Goal: Task Accomplishment & Management: Use online tool/utility

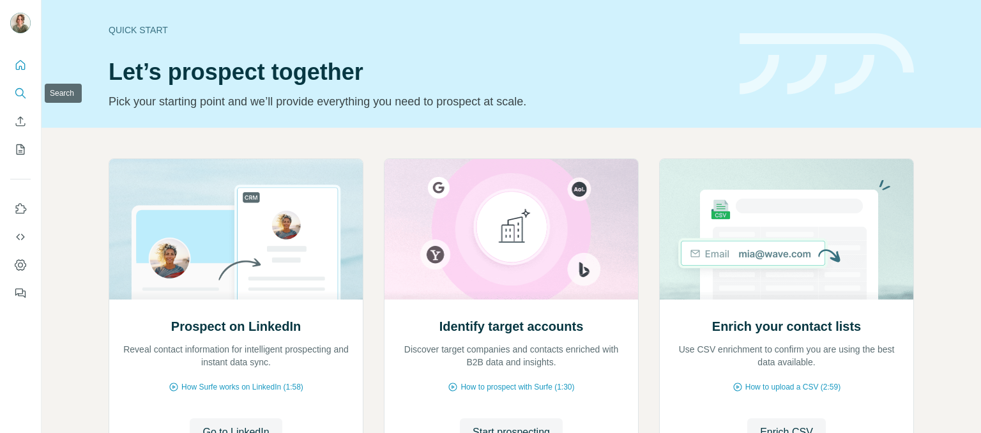
click at [19, 93] on icon "Search" at bounding box center [20, 93] width 13 height 13
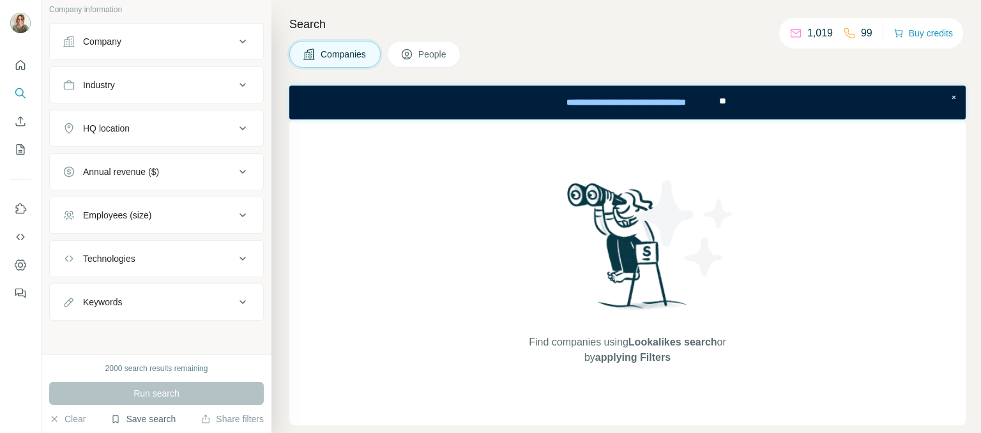
click at [132, 419] on button "Save search" at bounding box center [143, 419] width 65 height 13
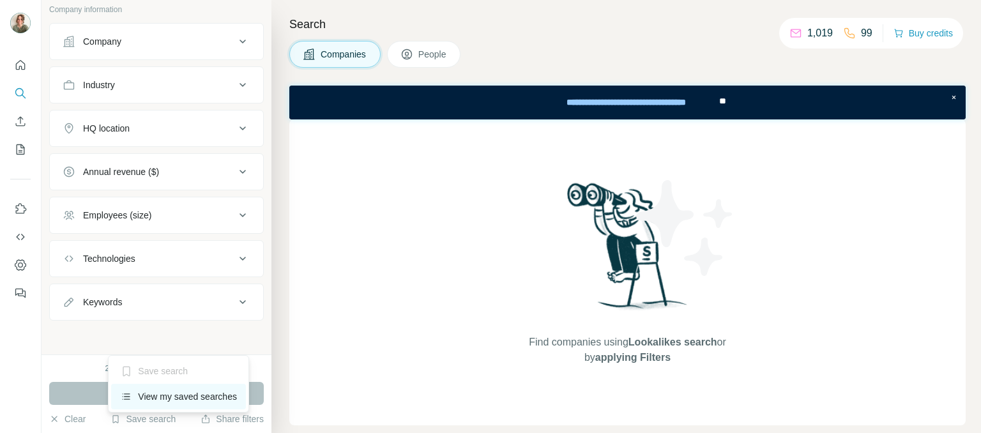
click at [166, 390] on div "View my saved searches" at bounding box center [178, 397] width 135 height 26
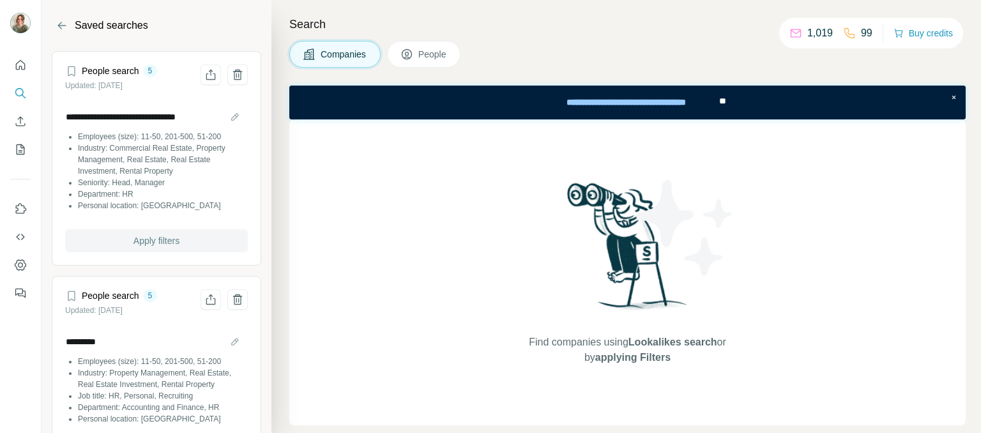
click at [140, 240] on span "Apply filters" at bounding box center [157, 240] width 46 height 13
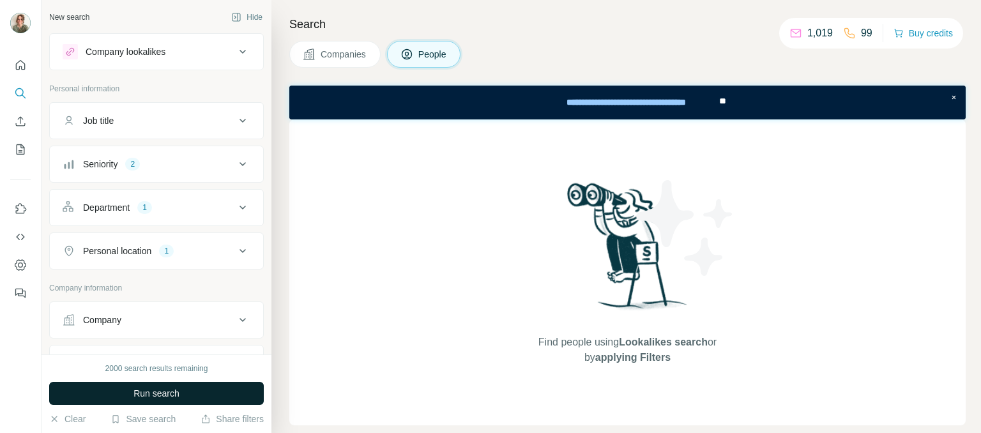
click at [174, 390] on span "Run search" at bounding box center [157, 393] width 46 height 13
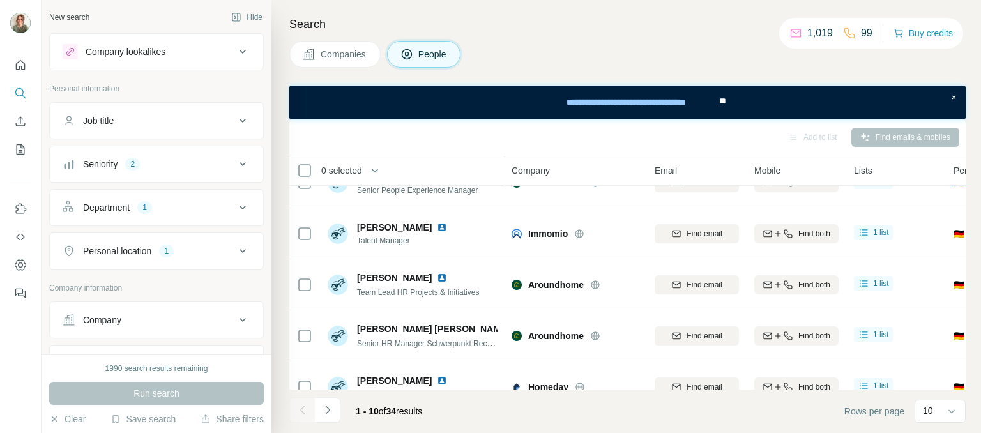
scroll to position [314, 0]
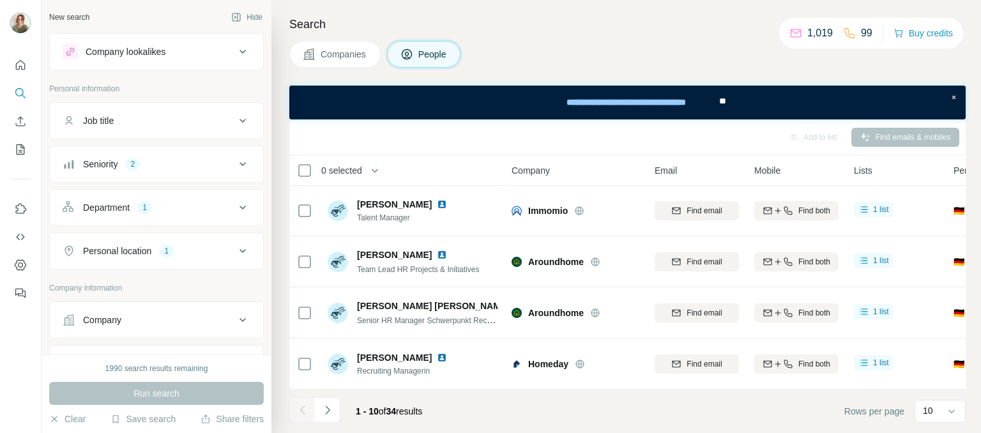
click at [141, 425] on div "Save search" at bounding box center [143, 420] width 65 height 15
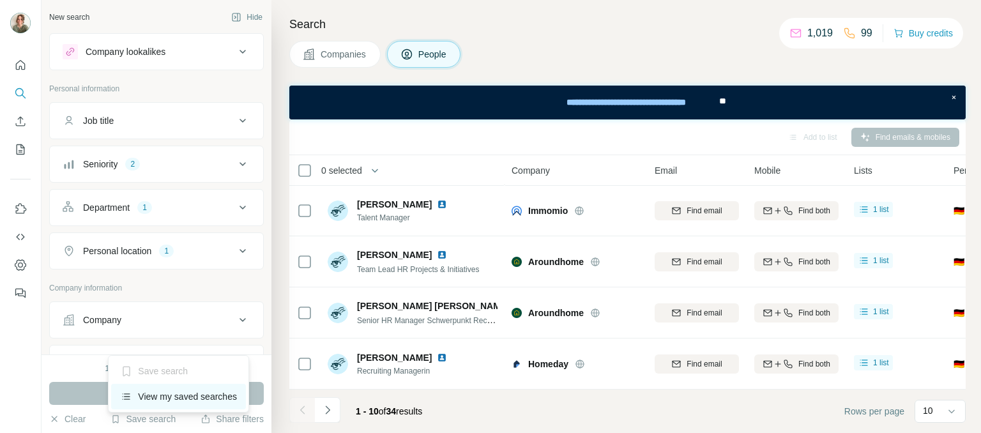
click at [162, 395] on div "View my saved searches" at bounding box center [178, 397] width 135 height 26
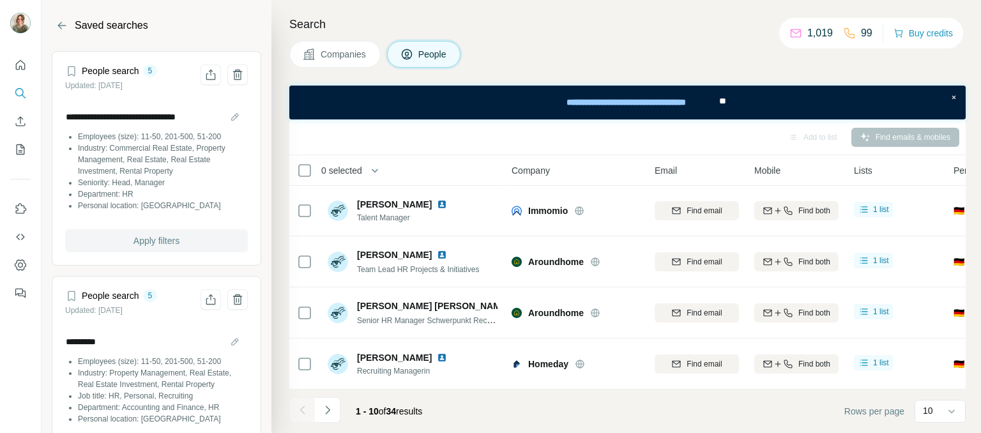
click at [146, 247] on span "Apply filters" at bounding box center [157, 240] width 46 height 13
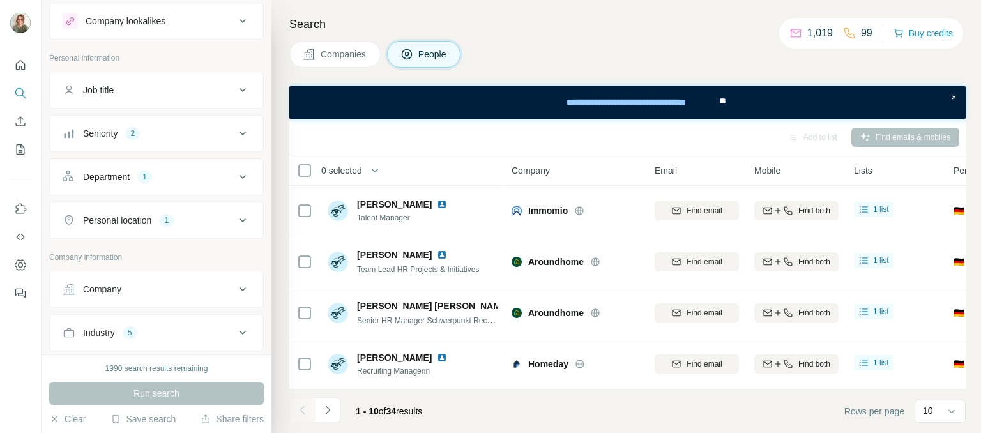
scroll to position [0, 0]
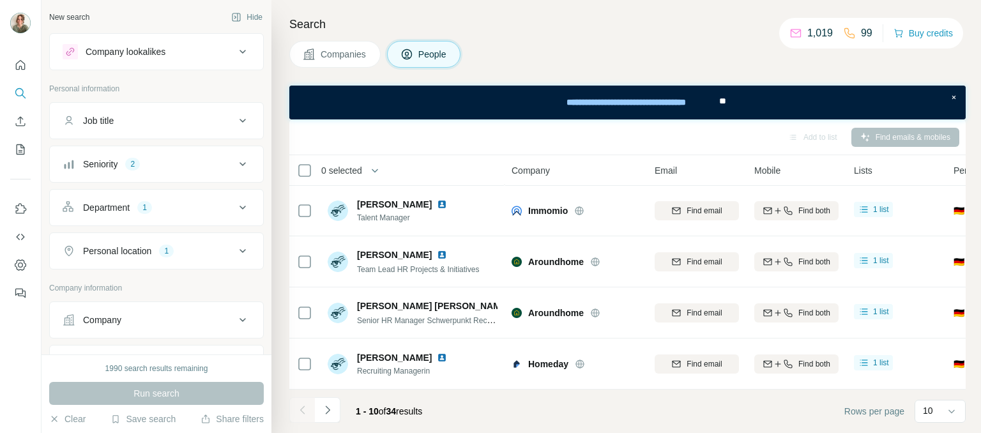
click at [155, 128] on button "Job title" at bounding box center [156, 120] width 213 height 31
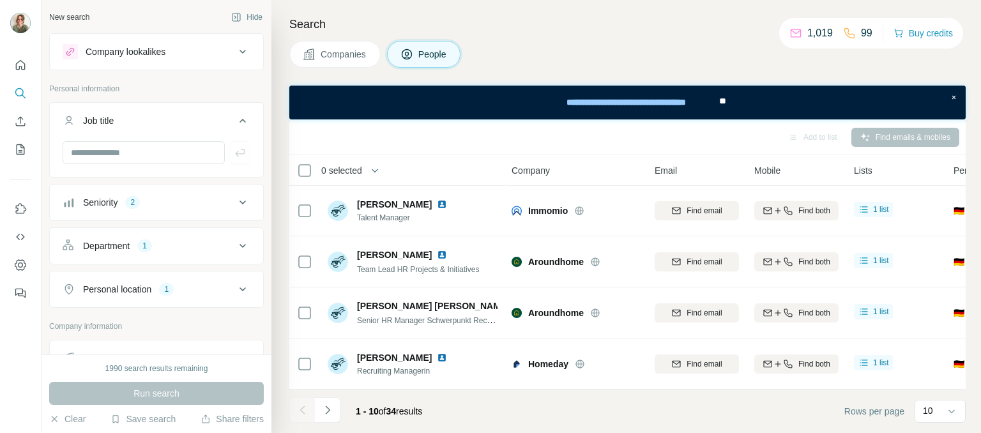
click at [194, 109] on button "Job title" at bounding box center [156, 123] width 213 height 36
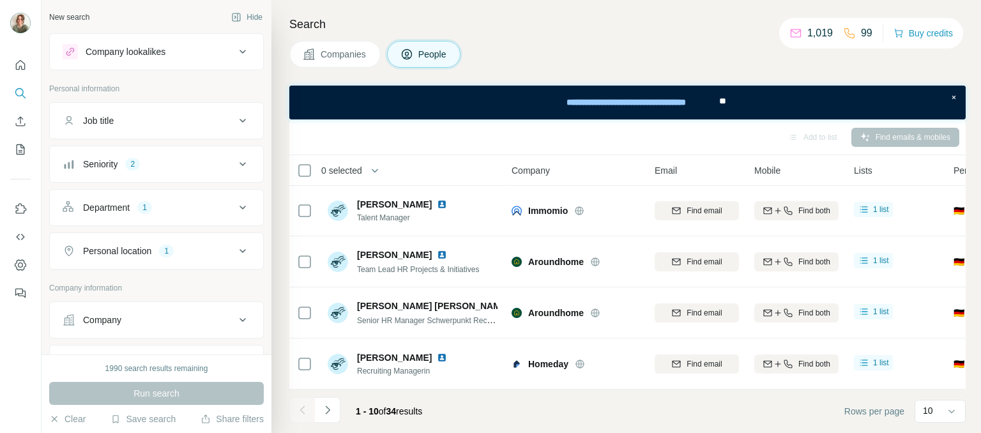
click at [220, 56] on div "Company lookalikes" at bounding box center [149, 51] width 172 height 15
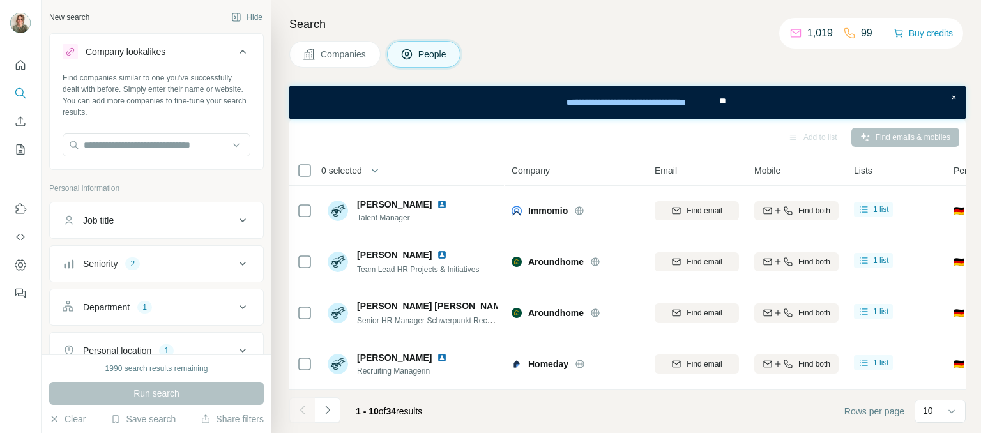
click at [220, 56] on div "Company lookalikes" at bounding box center [149, 51] width 172 height 15
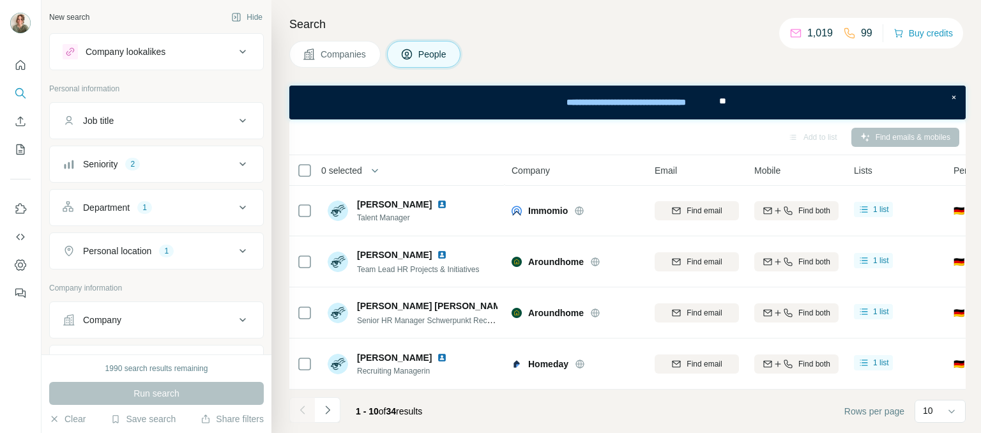
click at [200, 176] on button "Seniority 2" at bounding box center [156, 164] width 213 height 31
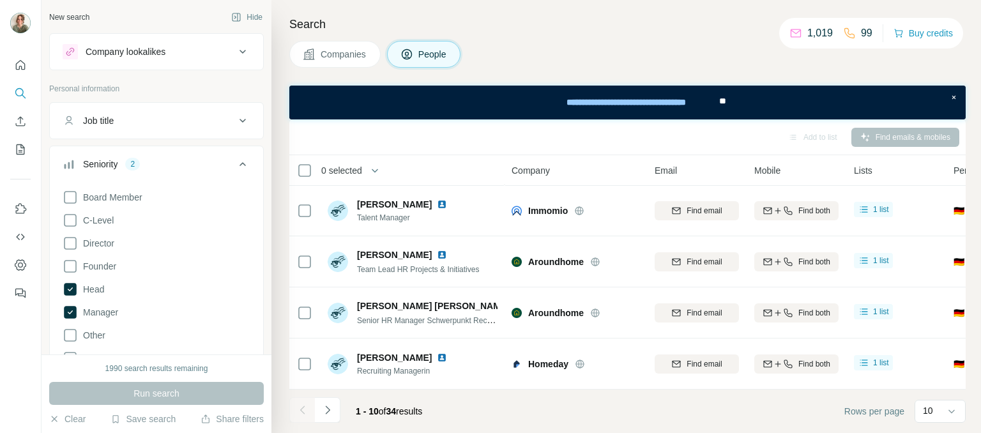
click at [235, 164] on icon at bounding box center [242, 164] width 15 height 15
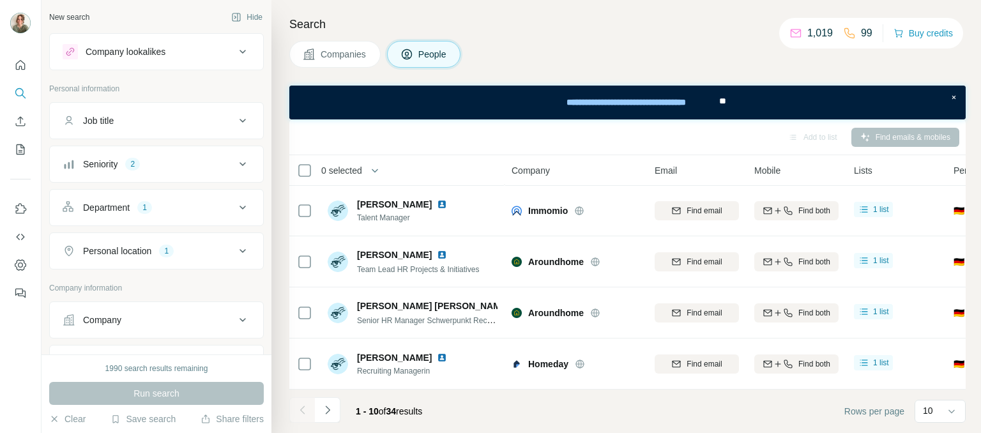
click at [222, 208] on div "Department 1" at bounding box center [149, 207] width 172 height 13
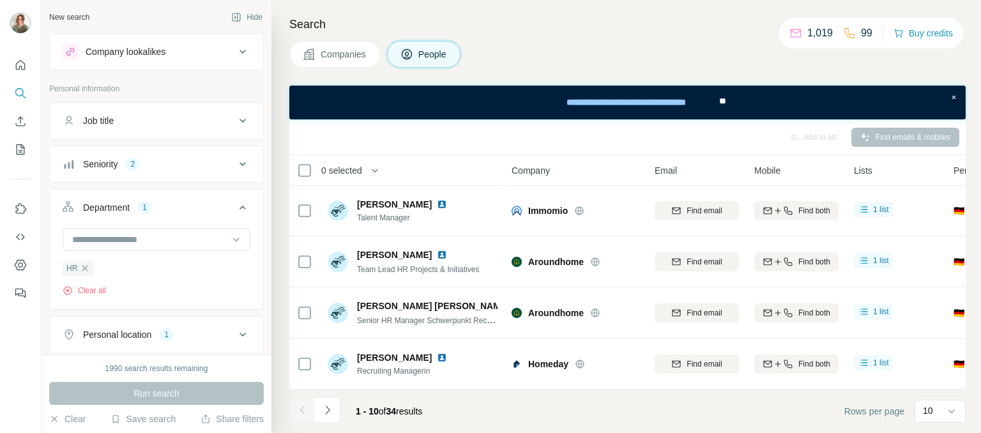
click at [222, 208] on div "Department 1" at bounding box center [149, 207] width 172 height 13
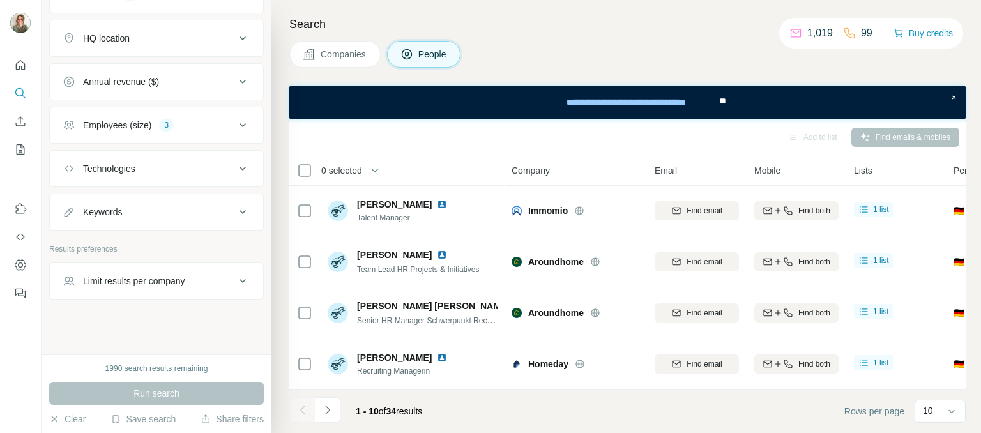
scroll to position [368, 0]
click at [235, 118] on icon at bounding box center [242, 125] width 15 height 15
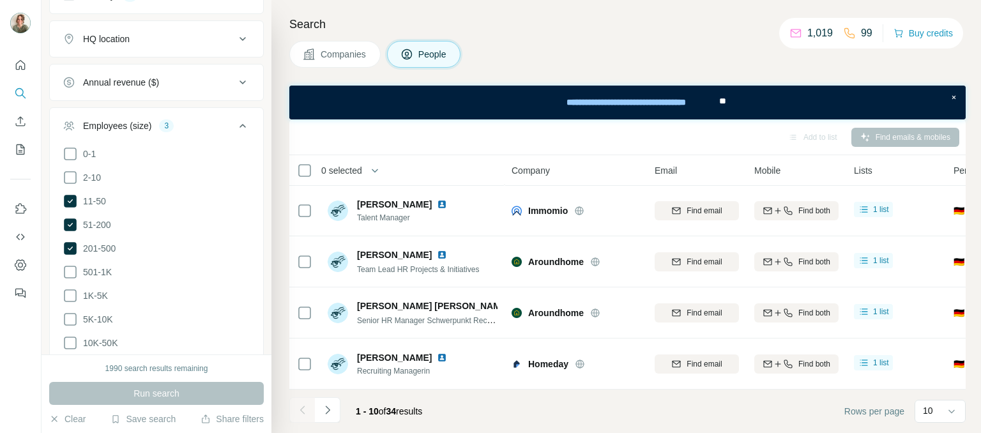
click at [235, 118] on icon at bounding box center [242, 125] width 15 height 15
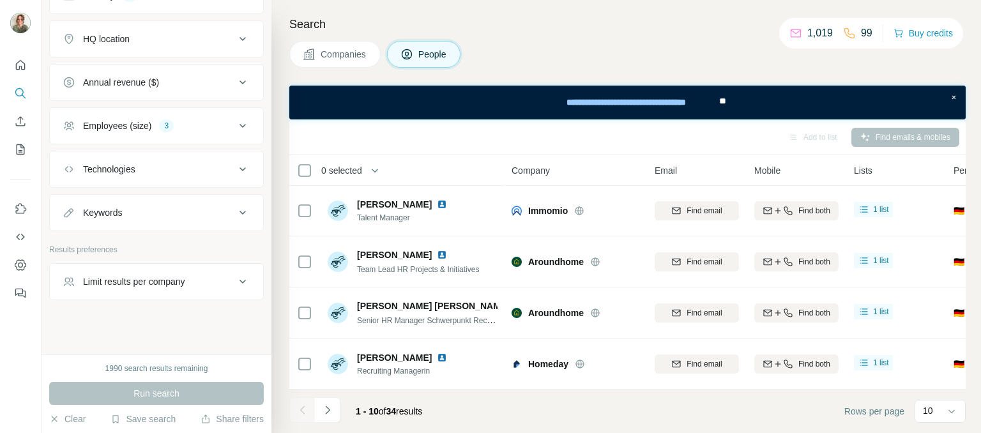
click at [235, 118] on icon at bounding box center [242, 125] width 15 height 15
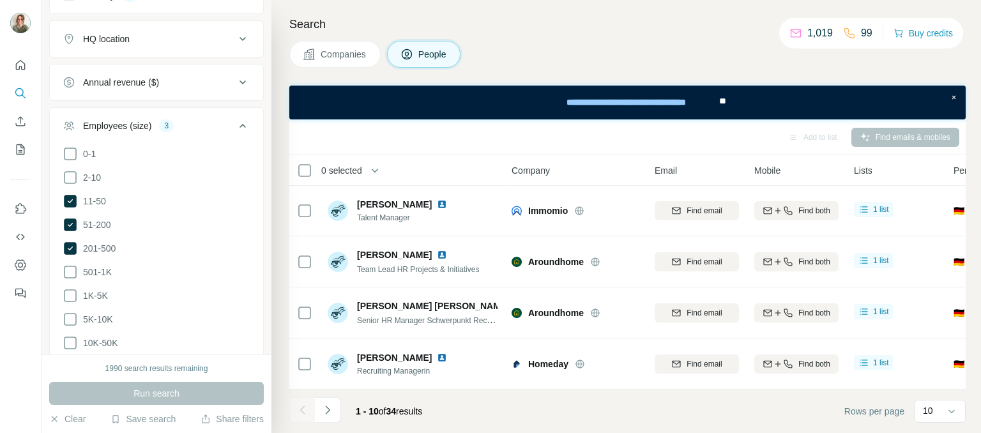
click at [235, 118] on icon at bounding box center [242, 125] width 15 height 15
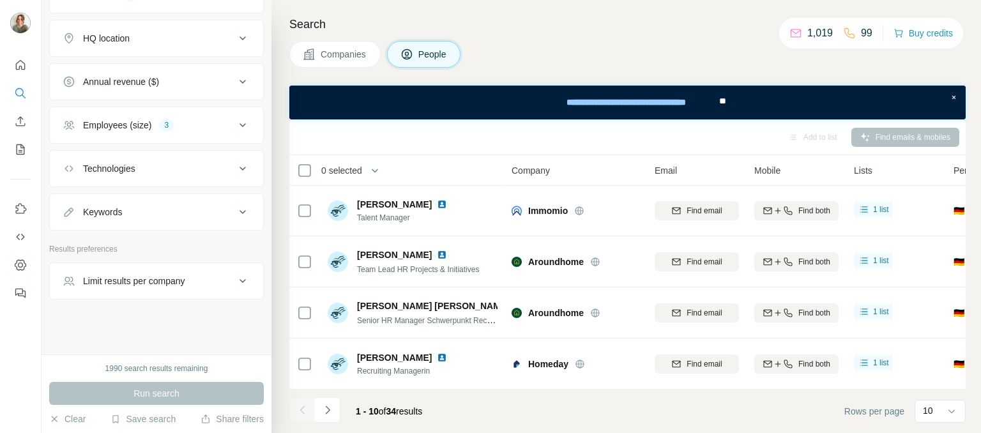
scroll to position [0, 0]
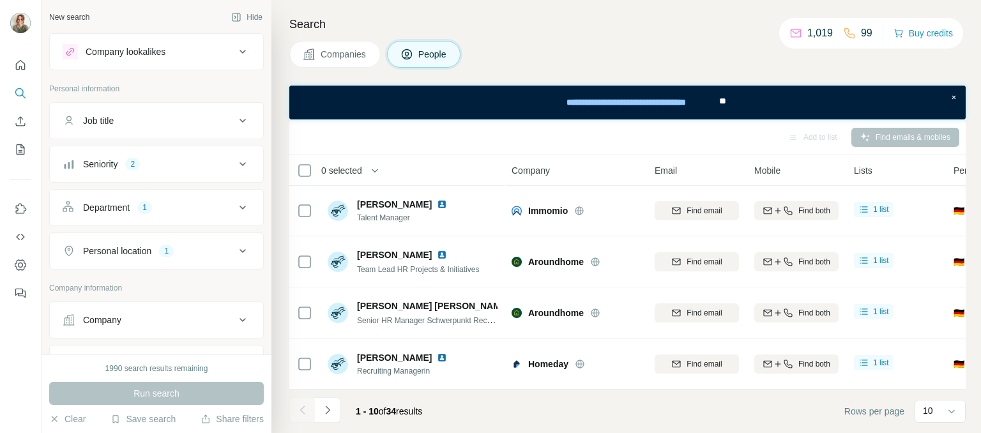
click at [235, 160] on icon at bounding box center [242, 164] width 15 height 15
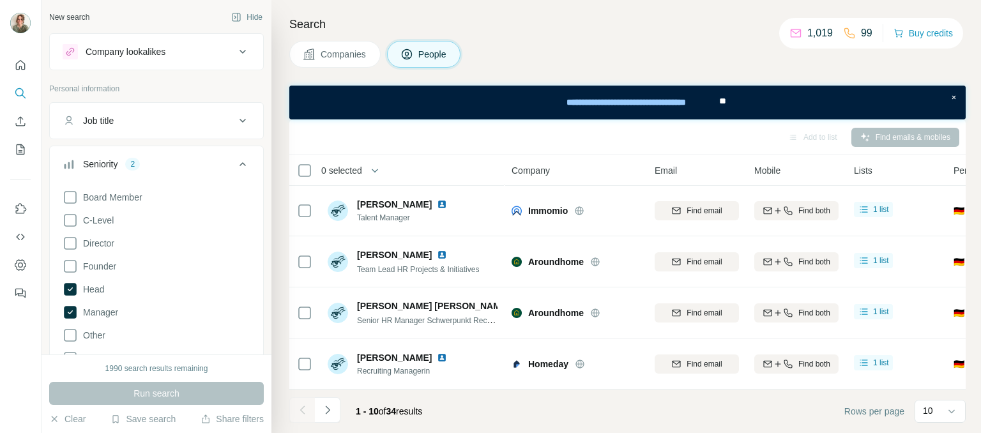
click at [236, 158] on icon at bounding box center [242, 164] width 15 height 15
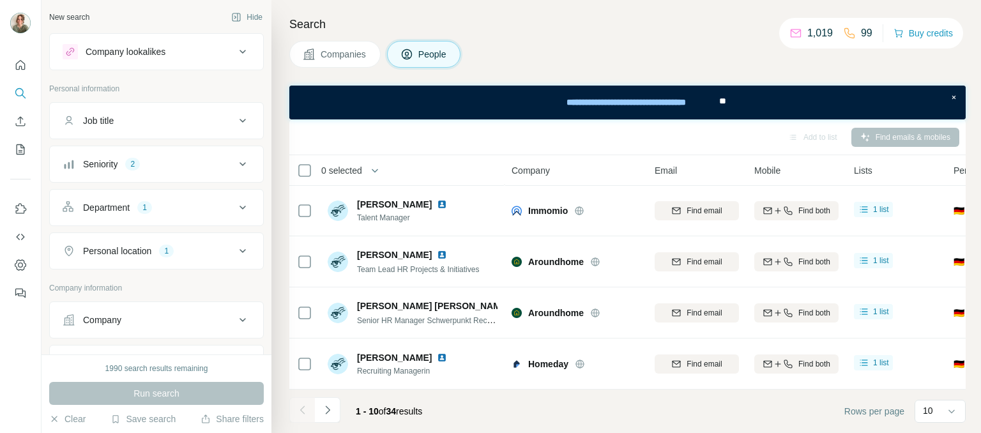
click at [235, 208] on icon at bounding box center [242, 207] width 15 height 15
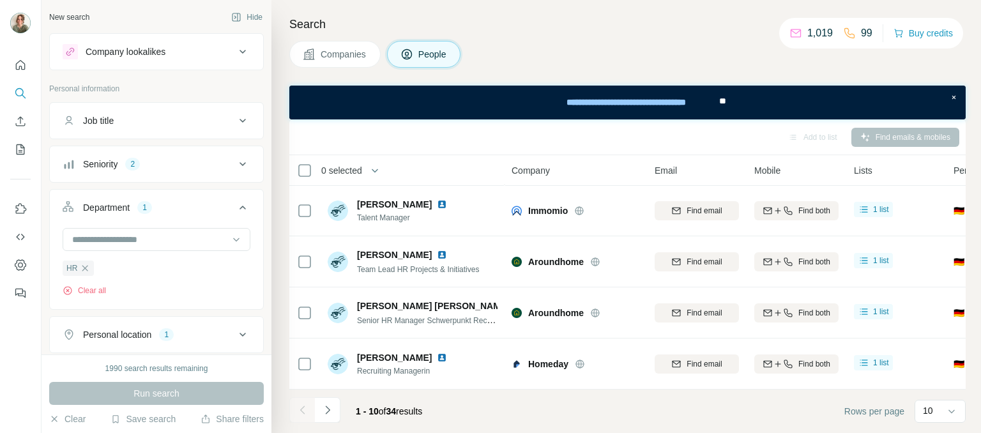
click at [235, 205] on icon at bounding box center [242, 207] width 15 height 15
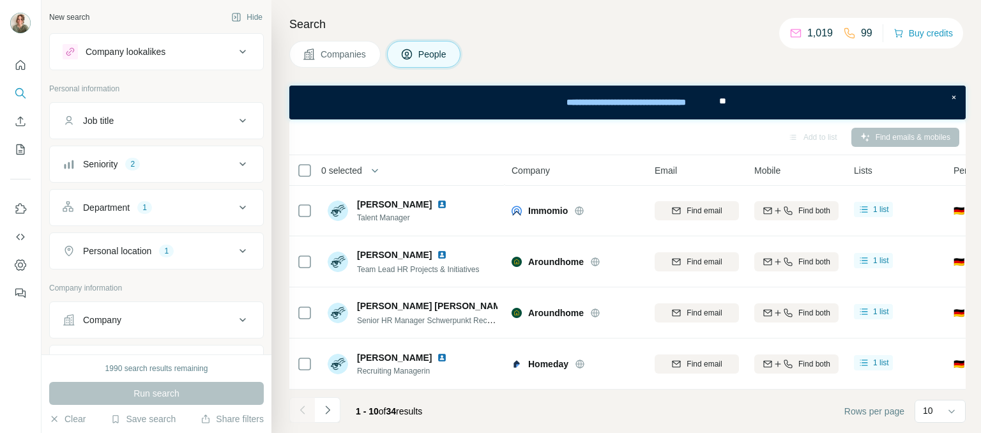
click at [235, 246] on icon at bounding box center [242, 250] width 15 height 15
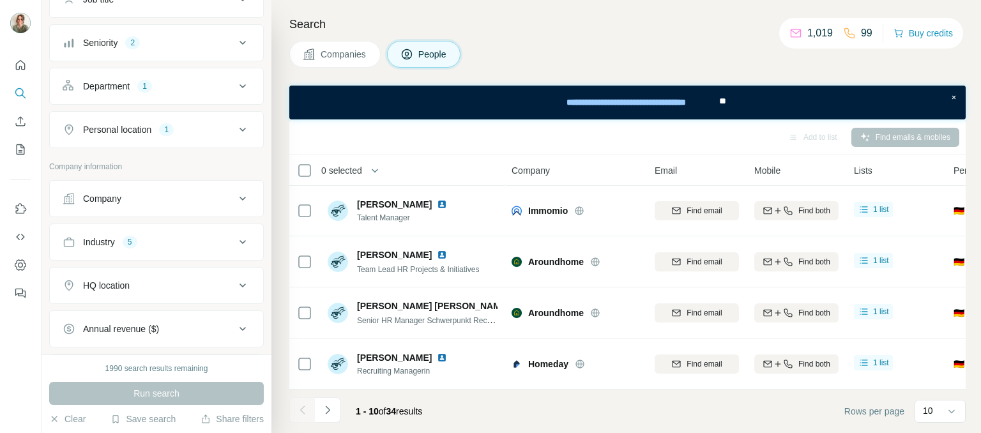
scroll to position [128, 0]
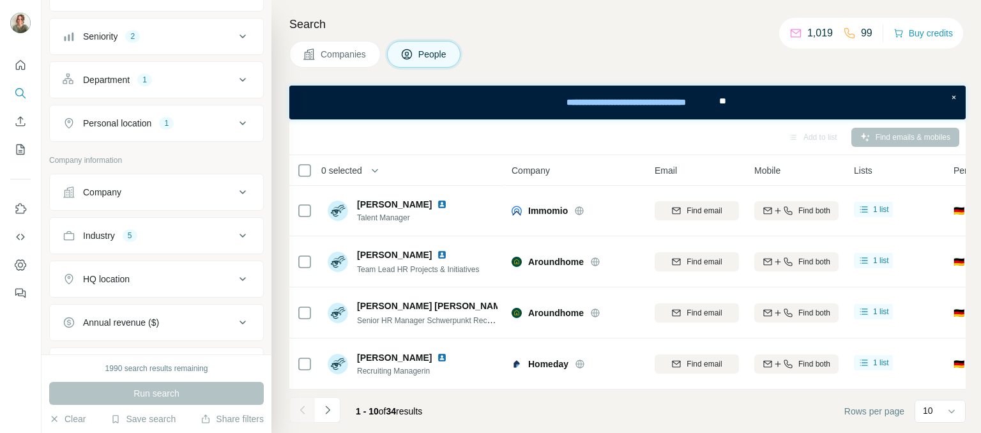
click at [235, 231] on icon at bounding box center [242, 235] width 15 height 15
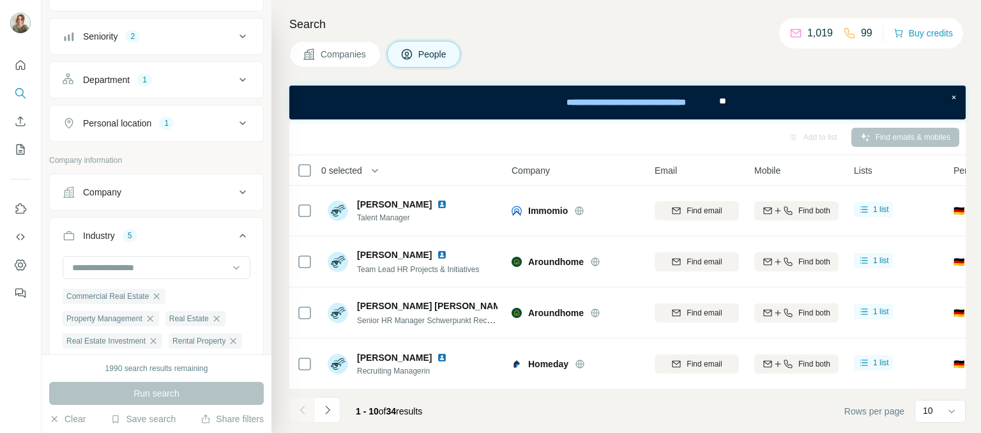
click at [235, 231] on icon at bounding box center [242, 235] width 15 height 15
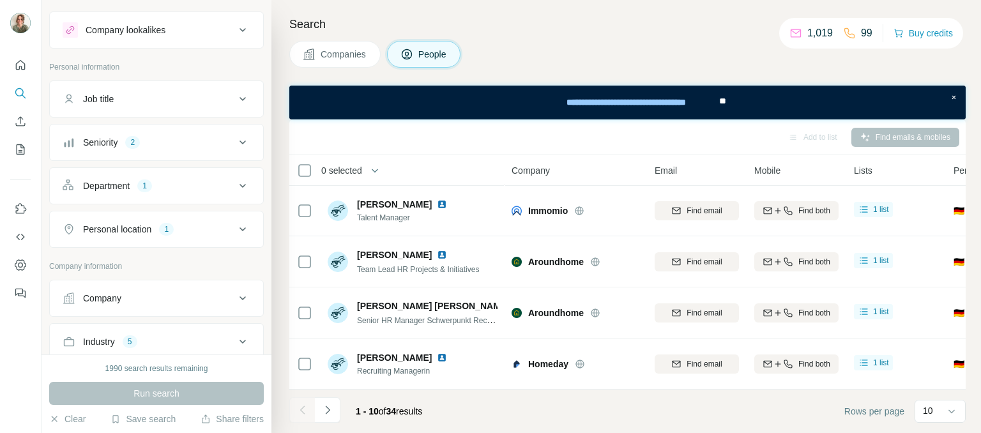
scroll to position [0, 0]
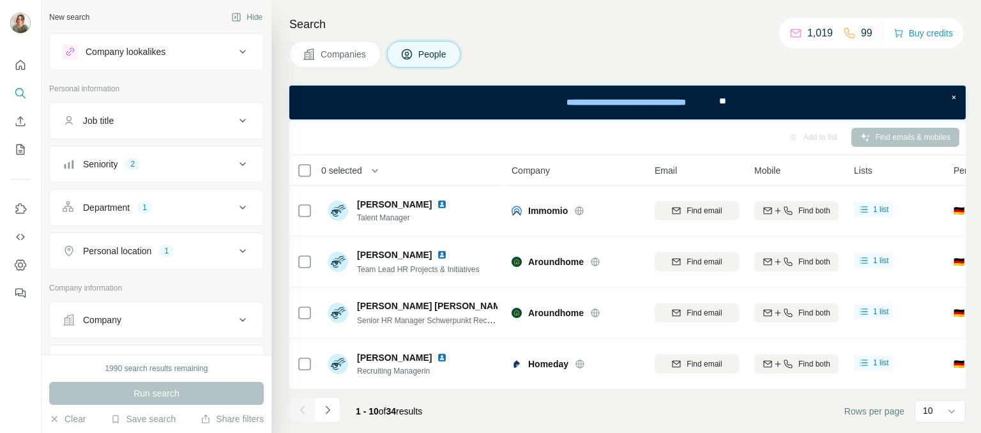
click at [235, 163] on icon at bounding box center [242, 164] width 15 height 15
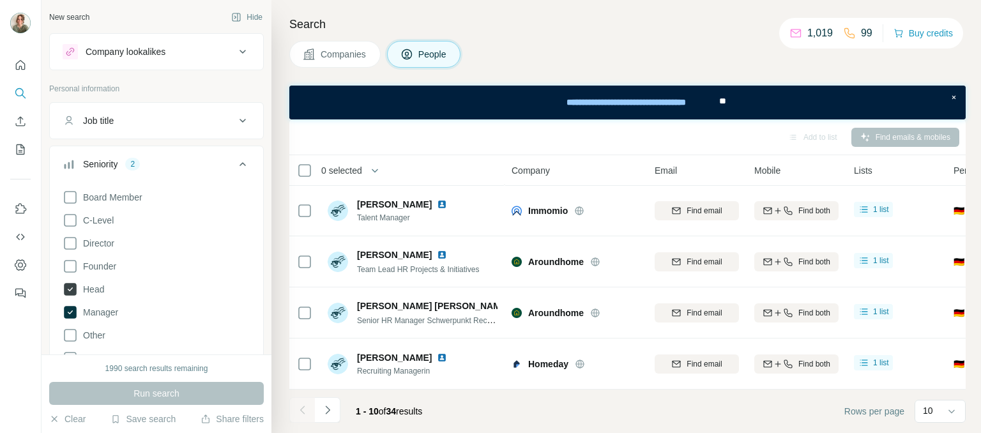
click at [73, 287] on icon at bounding box center [70, 289] width 13 height 13
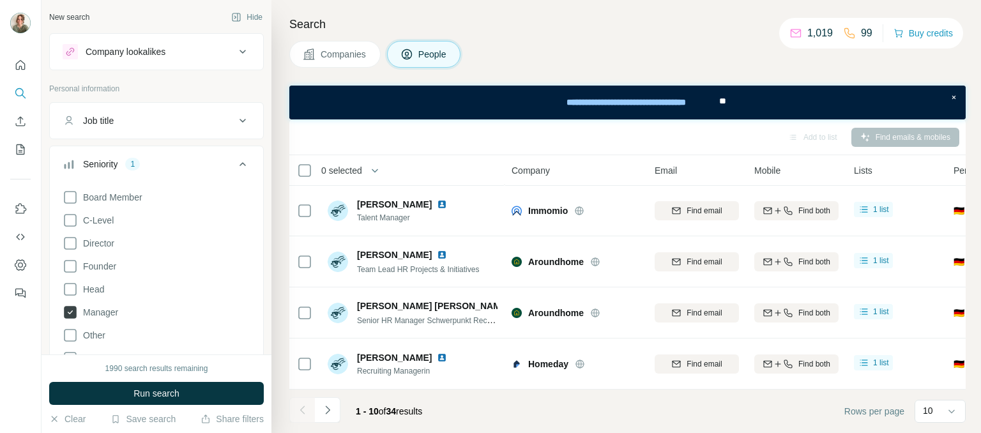
click at [69, 312] on icon at bounding box center [70, 312] width 5 height 4
click at [238, 160] on icon at bounding box center [242, 164] width 15 height 15
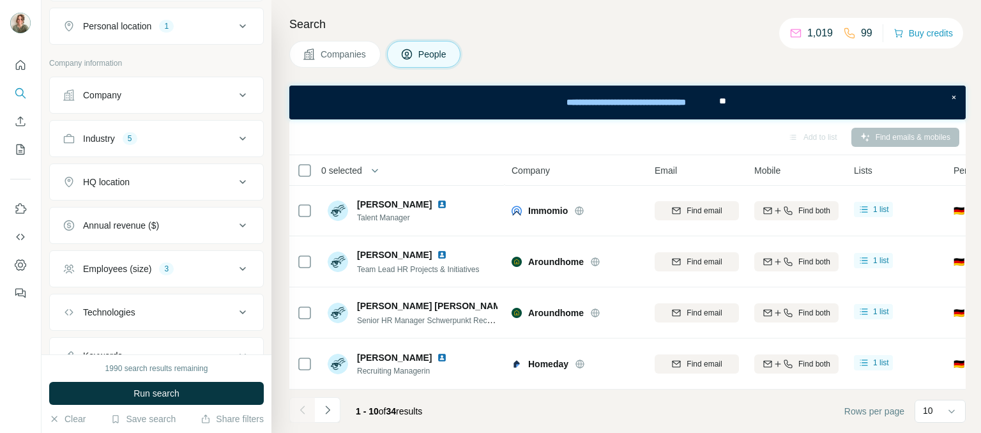
scroll to position [256, 0]
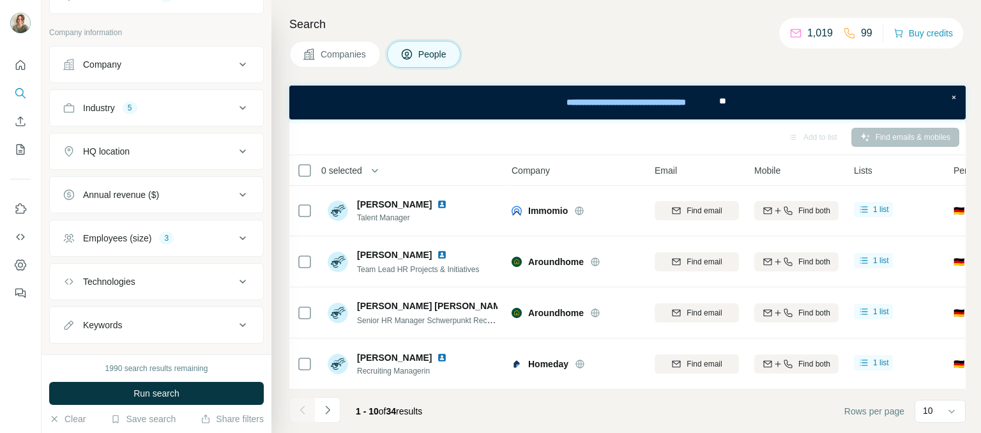
click at [235, 63] on icon at bounding box center [242, 64] width 15 height 15
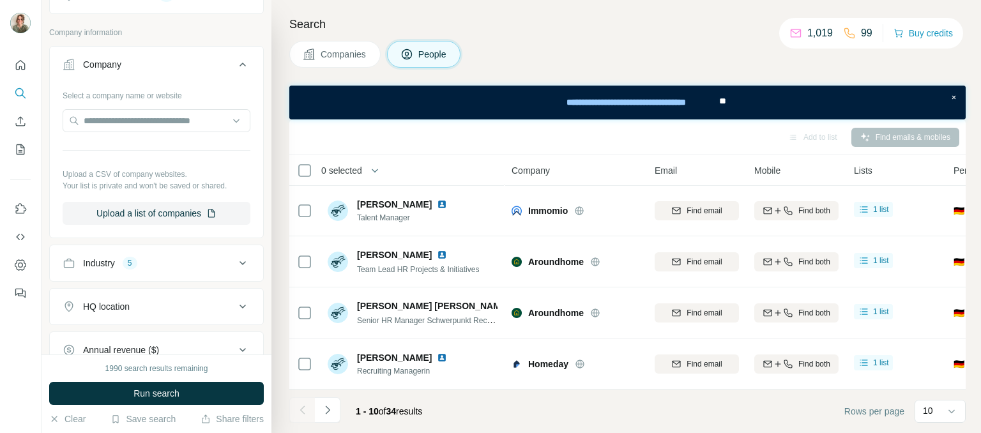
click at [235, 63] on icon at bounding box center [242, 64] width 15 height 15
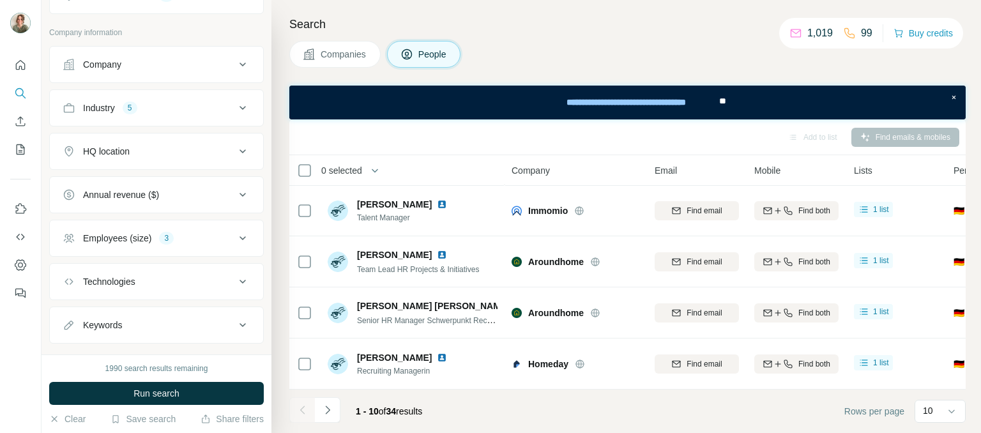
click at [236, 235] on icon at bounding box center [242, 238] width 15 height 15
click at [240, 236] on icon at bounding box center [243, 238] width 6 height 4
click at [156, 394] on span "Run search" at bounding box center [157, 393] width 46 height 13
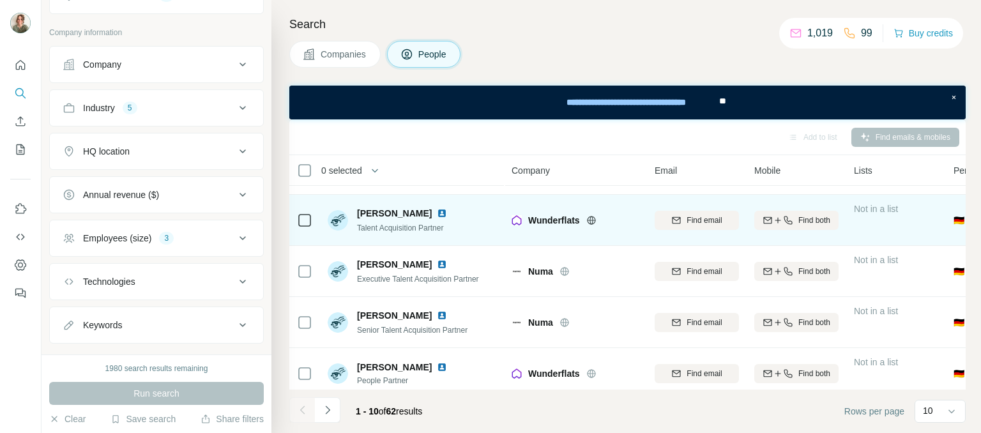
scroll to position [0, 0]
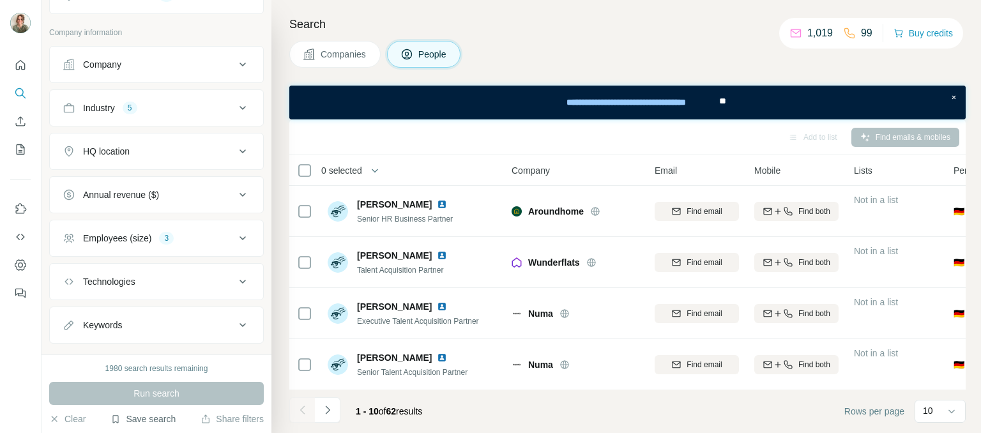
click at [141, 417] on button "Save search" at bounding box center [143, 419] width 65 height 13
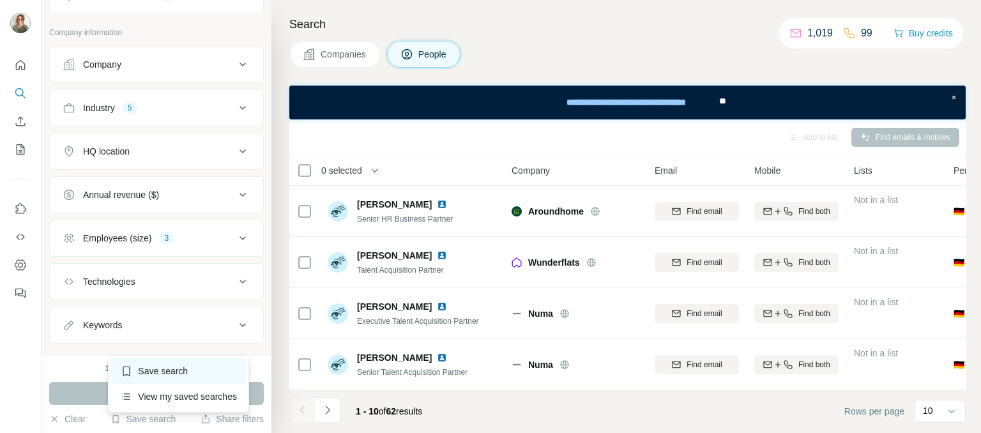
click at [155, 371] on div "Save search" at bounding box center [178, 371] width 135 height 26
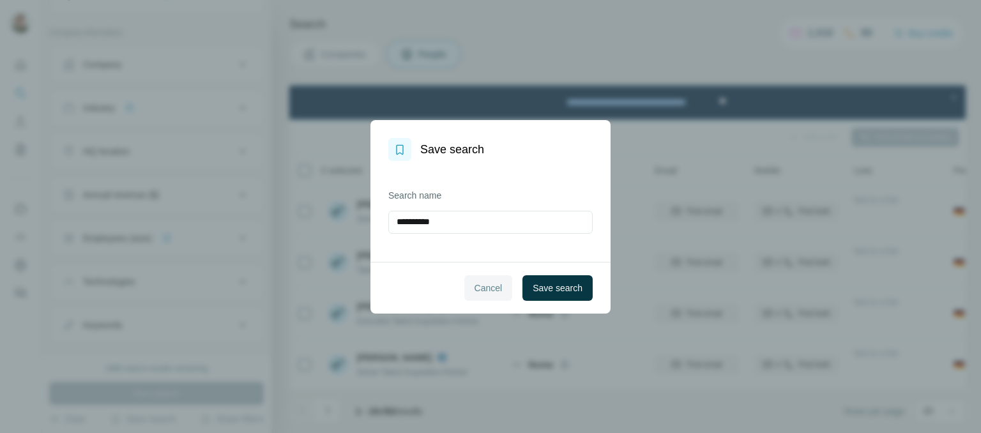
click at [484, 293] on button "Cancel" at bounding box center [488, 288] width 49 height 26
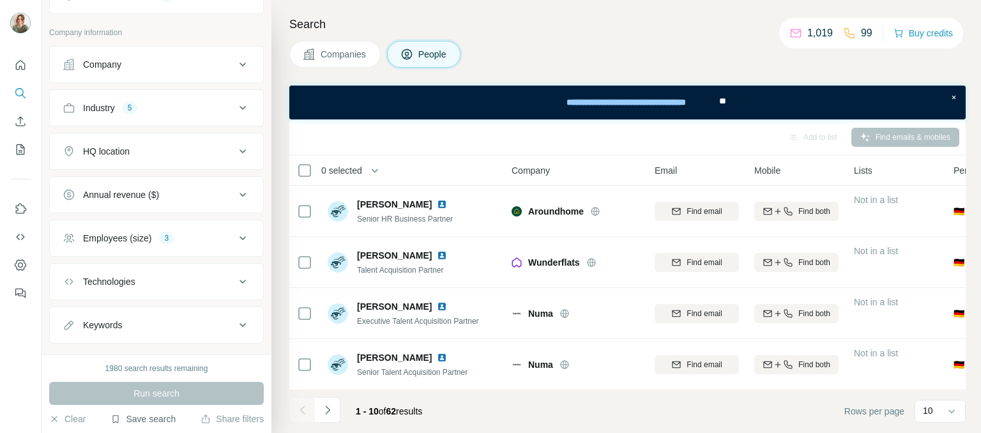
click at [131, 417] on button "Save search" at bounding box center [143, 419] width 65 height 13
click at [146, 400] on div "View my saved searches" at bounding box center [178, 397] width 135 height 26
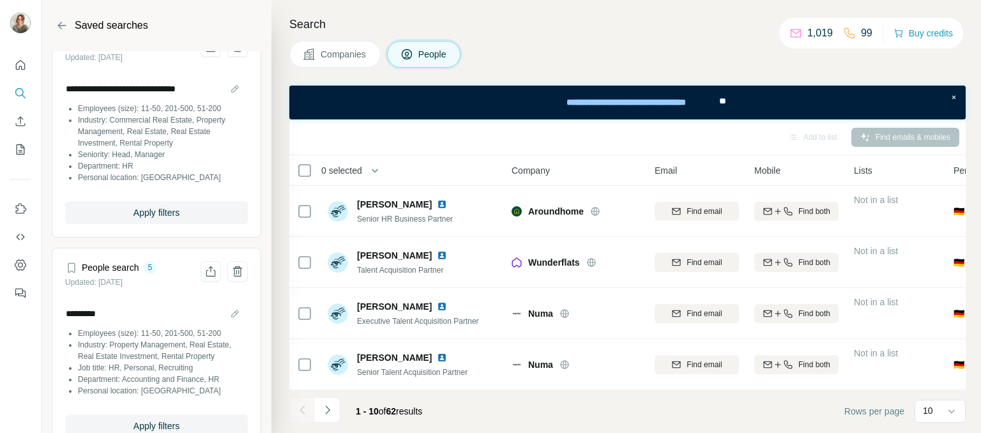
scroll to position [8, 0]
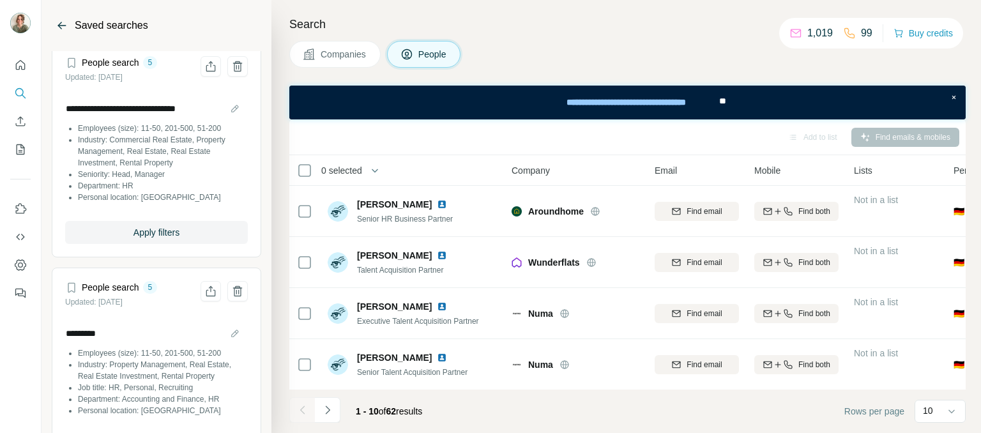
click at [63, 25] on icon "Back" at bounding box center [62, 25] width 8 height 1
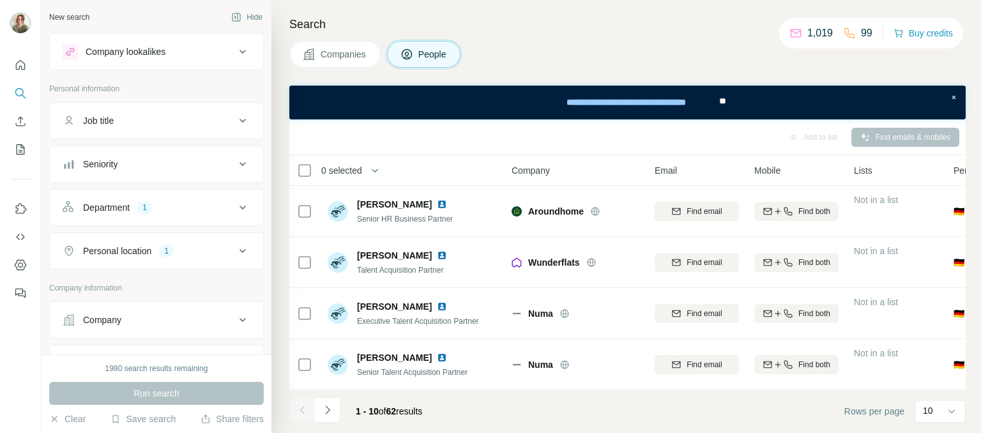
click at [102, 205] on div "Department" at bounding box center [106, 207] width 47 height 13
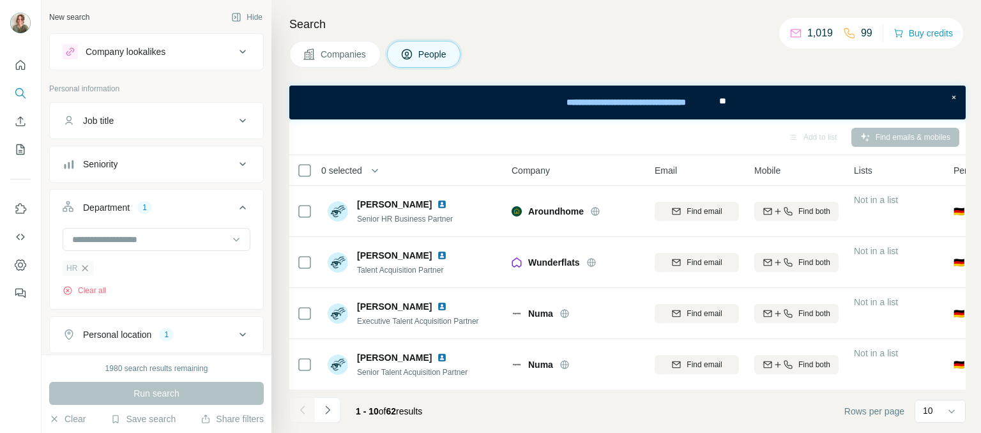
click at [84, 263] on icon "button" at bounding box center [85, 268] width 10 height 10
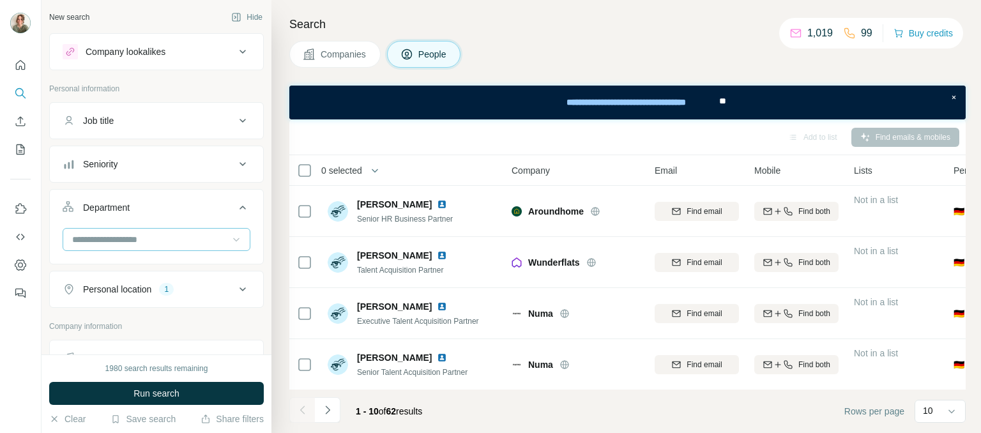
click at [230, 234] on icon at bounding box center [236, 239] width 13 height 13
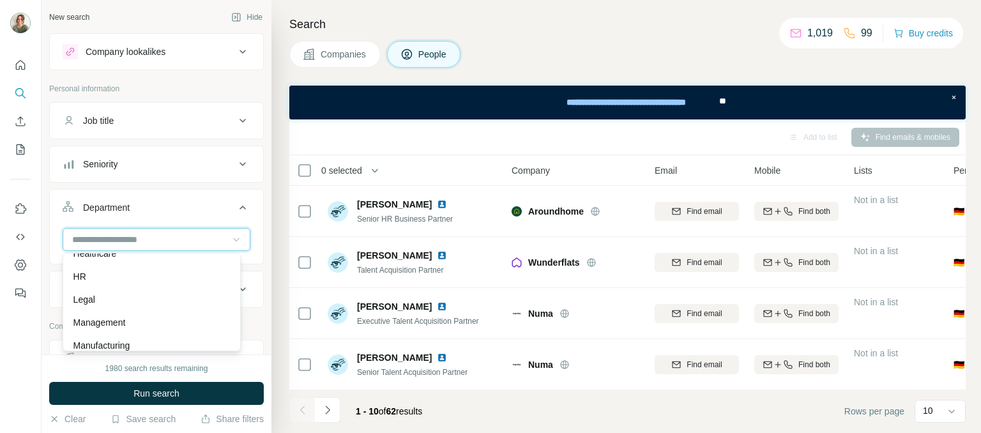
scroll to position [204, 0]
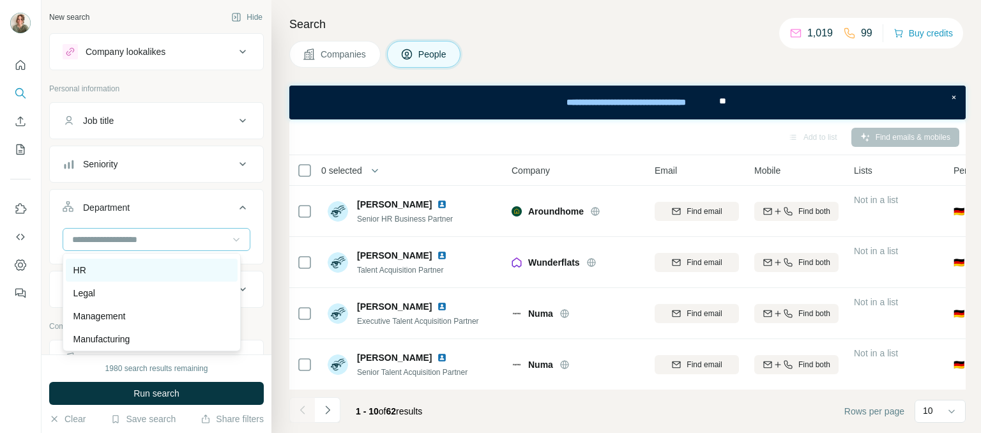
click at [102, 270] on div "HR" at bounding box center [151, 270] width 157 height 13
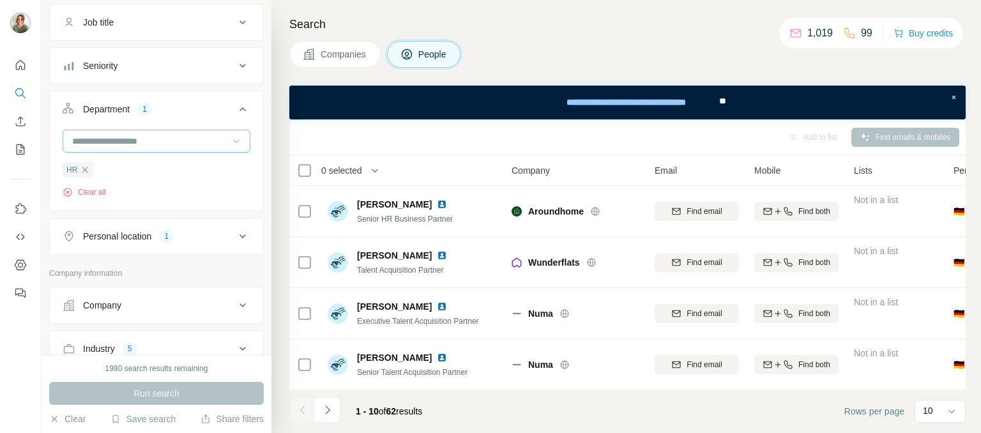
scroll to position [192, 0]
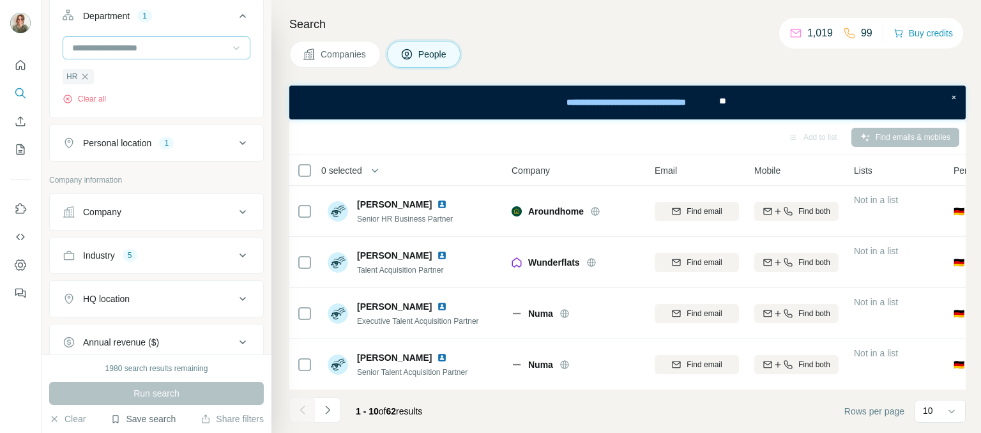
click at [148, 423] on button "Save search" at bounding box center [143, 419] width 65 height 13
click at [146, 391] on div "View my saved searches" at bounding box center [178, 397] width 135 height 26
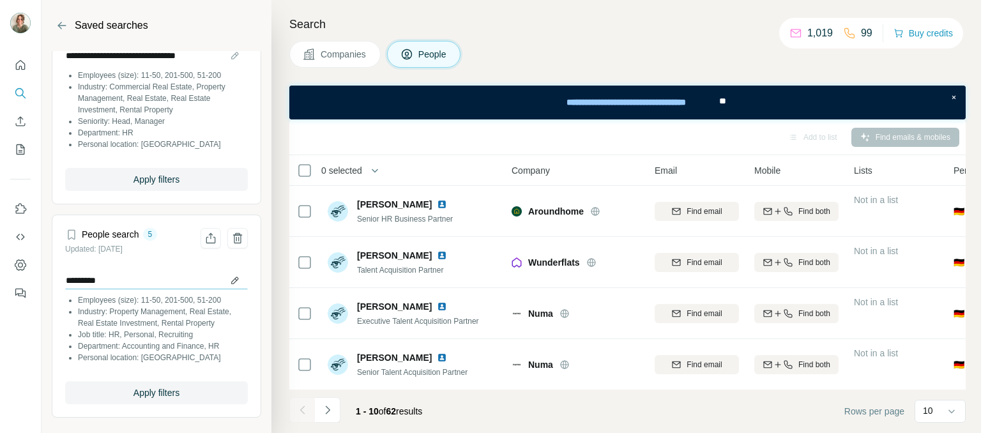
scroll to position [72, 0]
click at [121, 396] on button "Apply filters" at bounding box center [156, 392] width 183 height 23
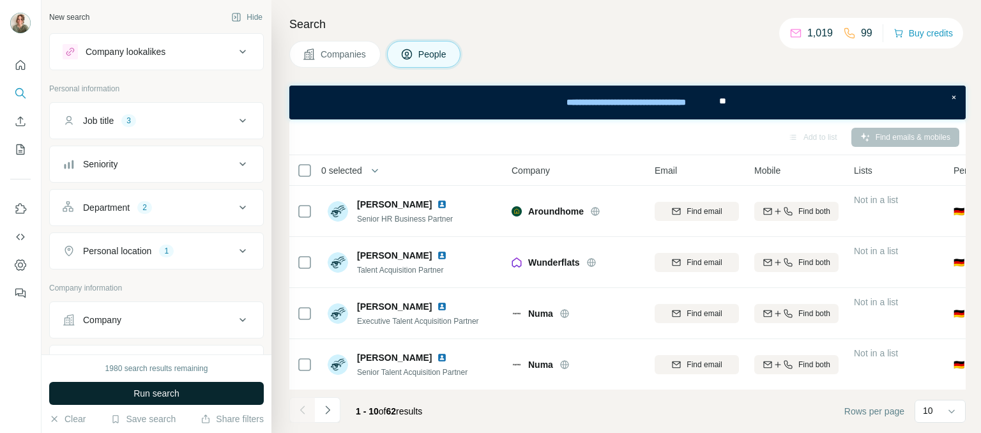
click at [146, 387] on span "Run search" at bounding box center [157, 393] width 46 height 13
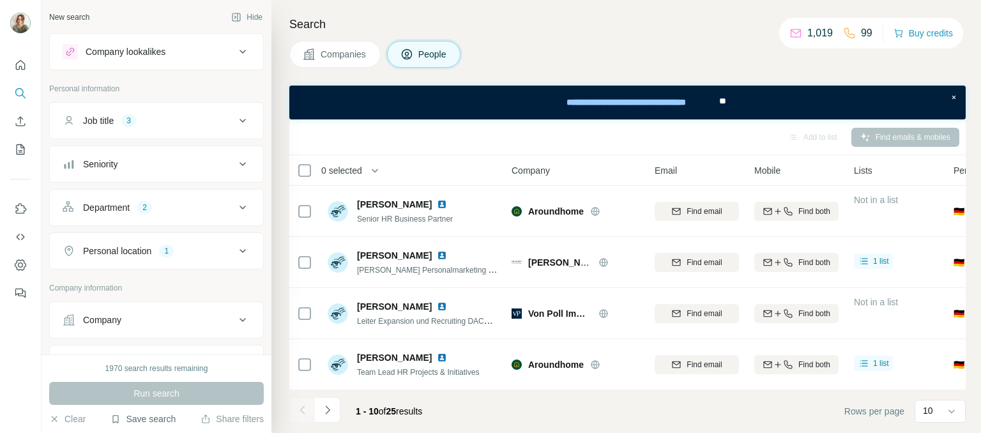
click at [143, 414] on button "Save search" at bounding box center [143, 419] width 65 height 13
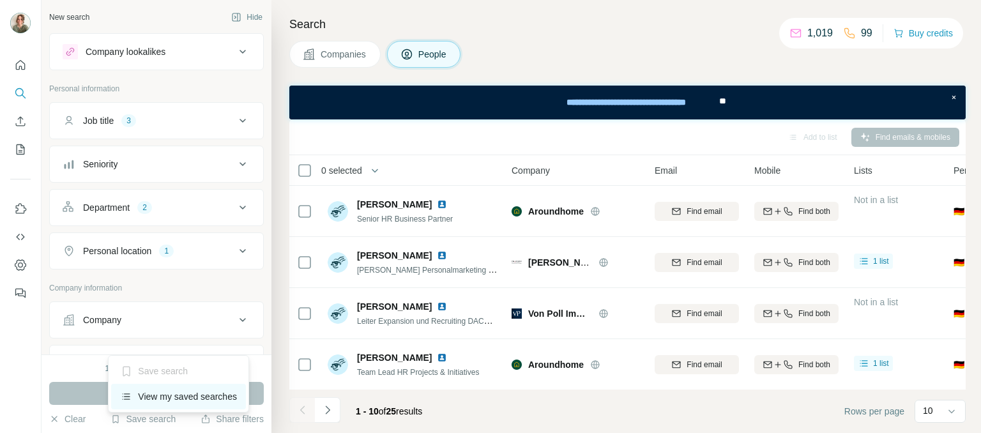
click at [143, 401] on div "View my saved searches" at bounding box center [178, 397] width 135 height 26
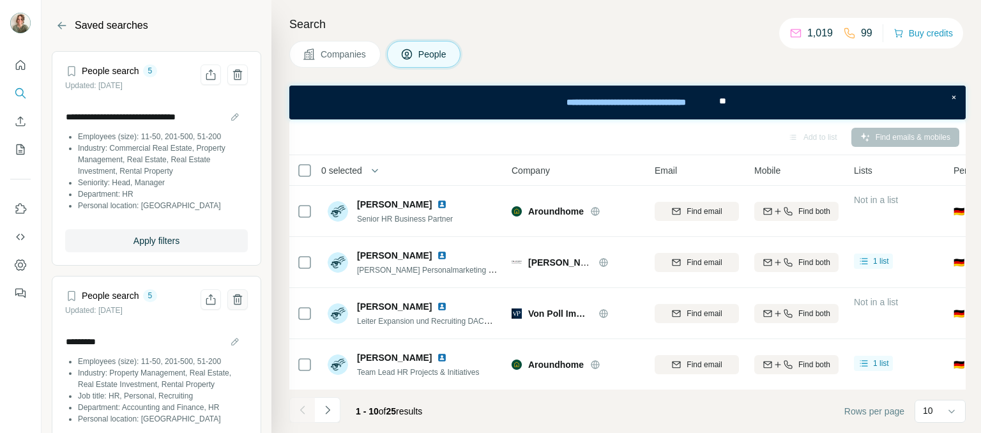
click at [231, 298] on icon "Delete saved search" at bounding box center [237, 299] width 13 height 13
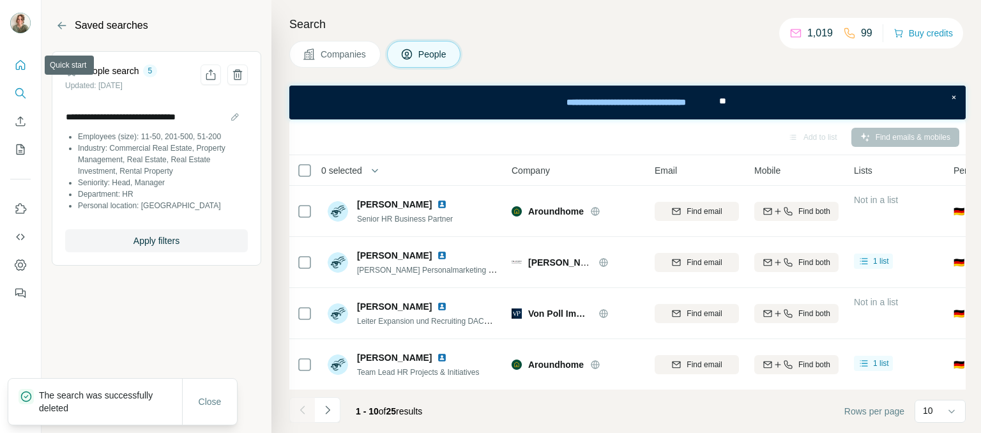
click at [20, 64] on icon "Quick start" at bounding box center [20, 65] width 13 height 13
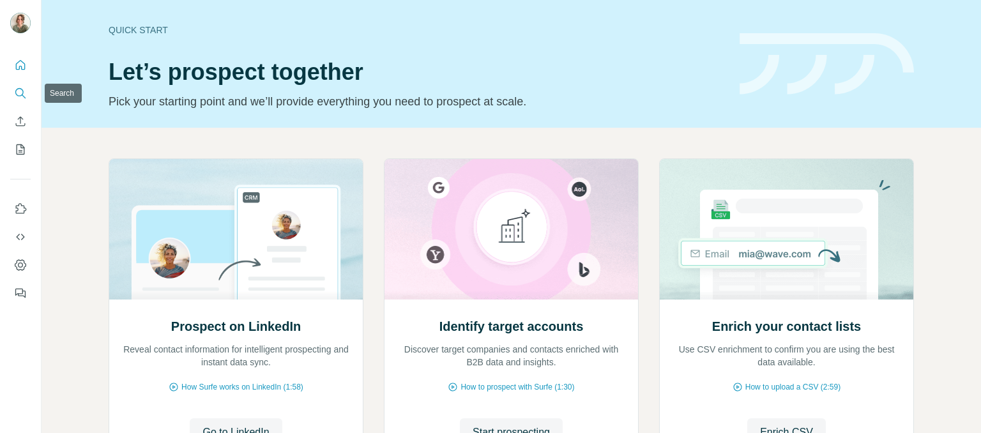
click at [20, 100] on button "Search" at bounding box center [20, 93] width 20 height 23
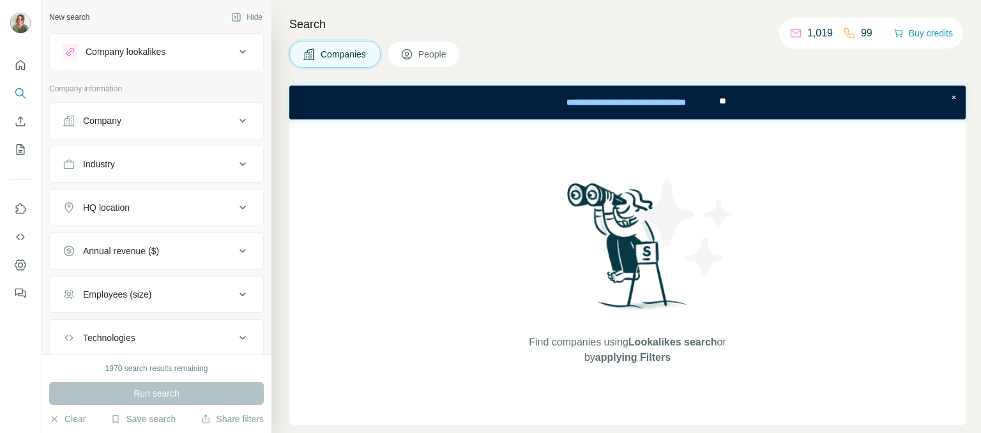
click at [186, 167] on div "Industry" at bounding box center [149, 164] width 172 height 13
click at [193, 194] on input at bounding box center [150, 196] width 158 height 14
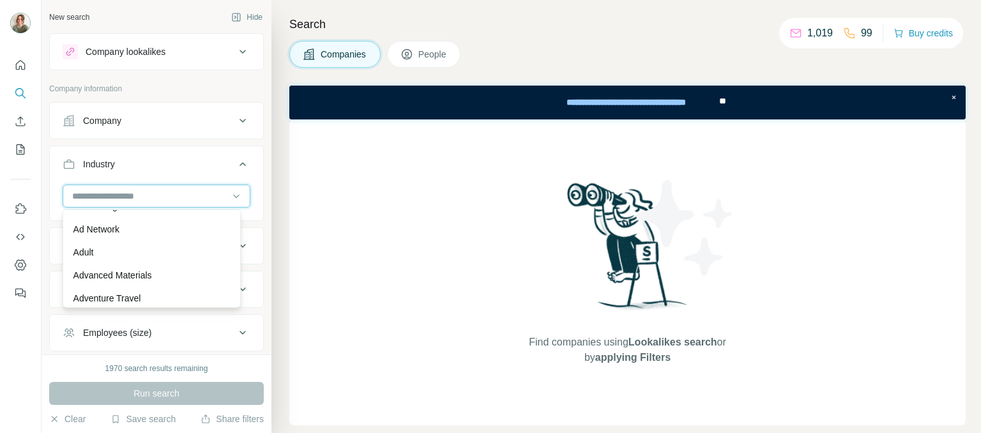
click at [194, 197] on input at bounding box center [150, 196] width 158 height 14
click at [190, 200] on input at bounding box center [150, 196] width 158 height 14
drag, startPoint x: 172, startPoint y: 197, endPoint x: 161, endPoint y: 200, distance: 11.9
click at [164, 200] on input at bounding box center [150, 196] width 158 height 14
click at [160, 200] on input at bounding box center [150, 196] width 158 height 14
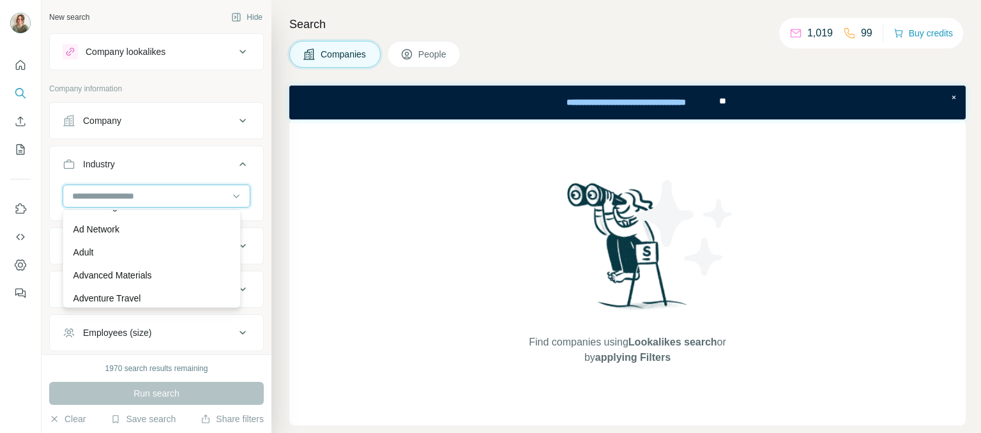
click at [84, 199] on input at bounding box center [150, 196] width 158 height 14
click at [80, 197] on input at bounding box center [150, 196] width 158 height 14
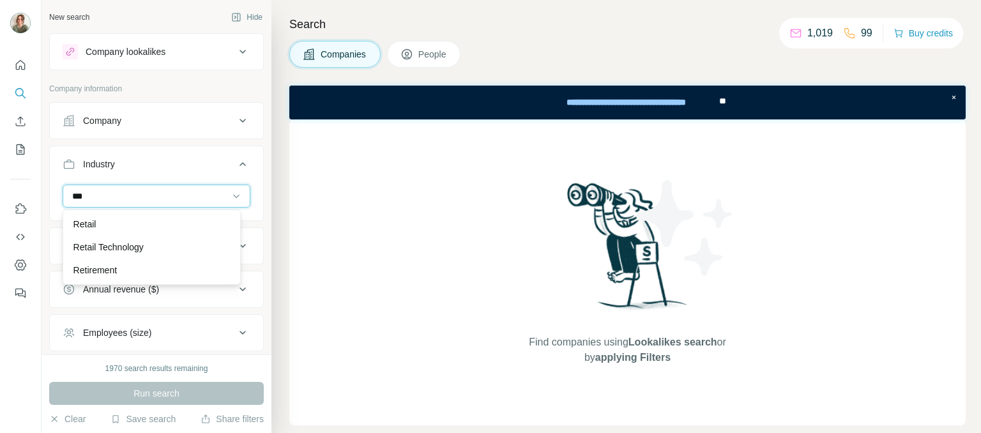
scroll to position [0, 0]
type input "****"
click at [102, 214] on div "Retail" at bounding box center [152, 224] width 172 height 23
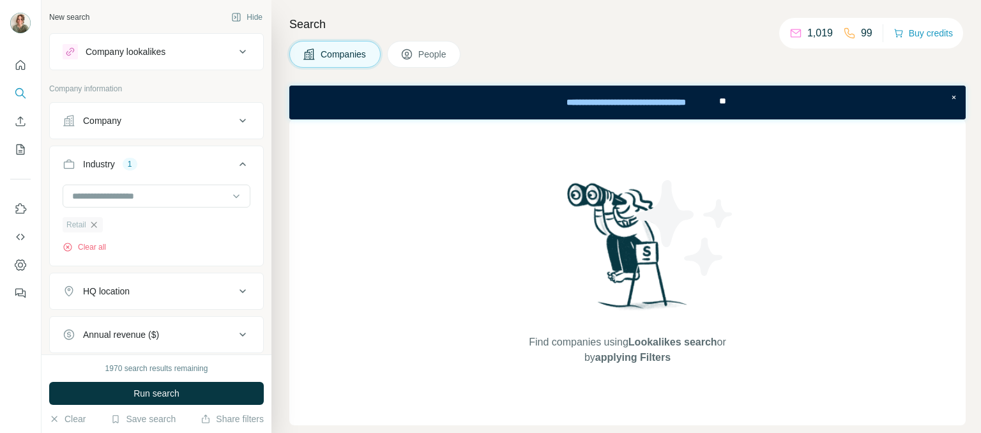
click at [95, 220] on icon "button" at bounding box center [94, 225] width 10 height 10
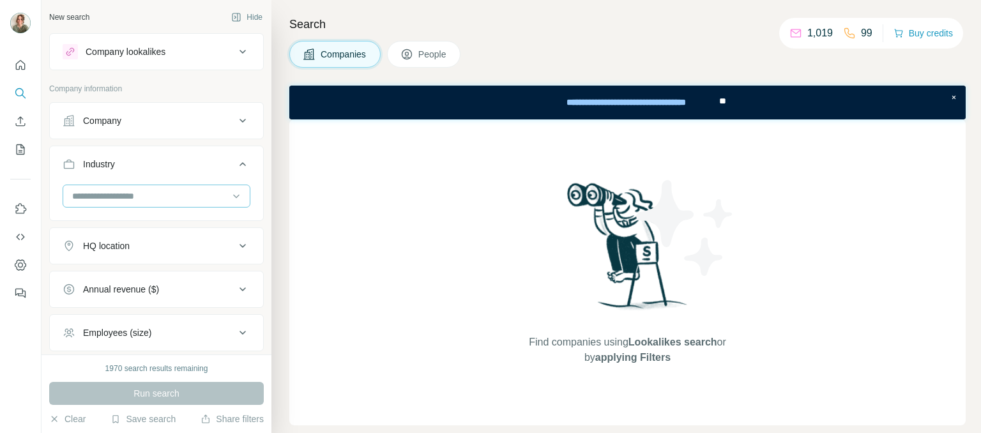
click at [104, 198] on input at bounding box center [150, 196] width 158 height 14
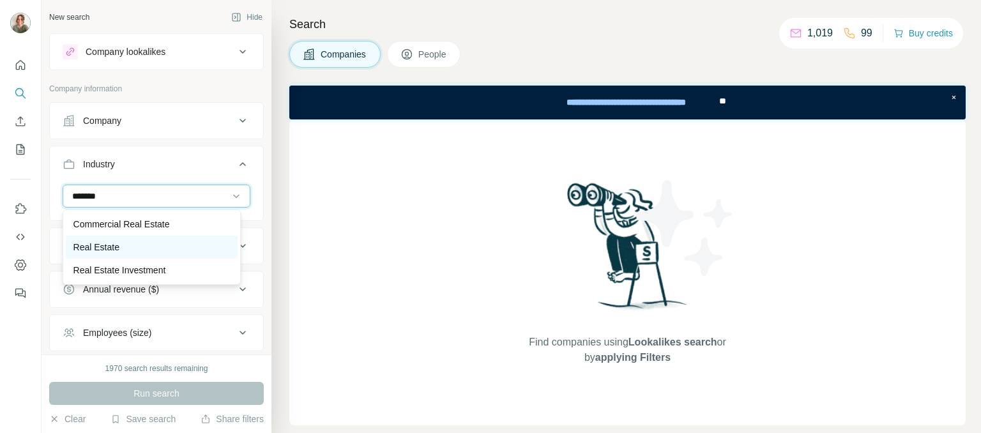
type input "*******"
click at [116, 244] on p "Real Estate" at bounding box center [96, 247] width 46 height 13
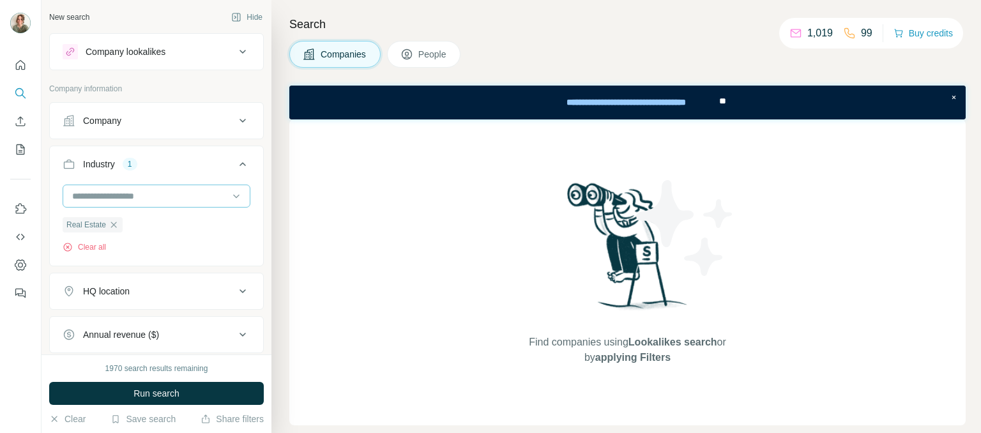
click at [77, 198] on input at bounding box center [150, 196] width 158 height 14
click at [84, 192] on input at bounding box center [150, 196] width 158 height 14
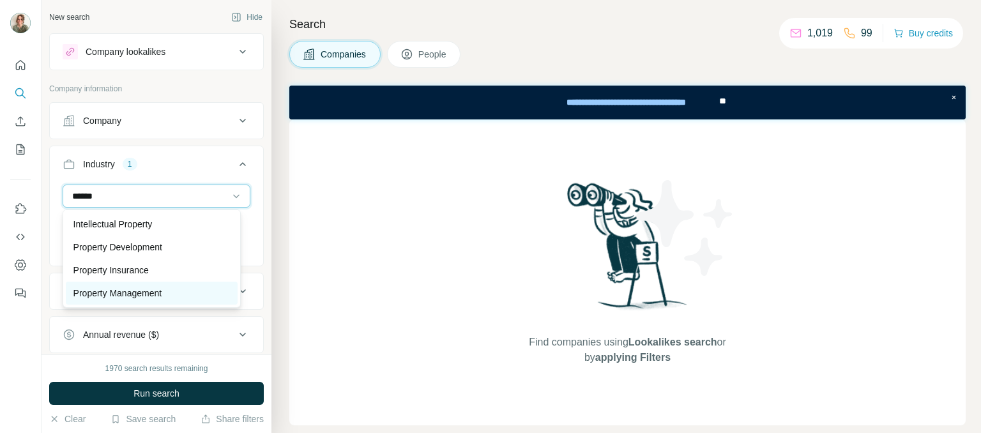
type input "******"
click at [115, 289] on p "Property Management" at bounding box center [117, 293] width 89 height 13
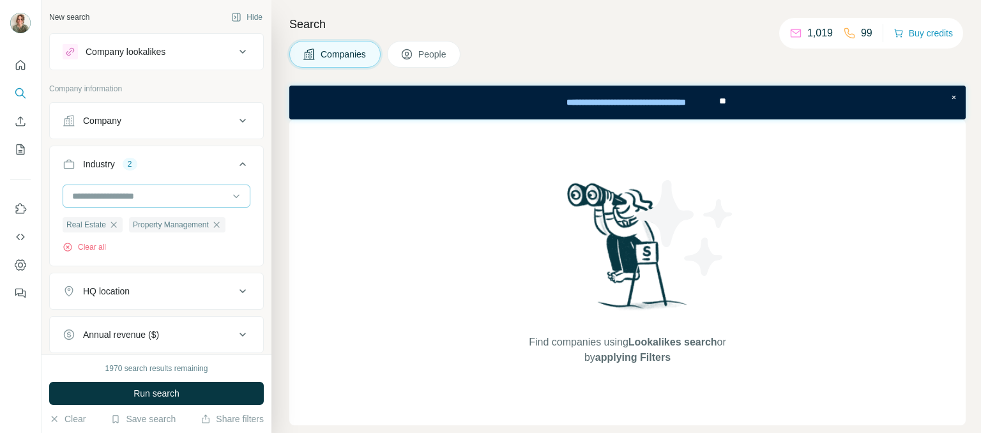
click at [95, 197] on input at bounding box center [150, 196] width 158 height 14
click at [82, 199] on input at bounding box center [150, 196] width 158 height 14
click at [73, 195] on input at bounding box center [150, 196] width 158 height 14
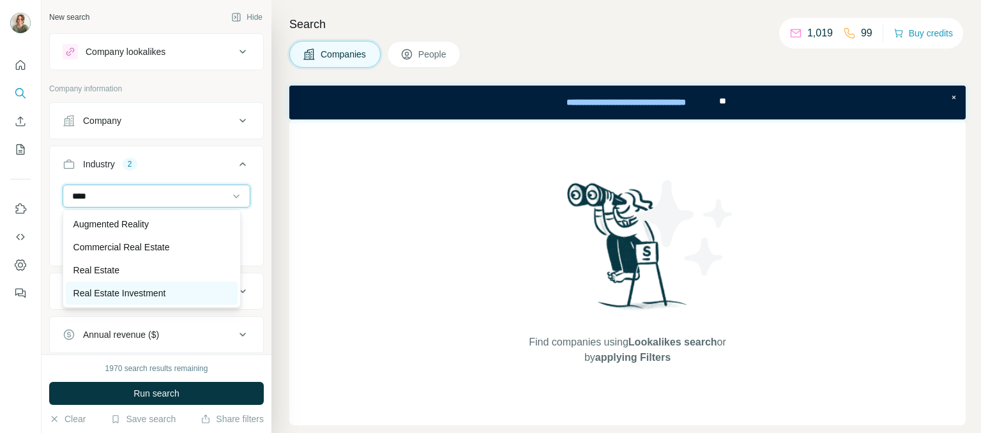
type input "****"
click at [133, 287] on p "Real Estate Investment" at bounding box center [119, 293] width 93 height 13
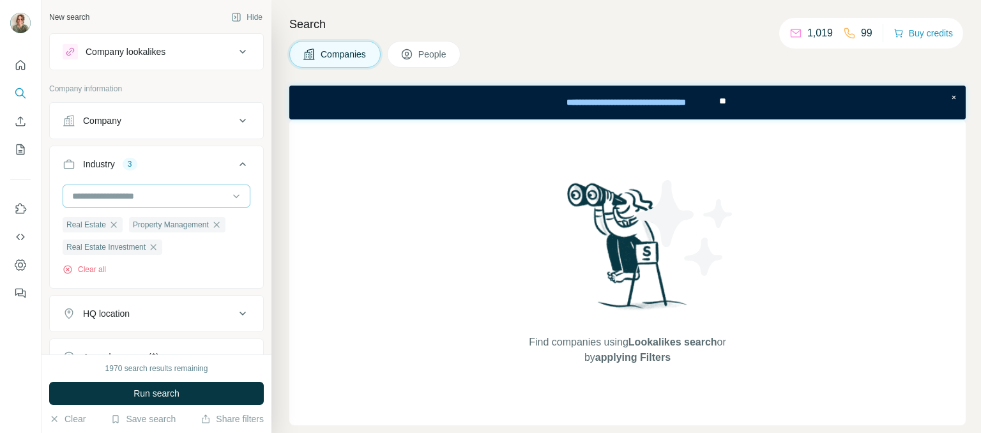
click at [103, 199] on input at bounding box center [150, 196] width 158 height 14
click at [102, 199] on input at bounding box center [150, 196] width 158 height 14
click at [103, 197] on input at bounding box center [150, 196] width 158 height 14
click at [72, 194] on input at bounding box center [150, 196] width 158 height 14
click at [74, 194] on input at bounding box center [150, 196] width 158 height 14
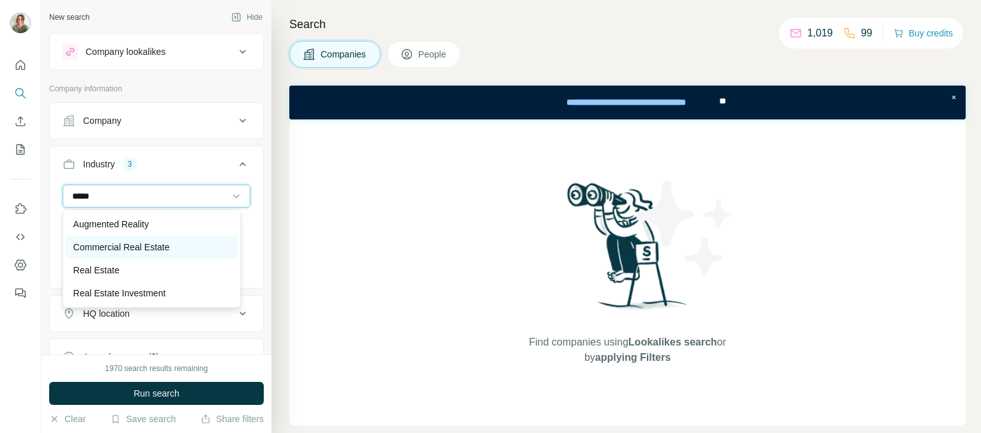
type input "****"
click at [98, 241] on p "Commercial Real Estate" at bounding box center [121, 247] width 96 height 13
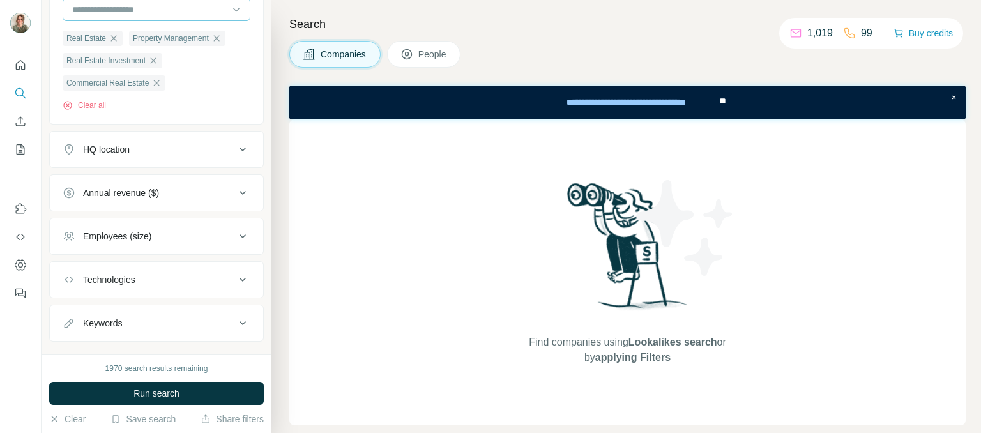
scroll to position [192, 0]
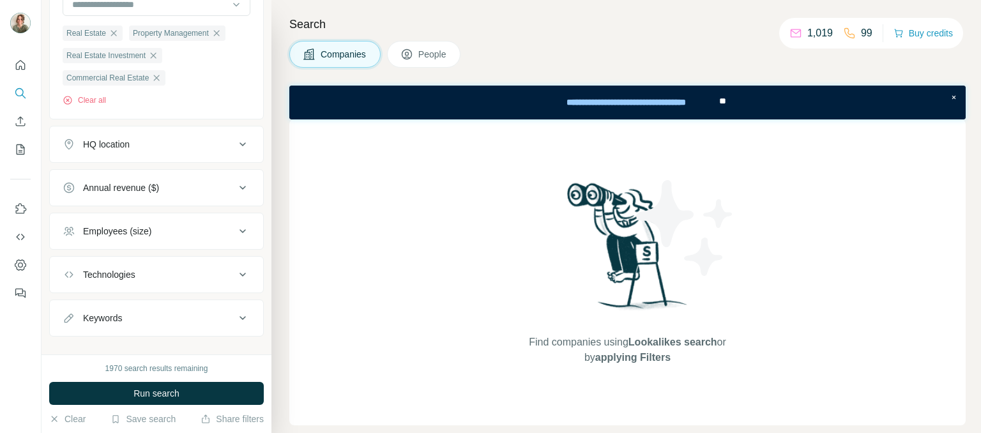
click at [137, 141] on div "HQ location" at bounding box center [149, 144] width 172 height 13
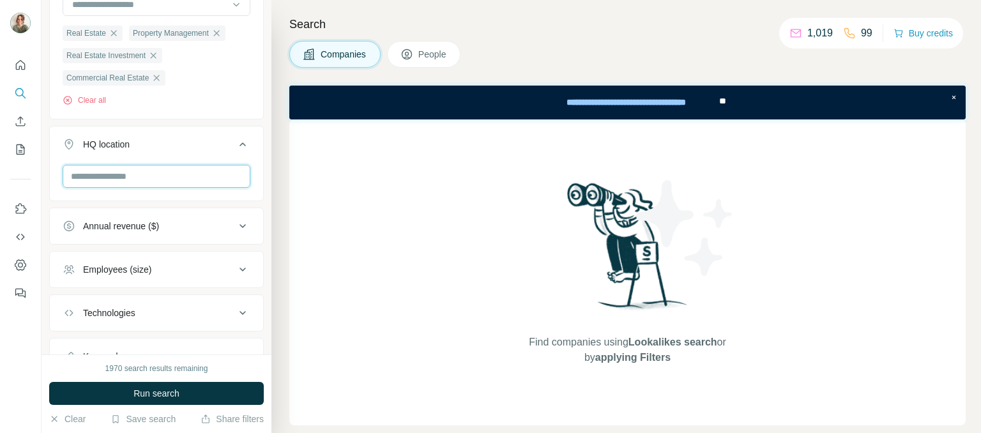
click at [143, 171] on input "text" at bounding box center [157, 176] width 188 height 23
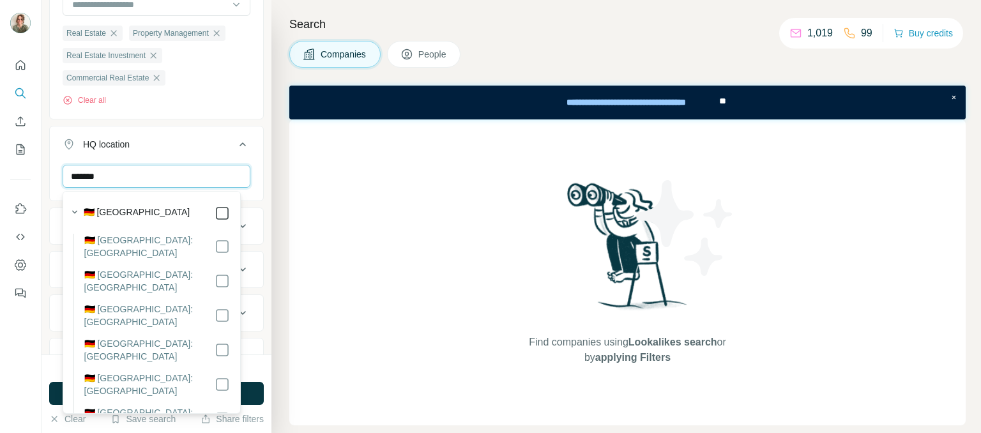
type input "*******"
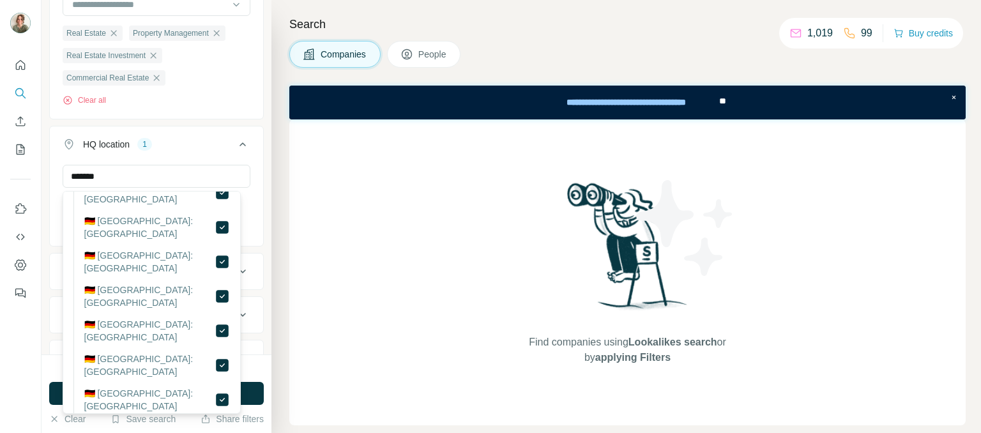
scroll to position [259, 0]
click at [247, 240] on div "******* [GEOGRAPHIC_DATA] Clear all" at bounding box center [156, 204] width 213 height 79
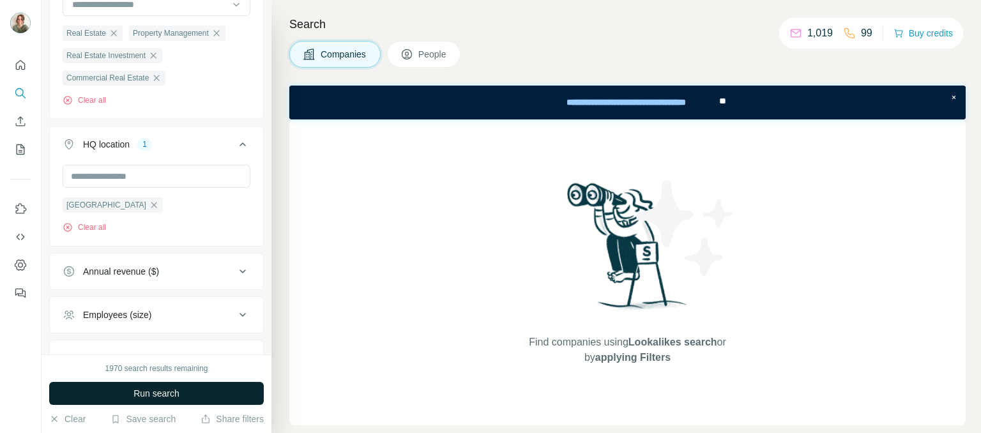
click at [198, 391] on button "Run search" at bounding box center [156, 393] width 215 height 23
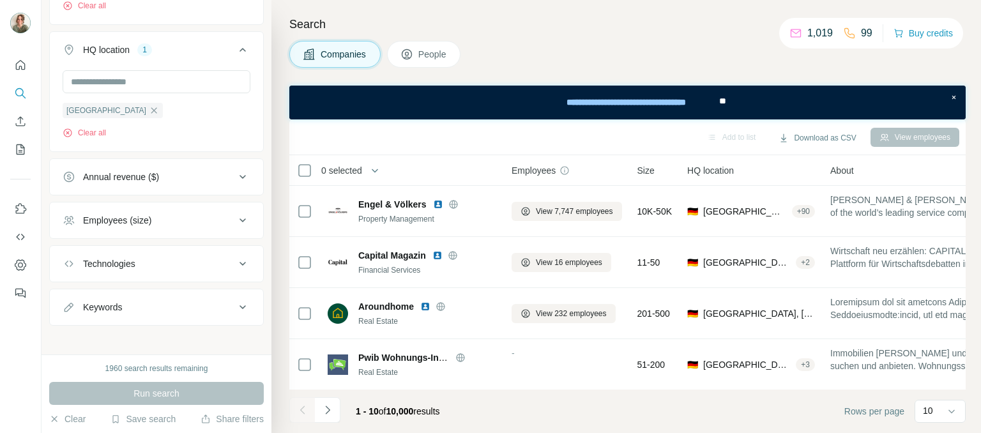
scroll to position [293, 0]
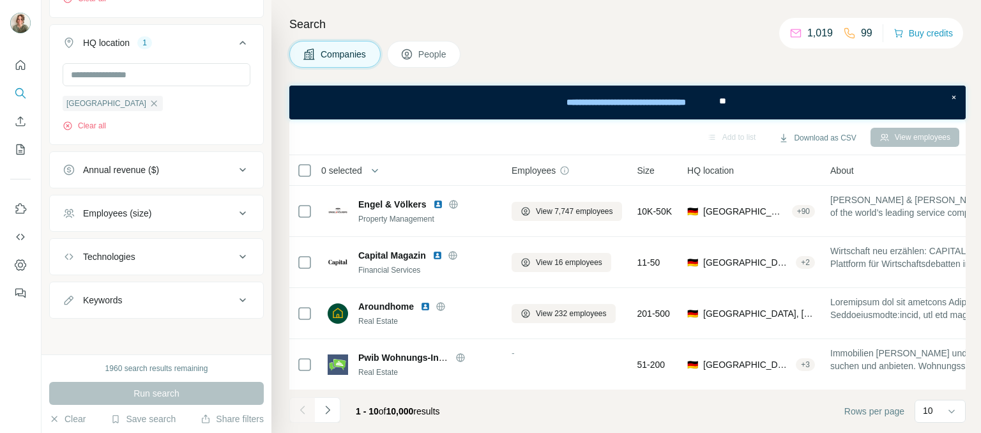
click at [137, 218] on div "Employees (size)" at bounding box center [117, 213] width 68 height 13
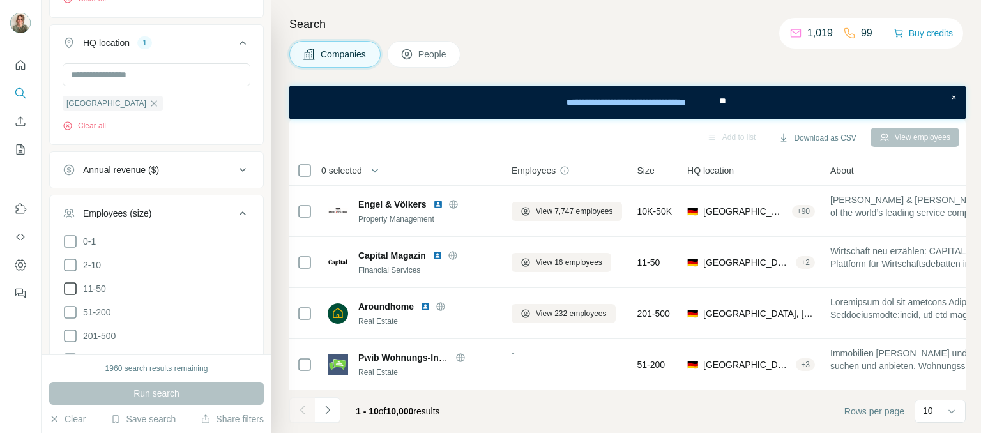
click at [94, 287] on span "11-50" at bounding box center [92, 288] width 28 height 13
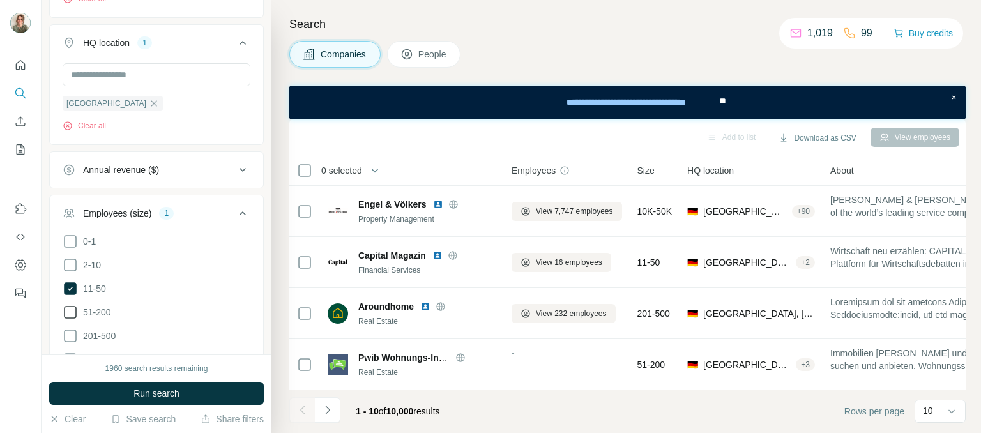
click at [104, 315] on span "51-200" at bounding box center [94, 312] width 33 height 13
click at [107, 334] on span "201-500" at bounding box center [97, 336] width 38 height 13
click at [155, 395] on span "Run search" at bounding box center [157, 393] width 46 height 13
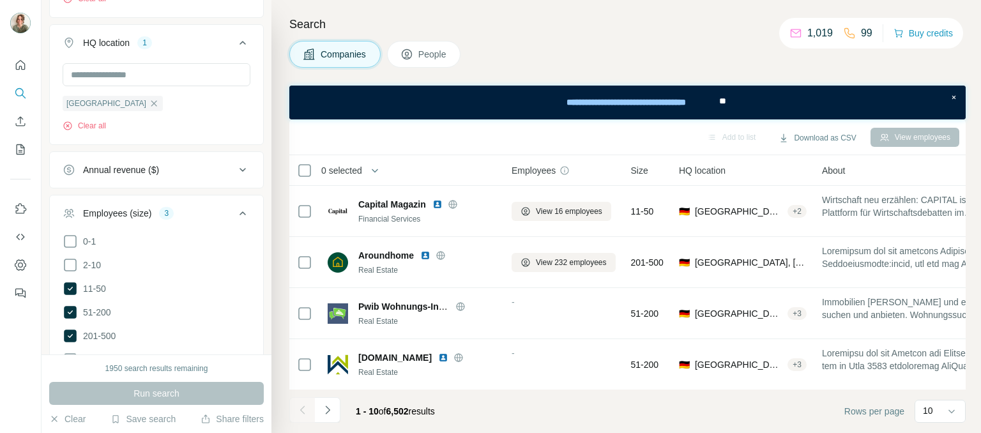
click at [235, 213] on icon at bounding box center [242, 213] width 15 height 15
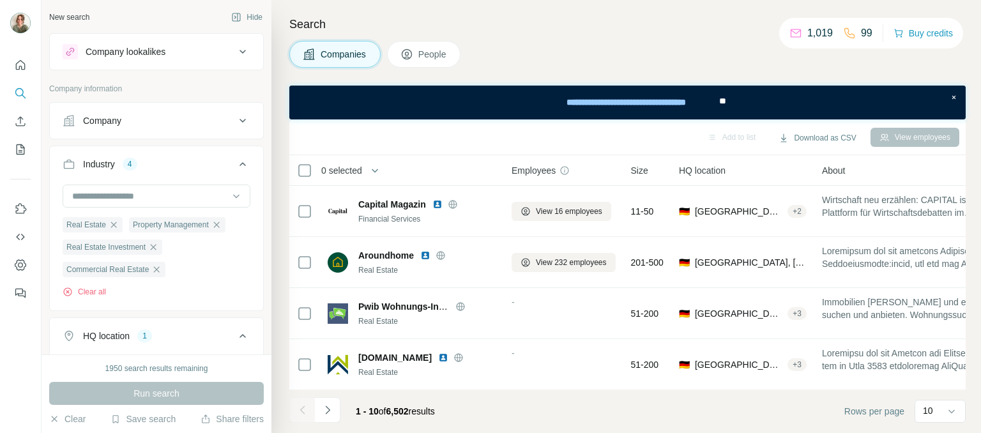
click at [235, 159] on icon at bounding box center [242, 164] width 15 height 15
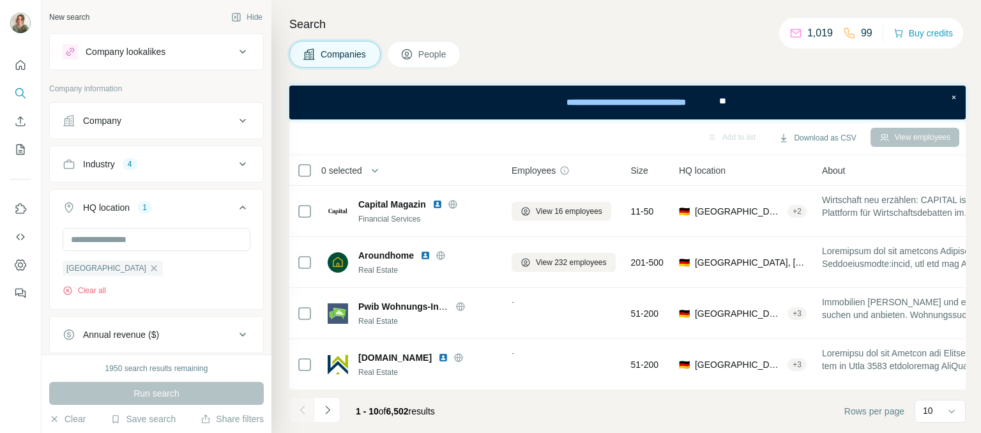
click at [235, 213] on icon at bounding box center [242, 207] width 15 height 15
click at [417, 54] on button "People" at bounding box center [424, 54] width 74 height 27
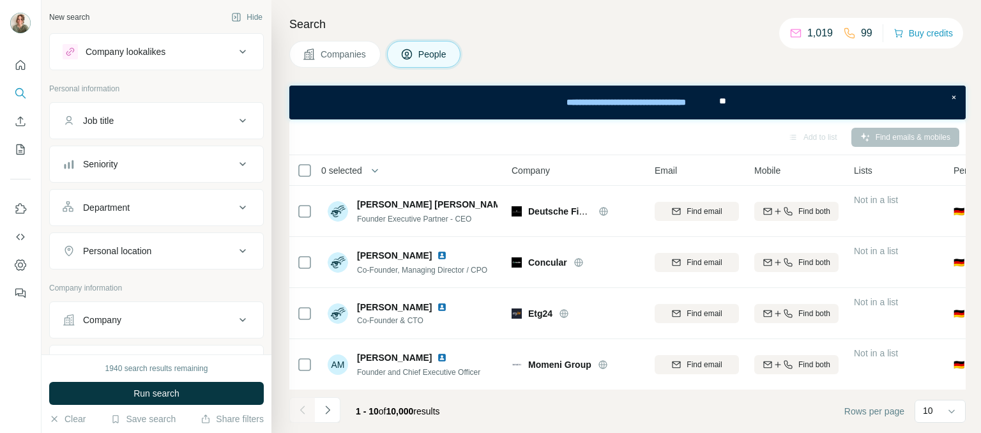
click at [209, 125] on div "Job title" at bounding box center [149, 120] width 172 height 13
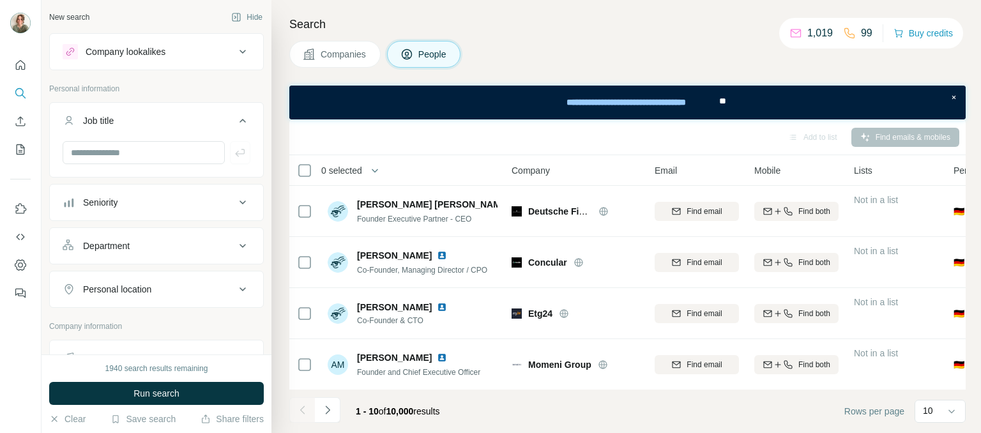
click at [209, 126] on div "Job title" at bounding box center [149, 120] width 172 height 13
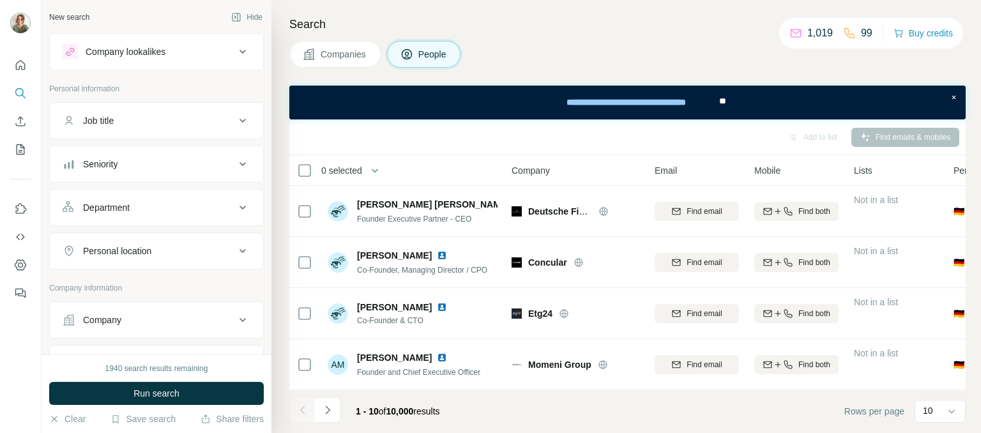
click at [217, 218] on button "Department" at bounding box center [156, 207] width 213 height 31
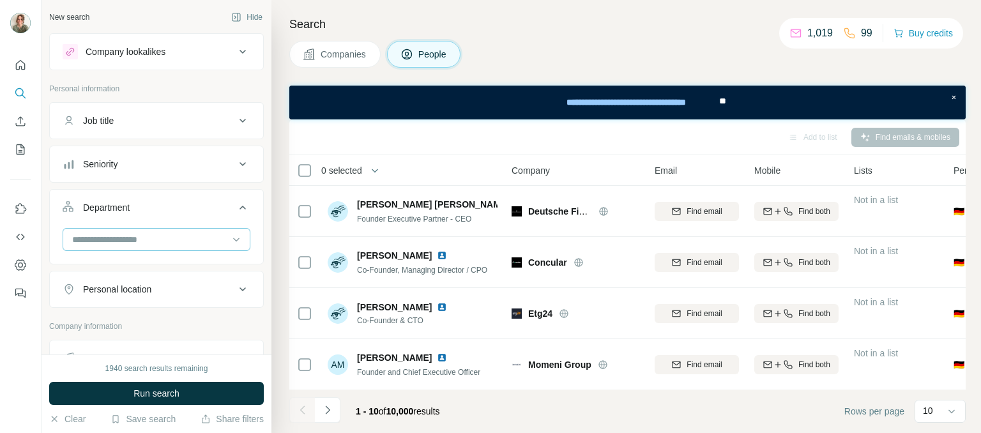
click at [98, 245] on input at bounding box center [150, 240] width 158 height 14
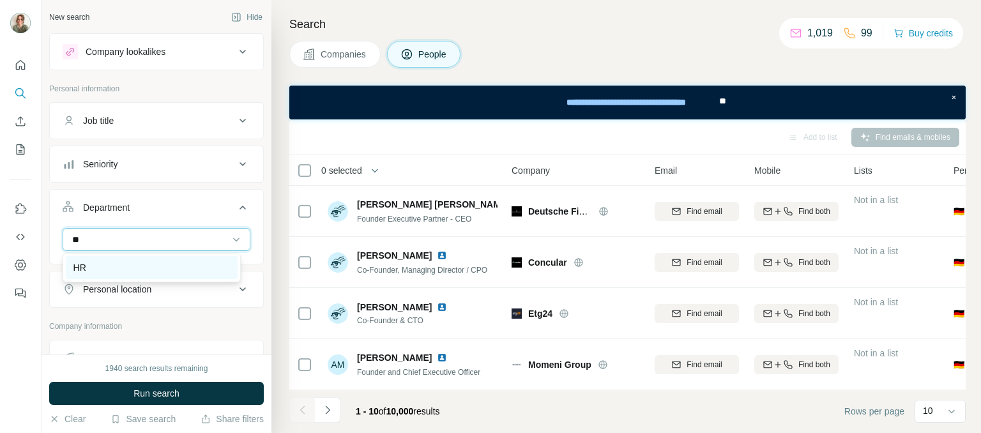
type input "**"
click at [96, 261] on div "HR" at bounding box center [151, 267] width 157 height 13
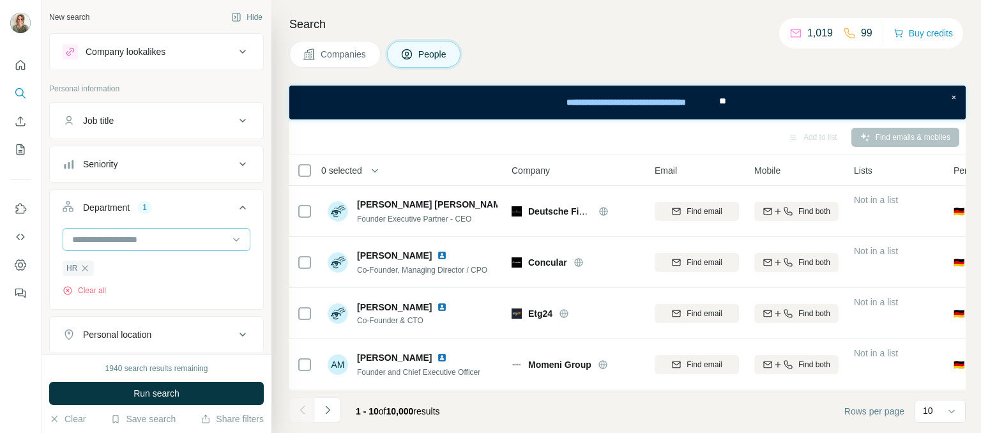
click at [84, 238] on input at bounding box center [150, 240] width 158 height 14
type input "**"
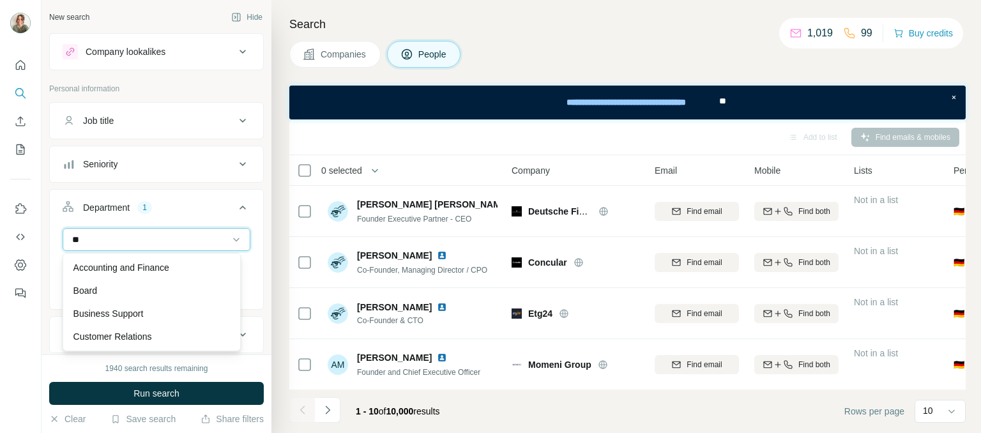
drag, startPoint x: 102, startPoint y: 245, endPoint x: 68, endPoint y: 241, distance: 34.8
click at [68, 241] on div "**" at bounding box center [157, 239] width 188 height 23
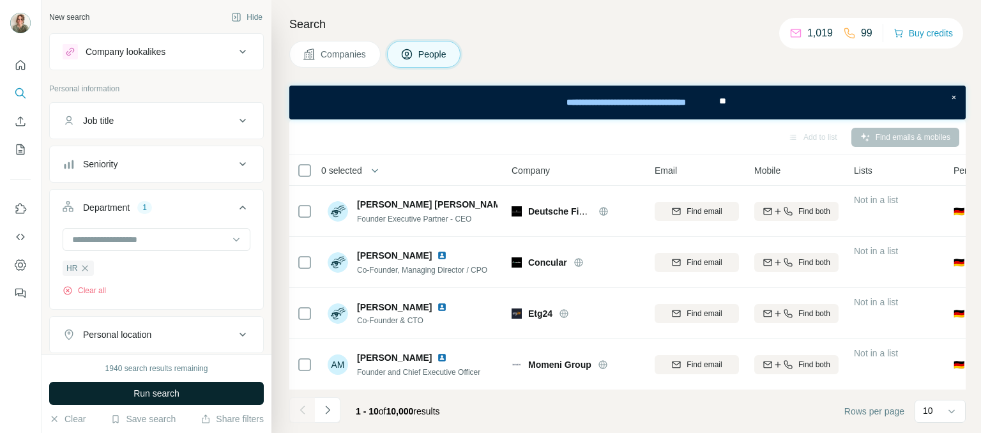
click at [190, 393] on button "Run search" at bounding box center [156, 393] width 215 height 23
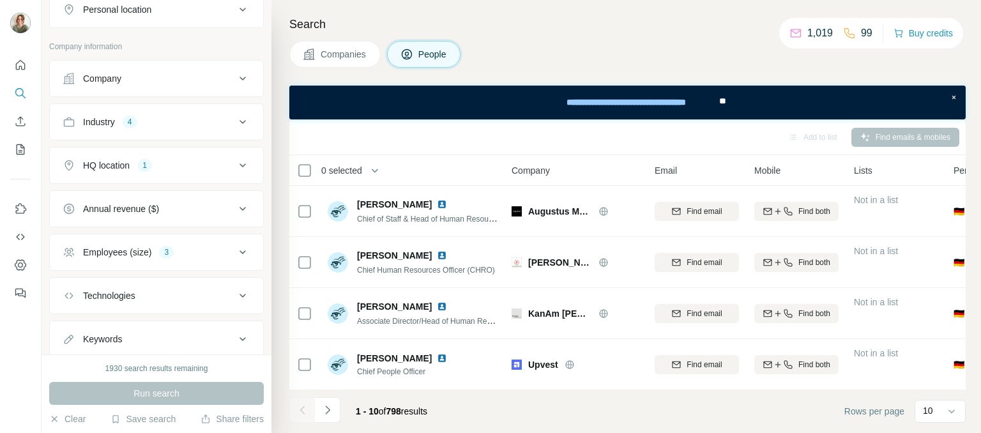
scroll to position [453, 0]
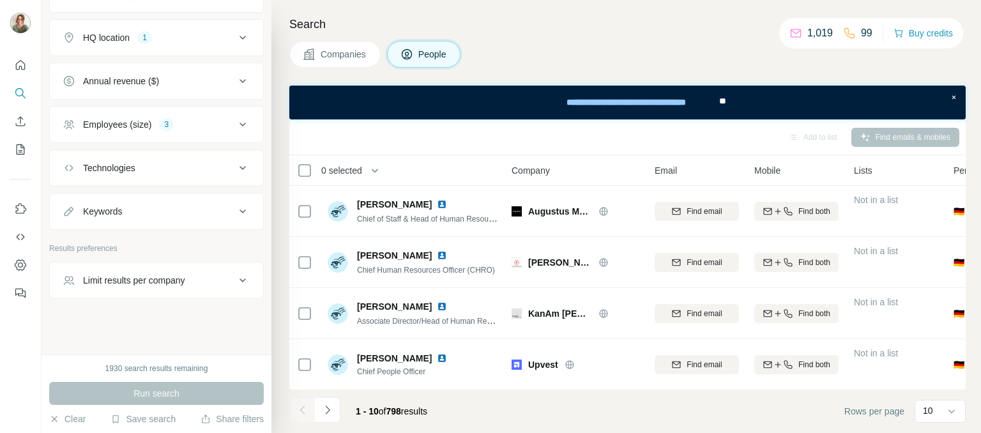
click at [176, 284] on button "Limit results per company" at bounding box center [156, 280] width 213 height 31
click at [178, 310] on input "number" at bounding box center [157, 312] width 188 height 23
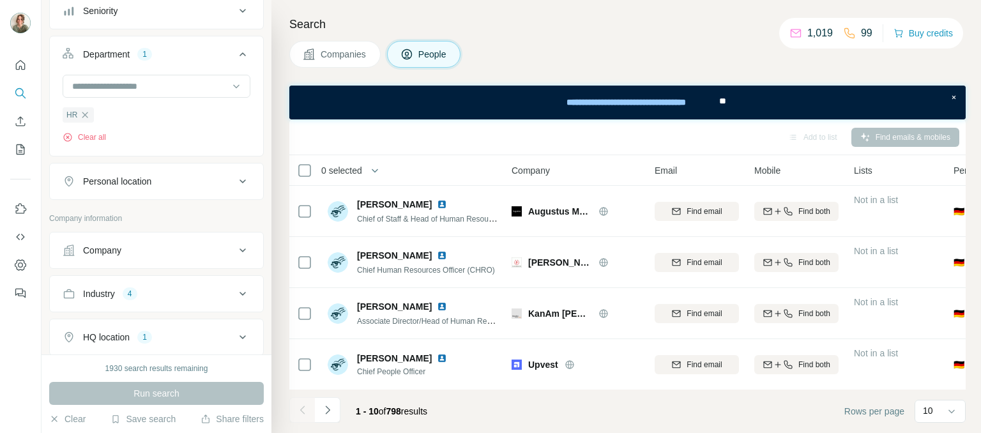
scroll to position [134, 0]
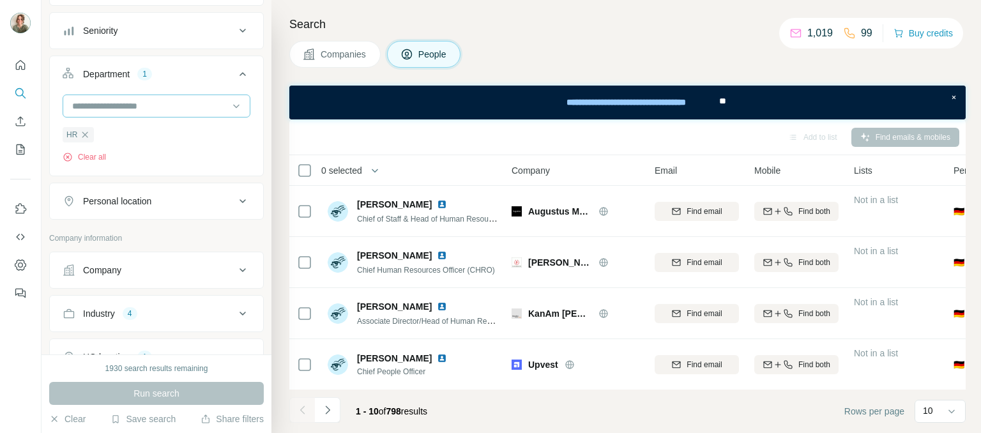
click at [125, 103] on input at bounding box center [150, 106] width 158 height 14
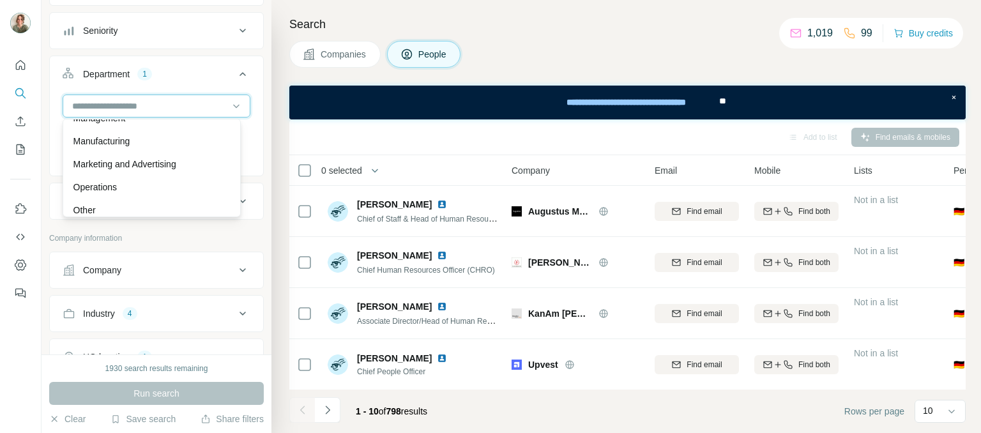
scroll to position [204, 0]
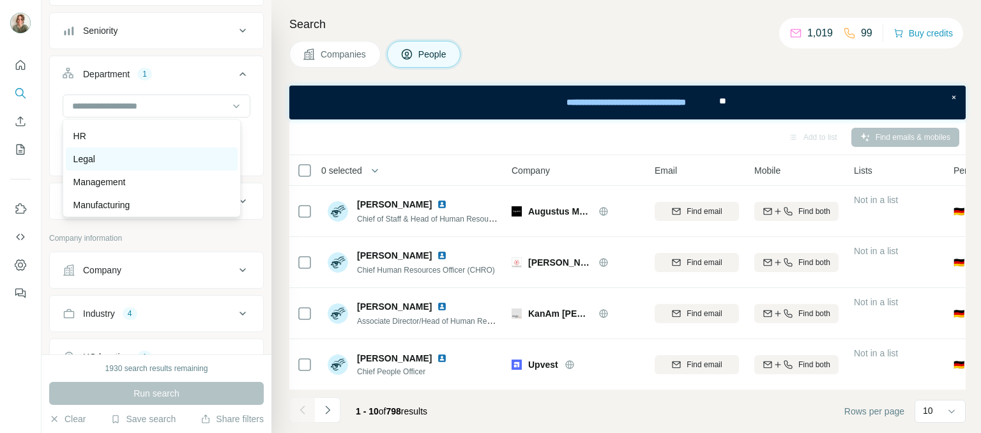
click at [130, 158] on div "Legal" at bounding box center [151, 159] width 157 height 13
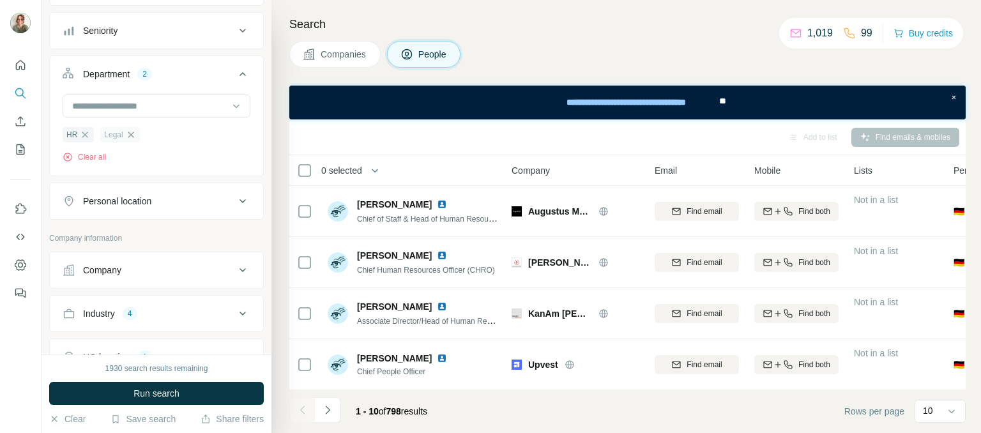
click at [128, 134] on icon "button" at bounding box center [131, 135] width 10 height 10
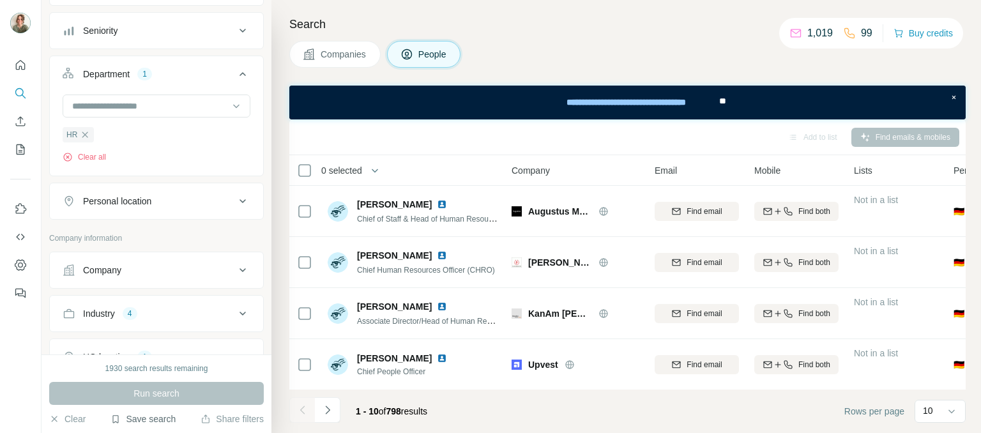
click at [151, 418] on button "Save search" at bounding box center [143, 419] width 65 height 13
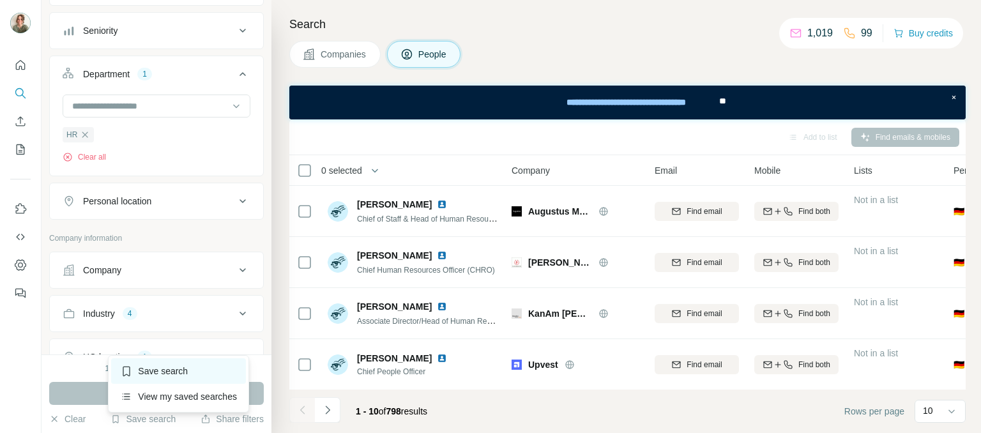
click at [171, 368] on div "Save search" at bounding box center [178, 371] width 135 height 26
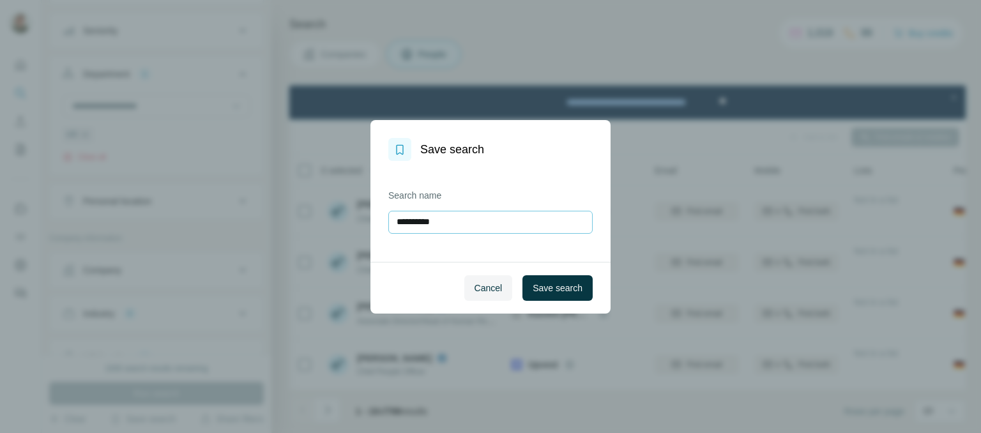
drag, startPoint x: 459, startPoint y: 226, endPoint x: 436, endPoint y: 227, distance: 23.7
click at [436, 227] on input "**********" at bounding box center [490, 222] width 204 height 23
type input "**********"
click at [547, 285] on span "Save search" at bounding box center [558, 288] width 50 height 13
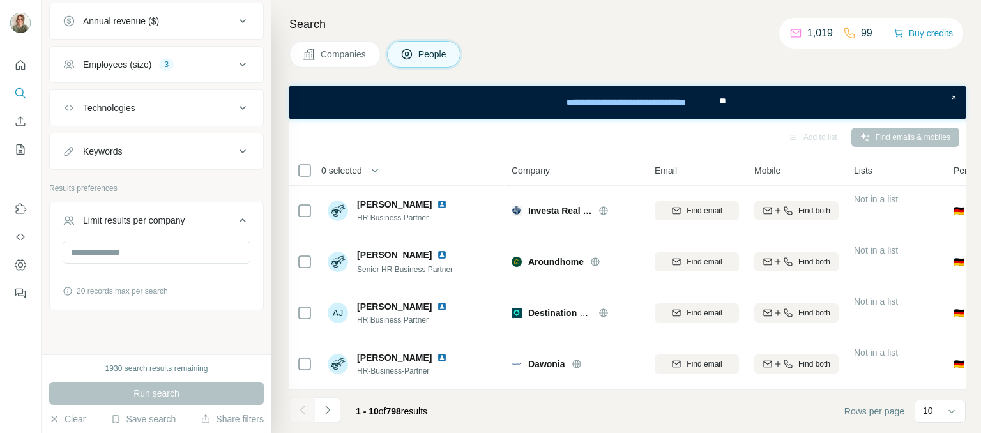
scroll to position [517, 0]
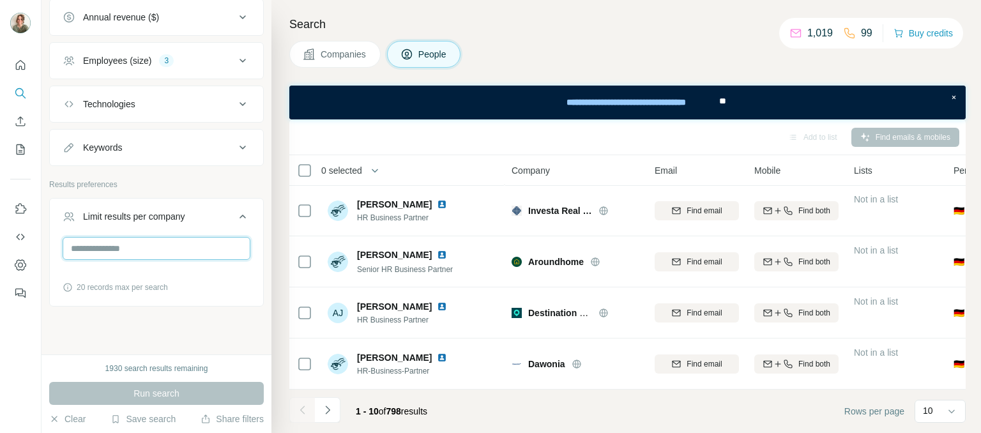
click at [147, 254] on input "number" at bounding box center [157, 248] width 188 height 23
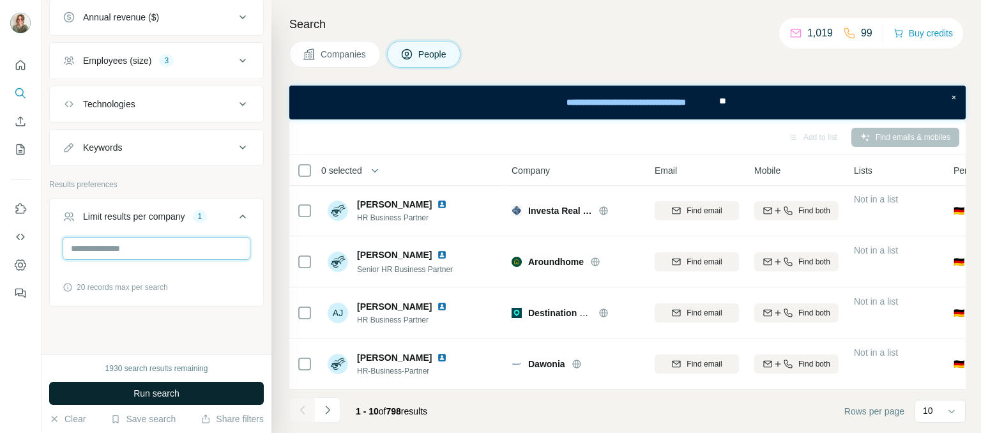
type input "**"
click at [142, 394] on span "Run search" at bounding box center [157, 393] width 46 height 13
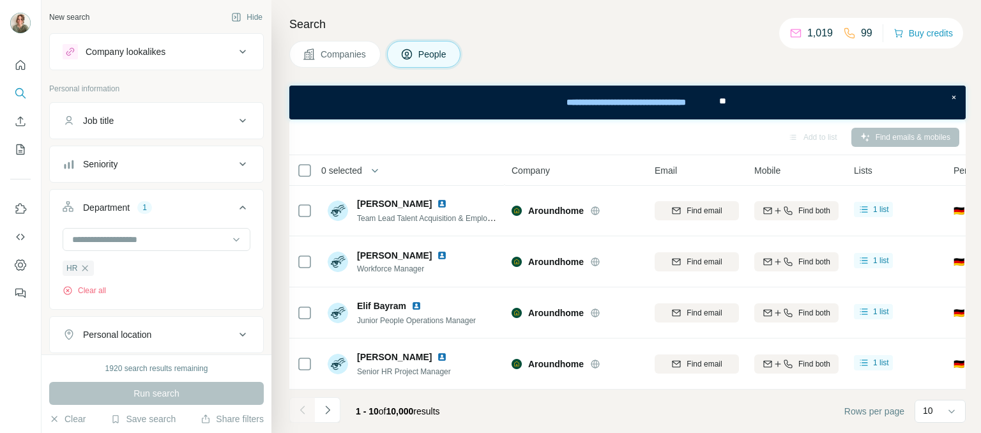
click at [510, 29] on h4 "Search" at bounding box center [627, 24] width 677 height 18
click at [235, 206] on icon at bounding box center [242, 207] width 15 height 15
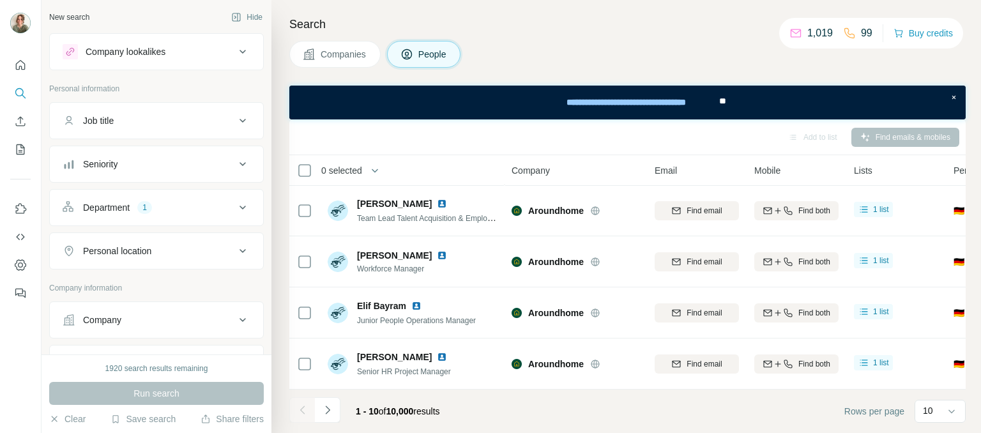
click at [158, 217] on button "Department 1" at bounding box center [156, 207] width 213 height 31
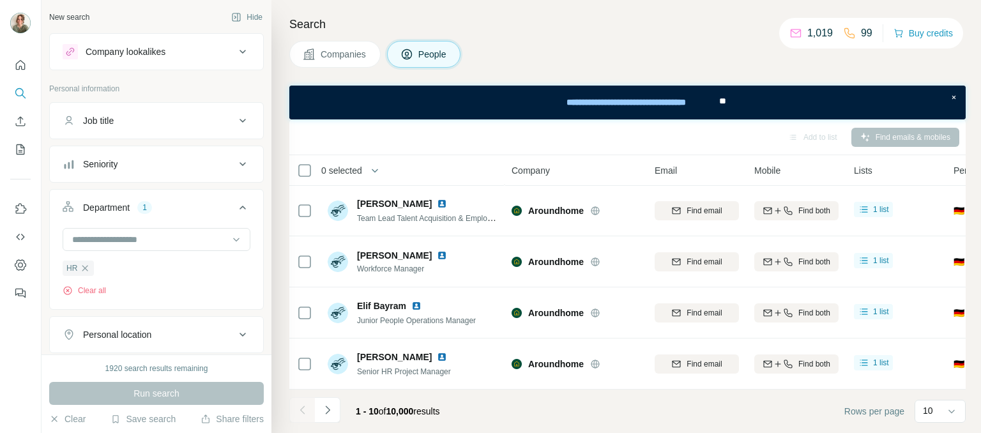
click at [164, 210] on div "Department 1" at bounding box center [149, 207] width 172 height 13
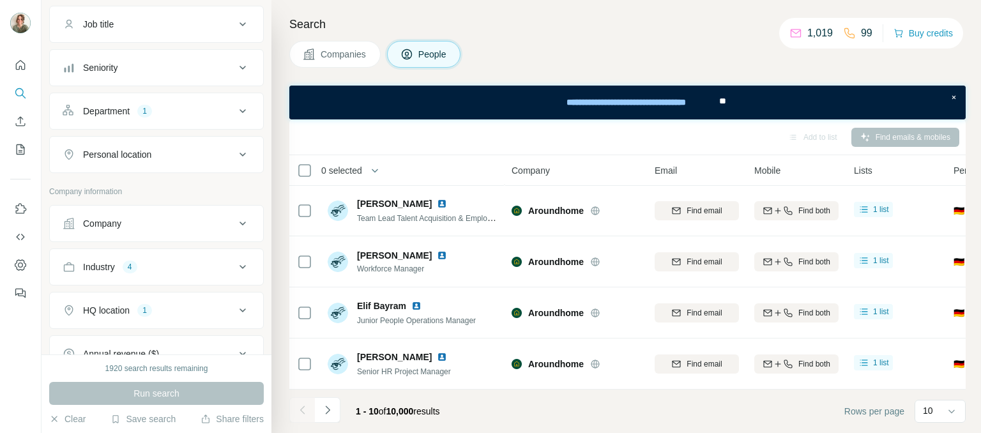
scroll to position [128, 0]
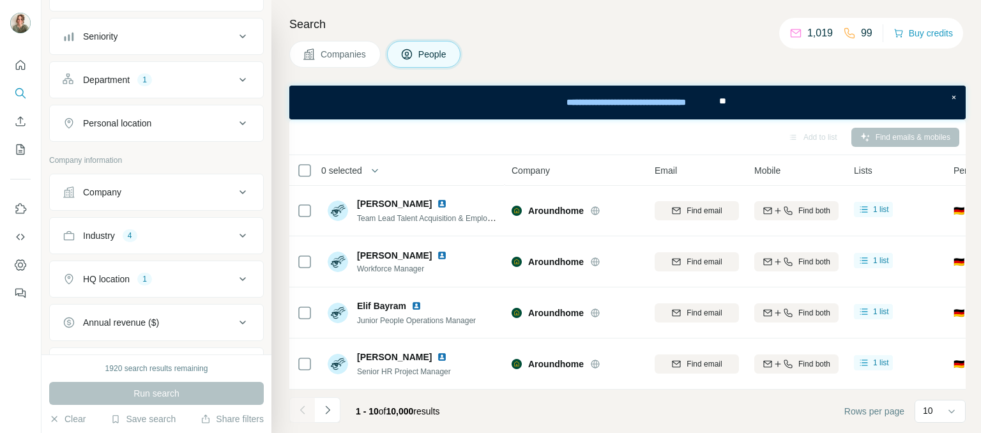
click at [199, 229] on div "Industry 4" at bounding box center [149, 235] width 172 height 13
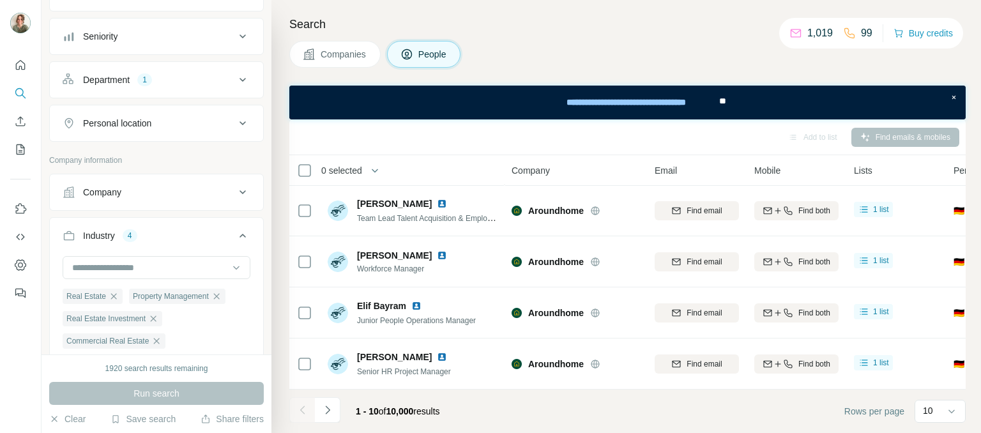
click at [199, 229] on div "Industry 4" at bounding box center [149, 235] width 172 height 13
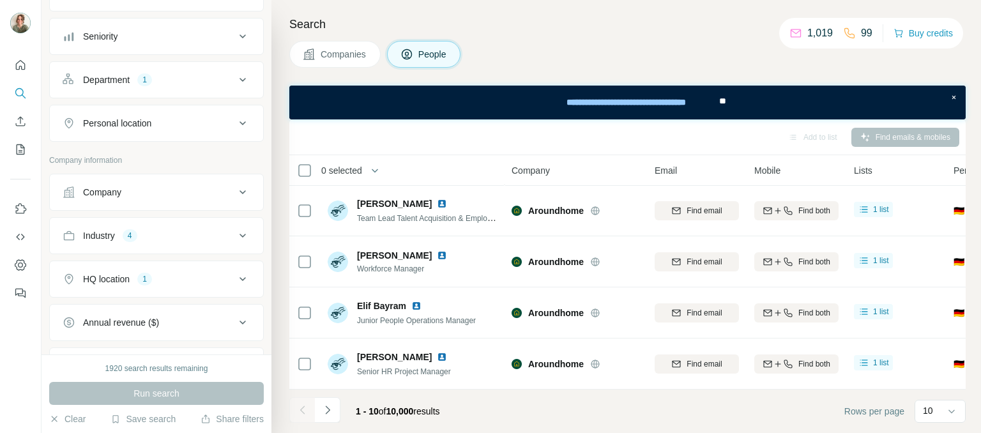
scroll to position [192, 0]
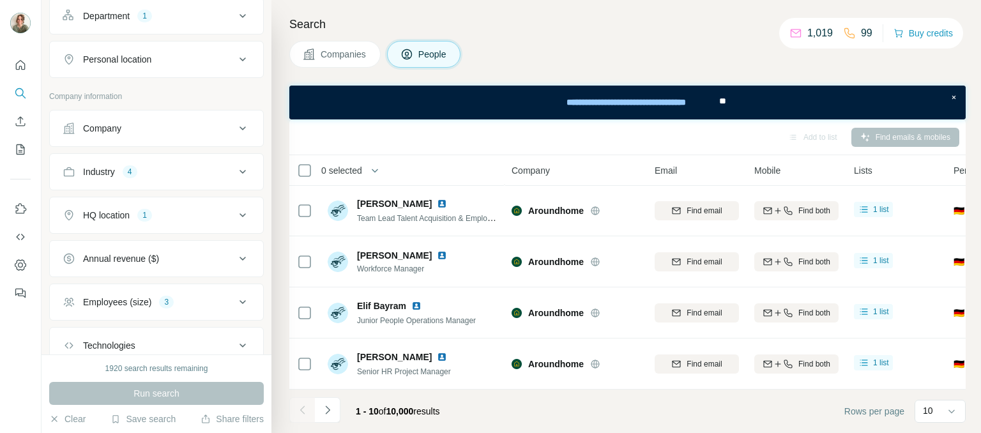
click at [201, 215] on div "HQ location 1" at bounding box center [149, 215] width 172 height 13
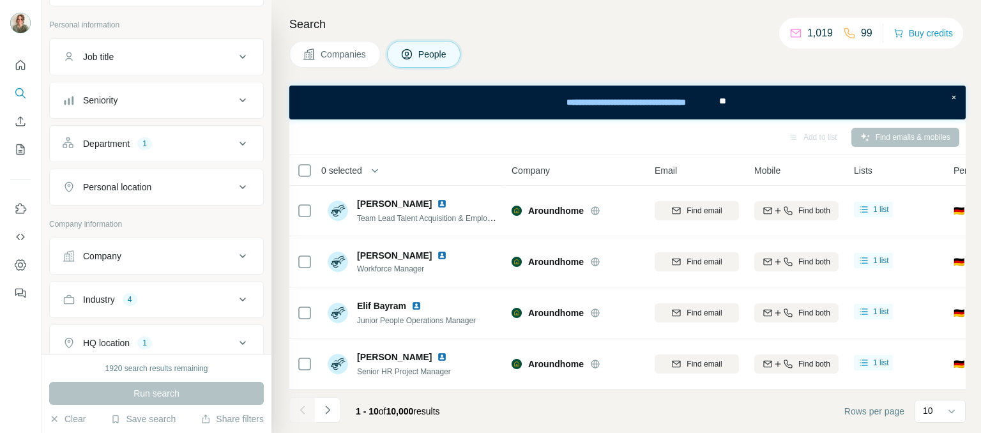
scroll to position [0, 0]
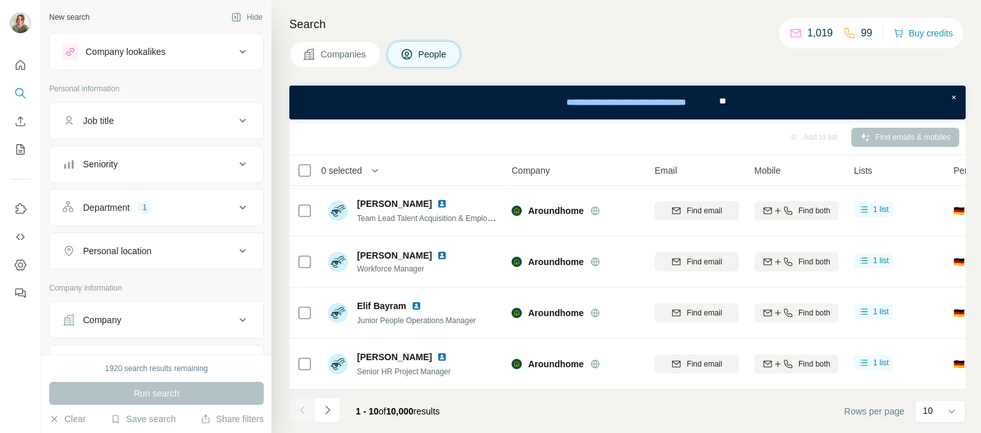
click at [200, 245] on div "Personal location" at bounding box center [149, 251] width 172 height 13
click at [203, 282] on input "text" at bounding box center [157, 282] width 188 height 23
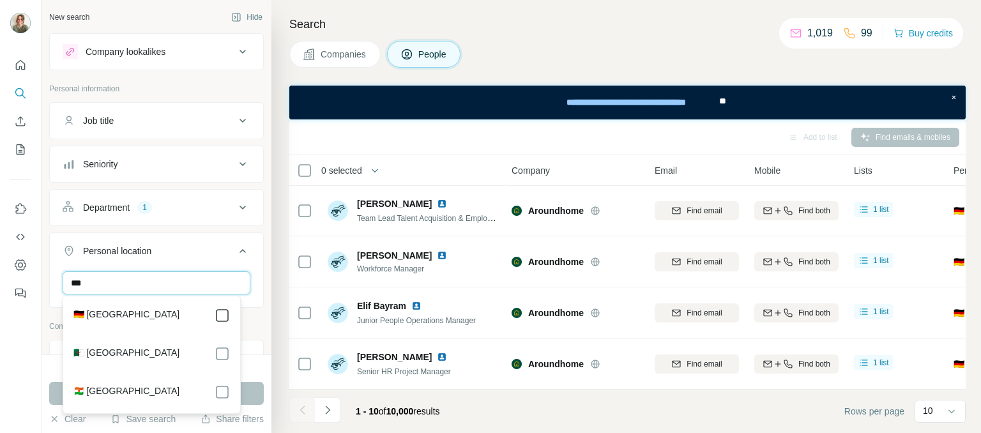
type input "***"
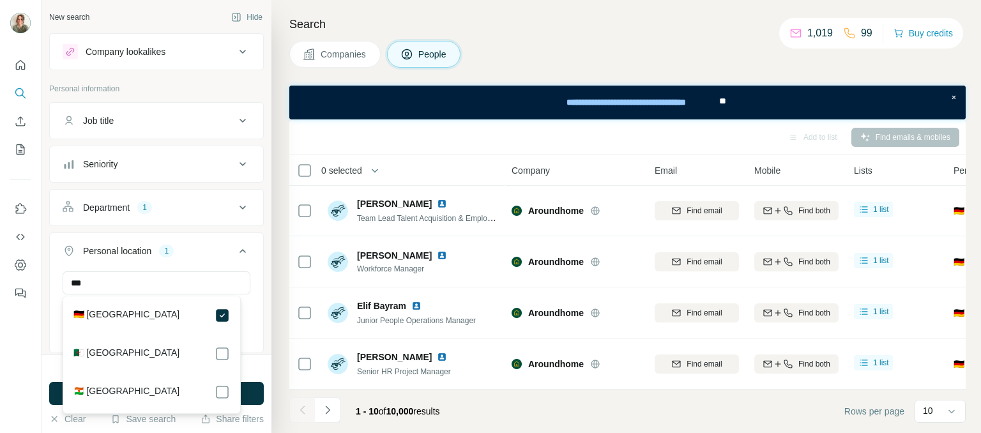
click at [243, 261] on button "Personal location 1" at bounding box center [156, 254] width 213 height 36
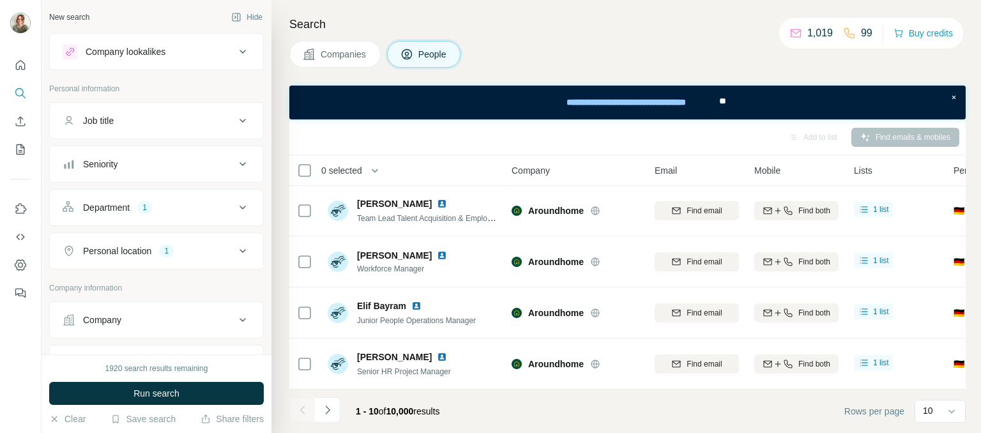
click at [239, 256] on icon at bounding box center [242, 250] width 15 height 15
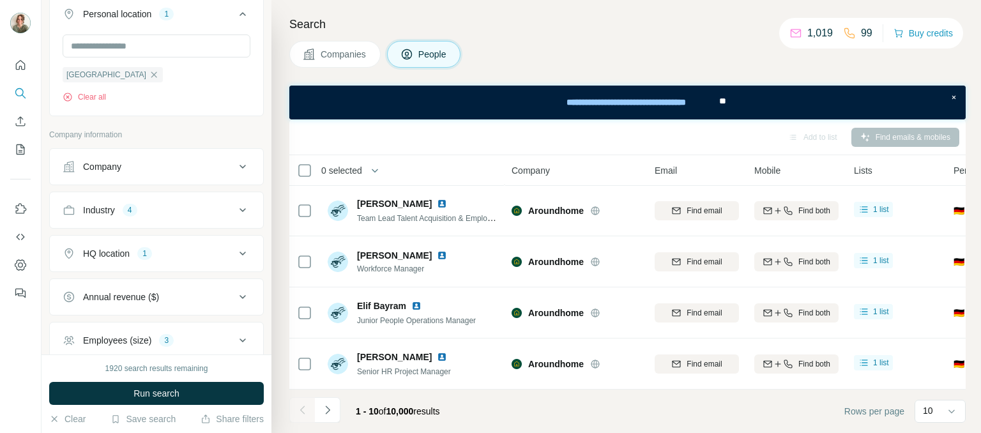
scroll to position [256, 0]
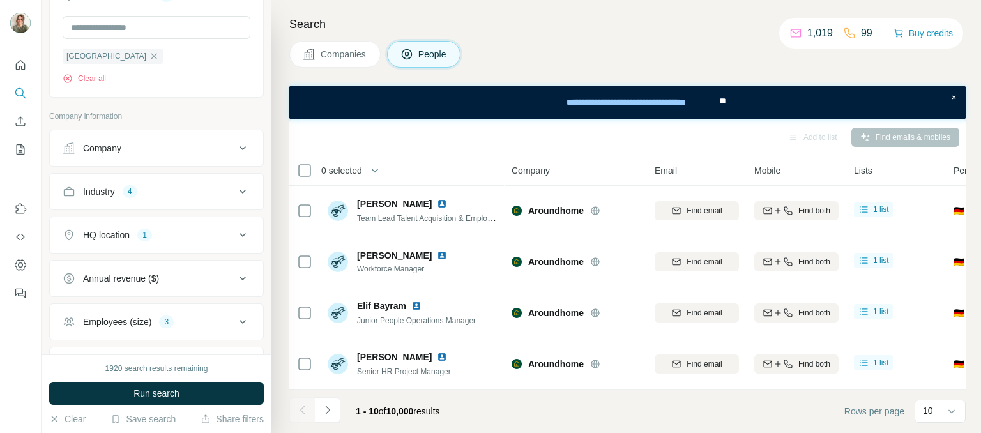
click at [235, 236] on icon at bounding box center [242, 234] width 15 height 15
click at [149, 294] on icon "button" at bounding box center [154, 296] width 10 height 10
click at [235, 227] on icon at bounding box center [242, 234] width 15 height 15
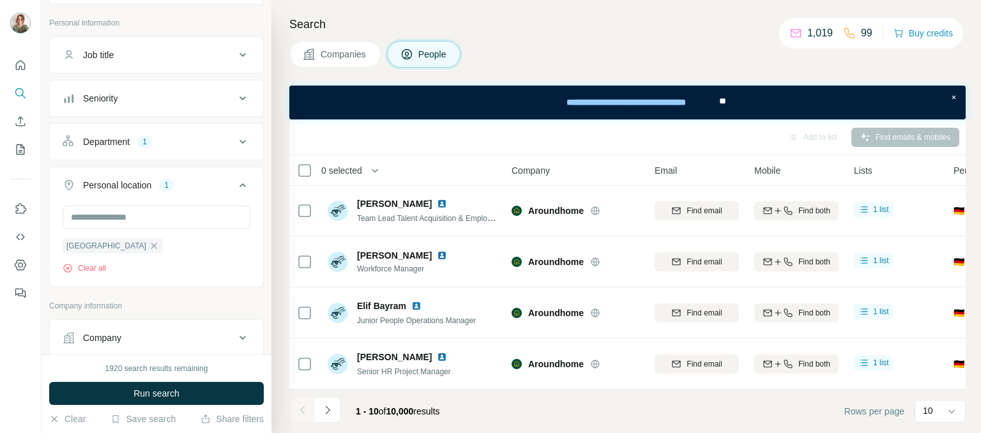
scroll to position [64, 0]
click at [224, 187] on div "Personal location 1" at bounding box center [149, 187] width 172 height 13
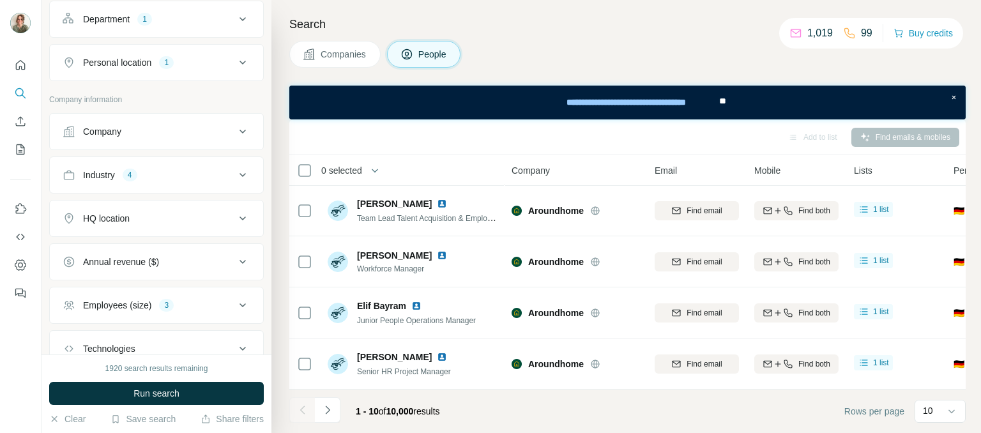
scroll to position [192, 0]
click at [148, 172] on div "Industry 4" at bounding box center [149, 171] width 172 height 13
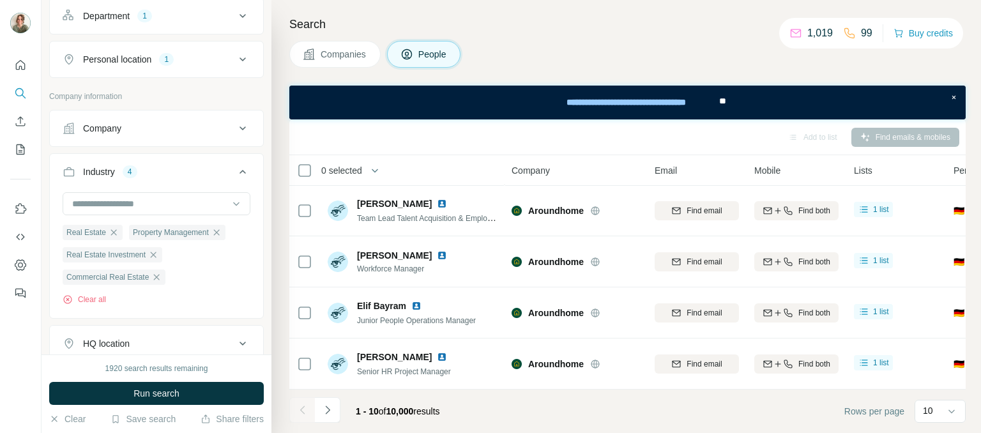
click at [148, 172] on div "Industry 4" at bounding box center [149, 171] width 172 height 13
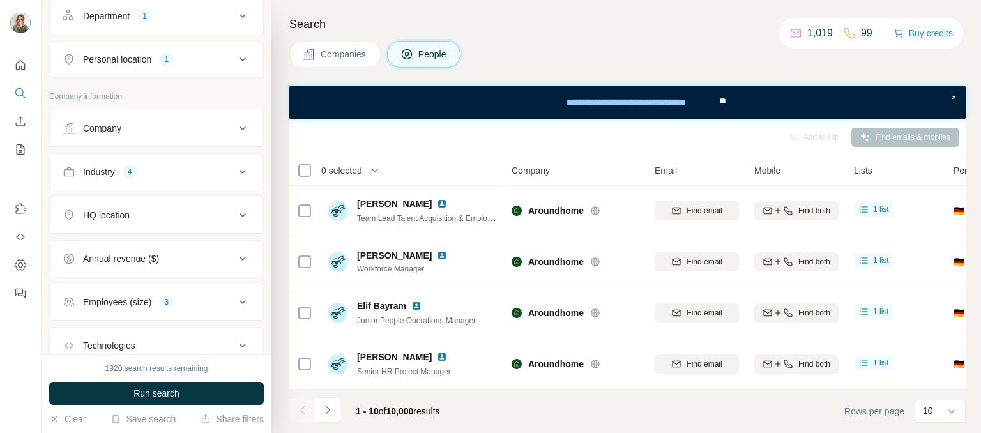
click at [167, 299] on div "3" at bounding box center [166, 301] width 15 height 11
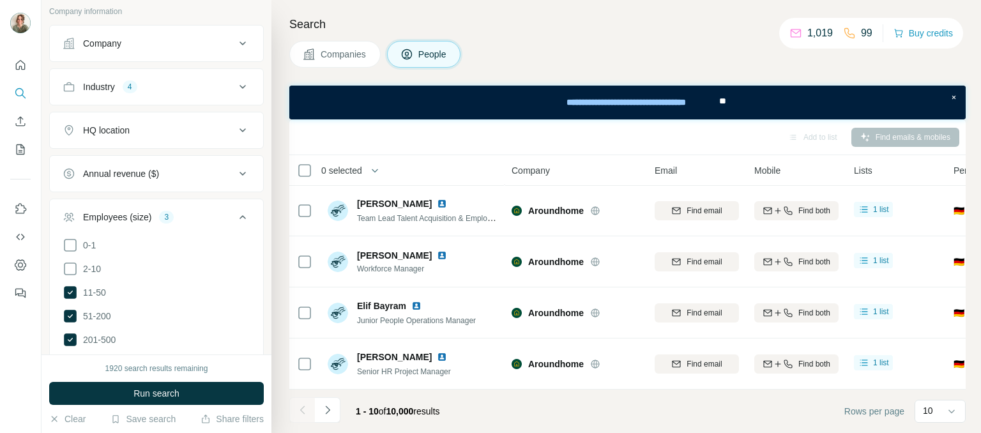
scroll to position [319, 0]
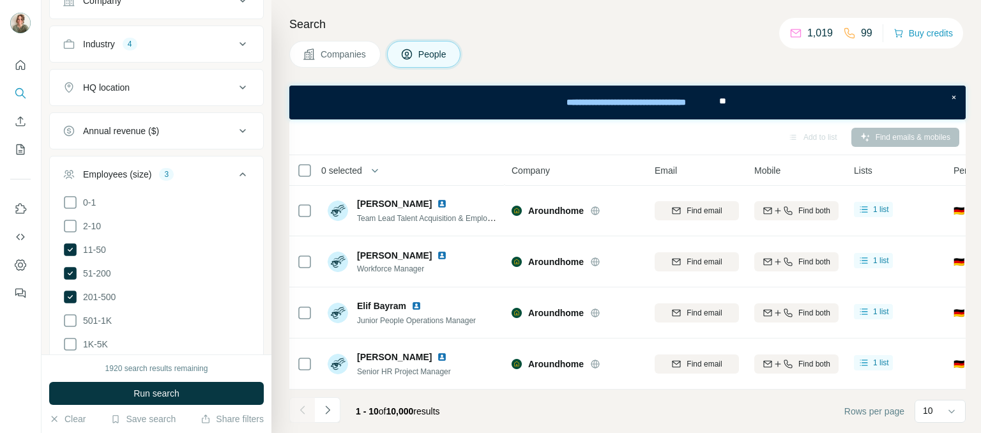
click at [165, 176] on div "3" at bounding box center [166, 174] width 15 height 11
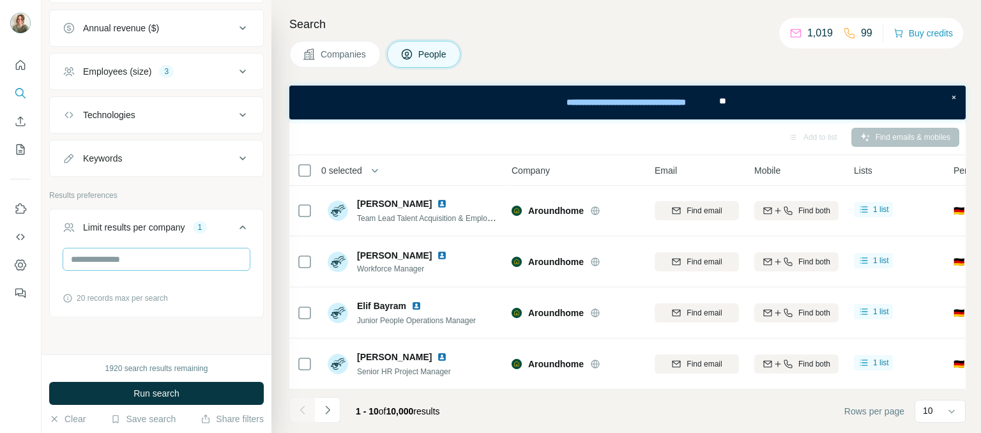
scroll to position [440, 0]
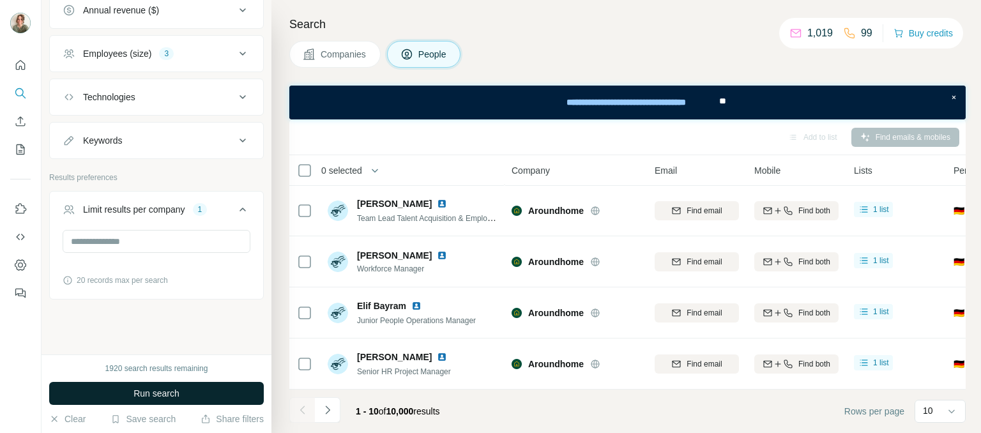
click at [176, 391] on span "Run search" at bounding box center [157, 393] width 46 height 13
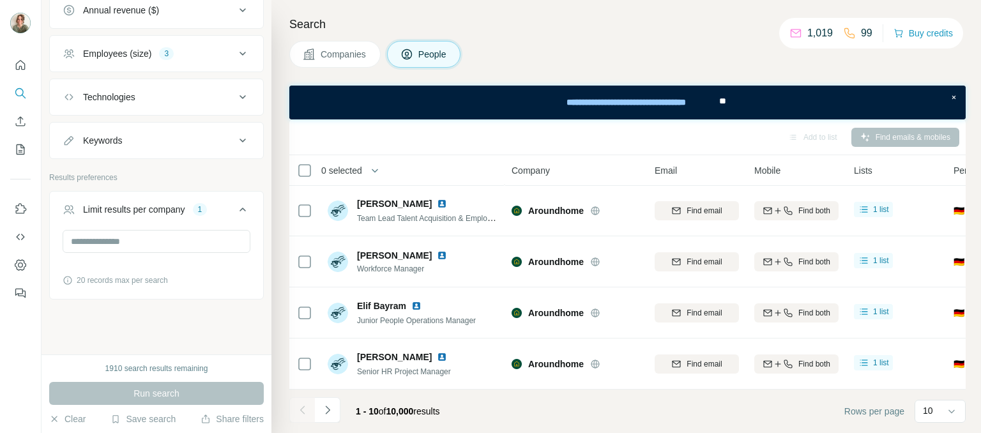
drag, startPoint x: 553, startPoint y: 27, endPoint x: 245, endPoint y: 5, distance: 308.7
click at [553, 27] on h4 "Search" at bounding box center [627, 24] width 677 height 18
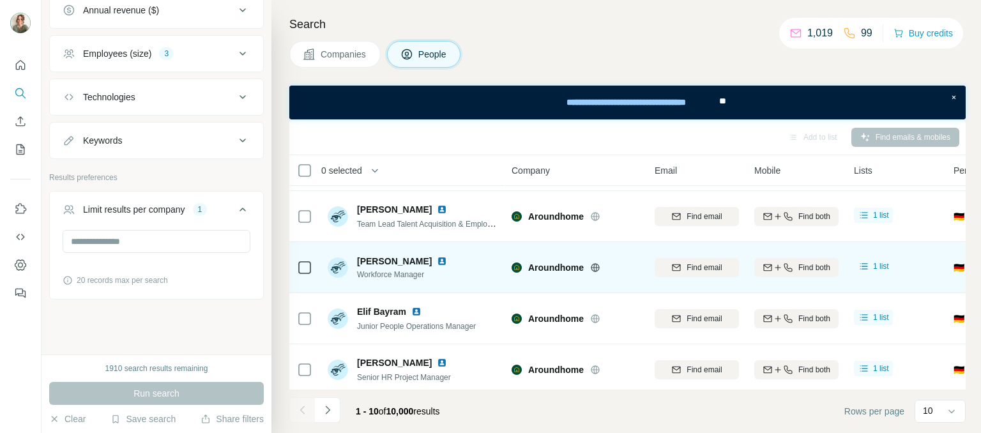
scroll to position [314, 0]
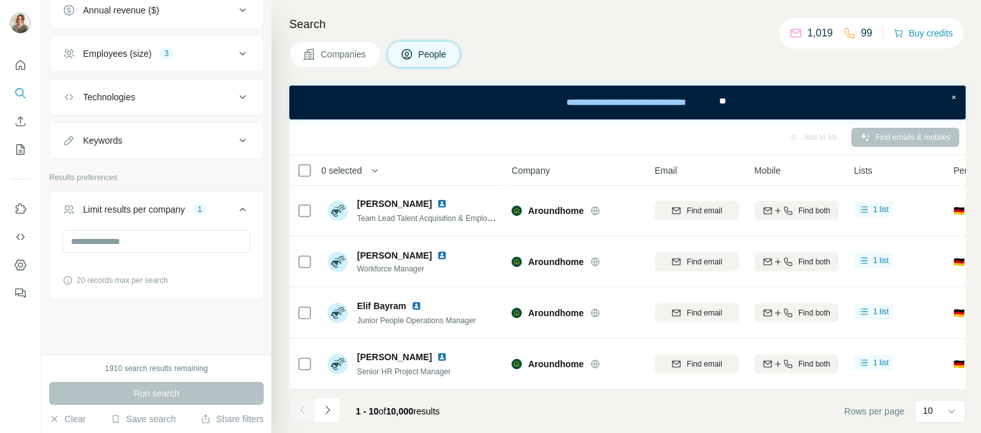
click at [333, 410] on icon "Navigate to next page" at bounding box center [327, 410] width 13 height 13
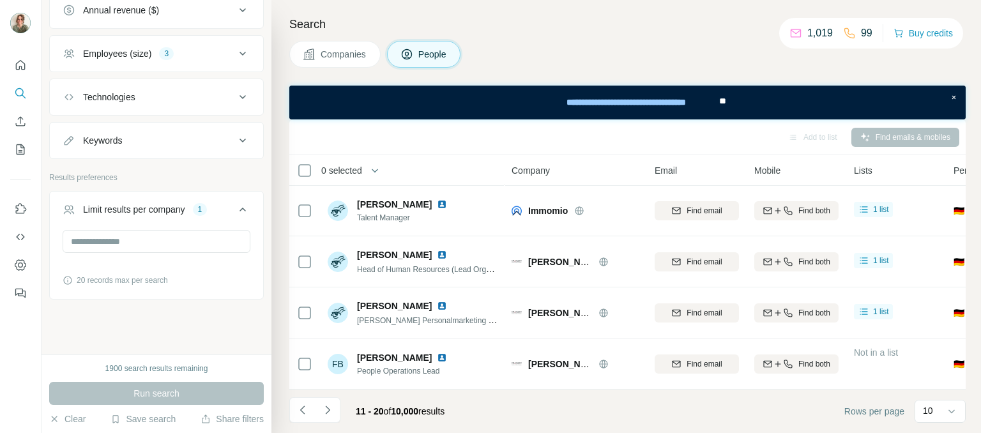
click at [309, 418] on button "Navigate to previous page" at bounding box center [302, 410] width 26 height 26
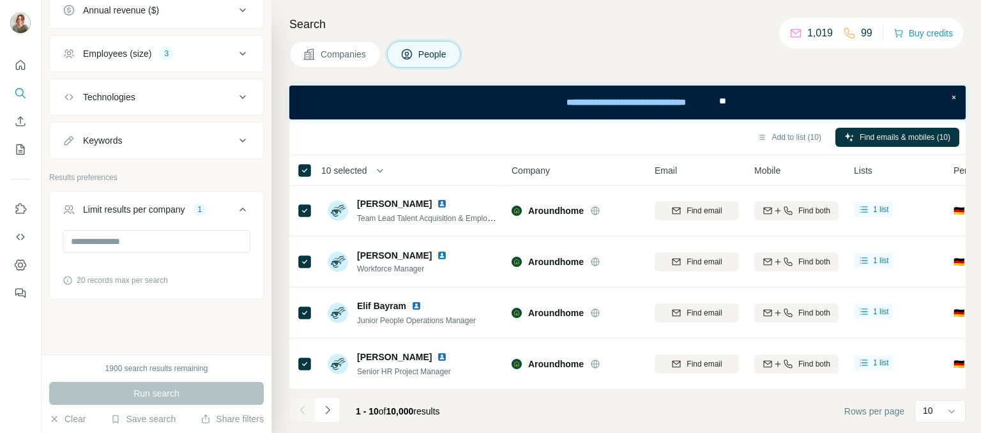
click at [341, 167] on span "10 selected" at bounding box center [344, 170] width 46 height 13
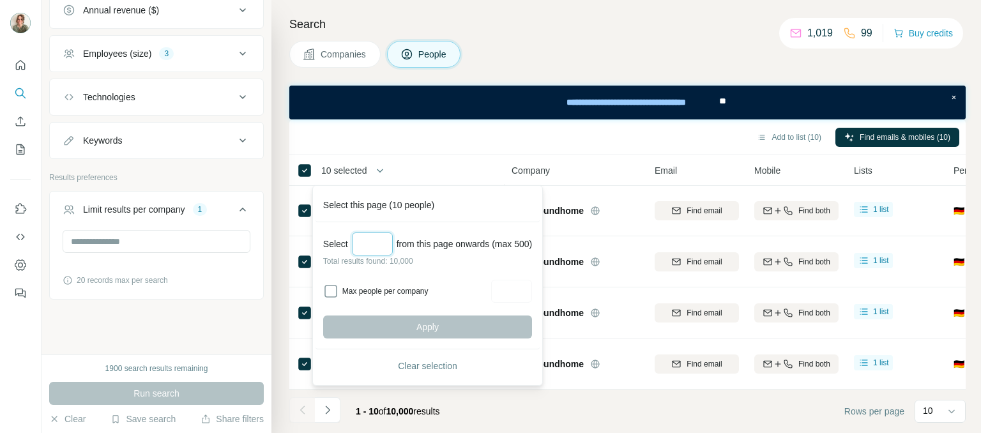
click at [379, 251] on input "Select a number (up to 500)" at bounding box center [372, 244] width 41 height 23
click at [396, 287] on label "Max people per company" at bounding box center [414, 291] width 145 height 11
click at [516, 286] on input "Max people per company" at bounding box center [511, 291] width 41 height 23
type input "**"
click at [371, 249] on input "Select a number (up to 500)" at bounding box center [372, 244] width 41 height 23
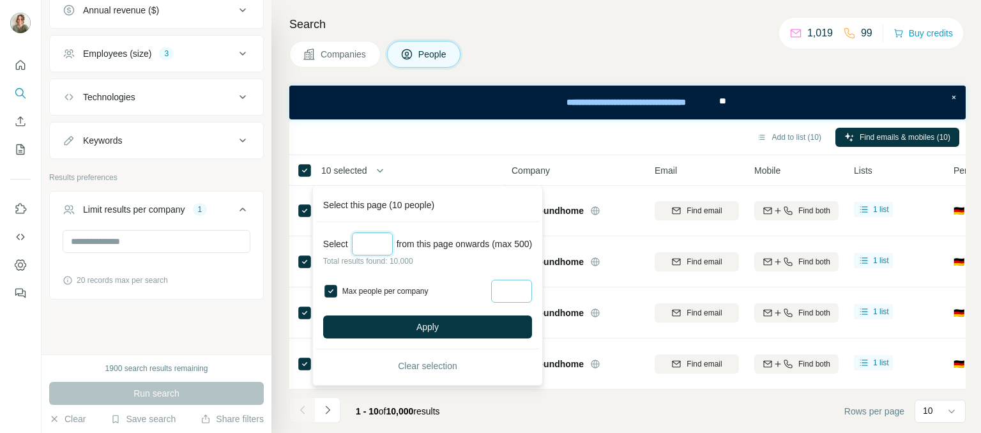
type input "***"
drag, startPoint x: 516, startPoint y: 294, endPoint x: 491, endPoint y: 295, distance: 24.9
click at [491, 295] on div "Max people per company **" at bounding box center [427, 291] width 209 height 23
type input "*"
click at [486, 325] on button "Apply" at bounding box center [427, 327] width 209 height 23
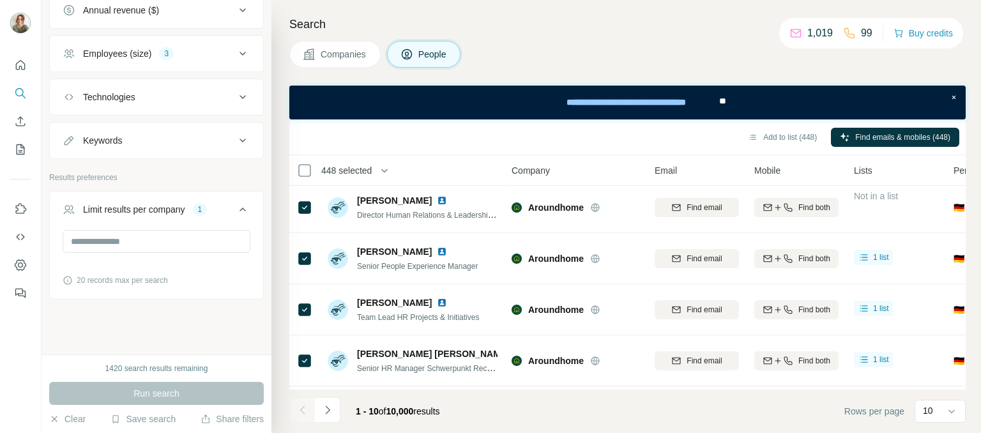
scroll to position [0, 0]
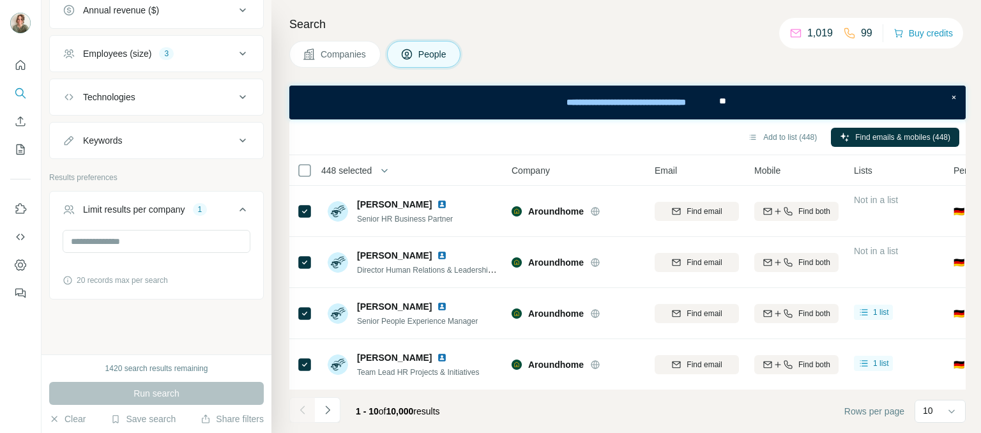
click at [372, 166] on span "448 selected" at bounding box center [346, 170] width 50 height 13
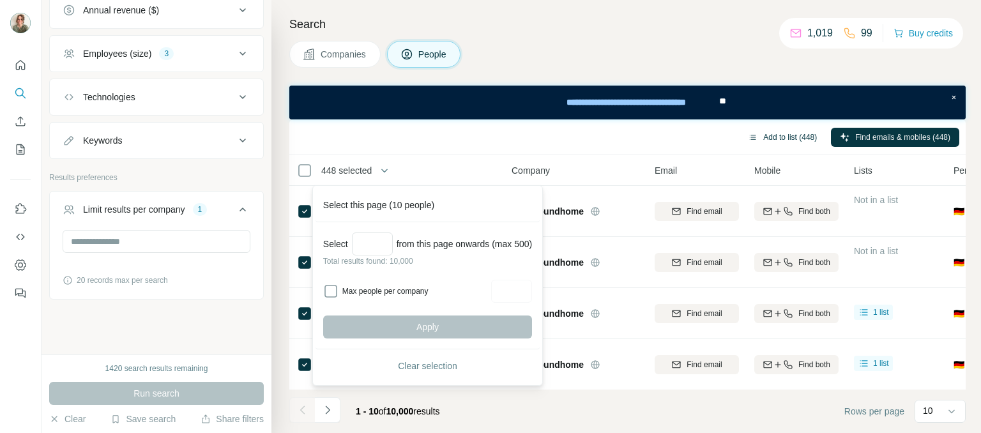
click at [780, 143] on button "Add to list (448)" at bounding box center [782, 137] width 87 height 19
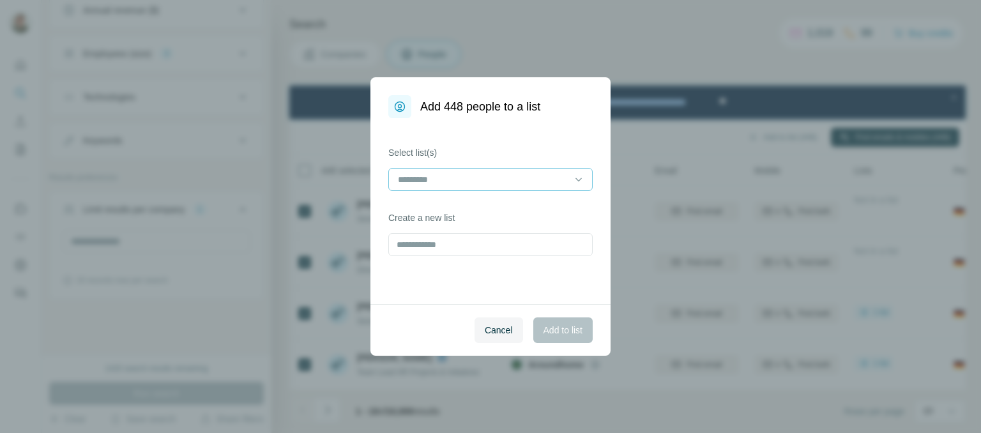
click at [526, 183] on input at bounding box center [483, 179] width 172 height 14
click at [521, 205] on div "Linked IN Adden" at bounding box center [490, 208] width 183 height 13
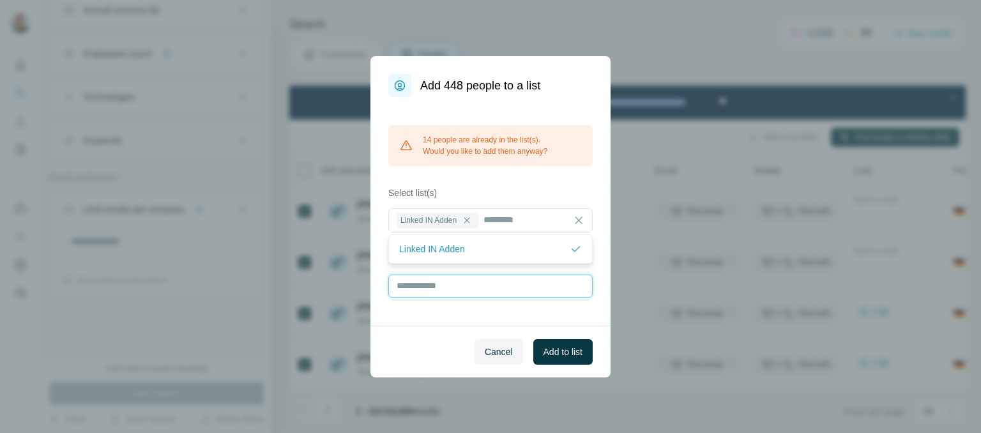
click at [475, 289] on input "text" at bounding box center [490, 286] width 204 height 23
click at [468, 220] on icon at bounding box center [467, 220] width 10 height 10
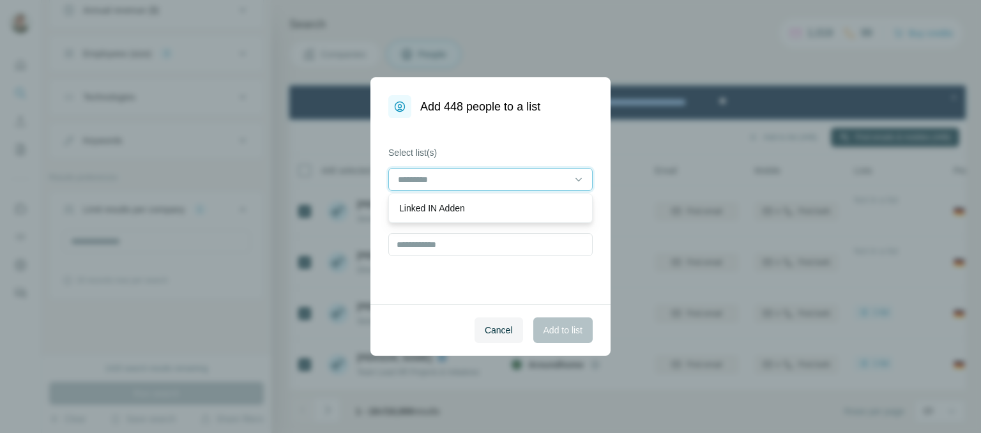
click at [449, 180] on input at bounding box center [483, 179] width 172 height 14
click at [445, 246] on input "text" at bounding box center [490, 244] width 204 height 23
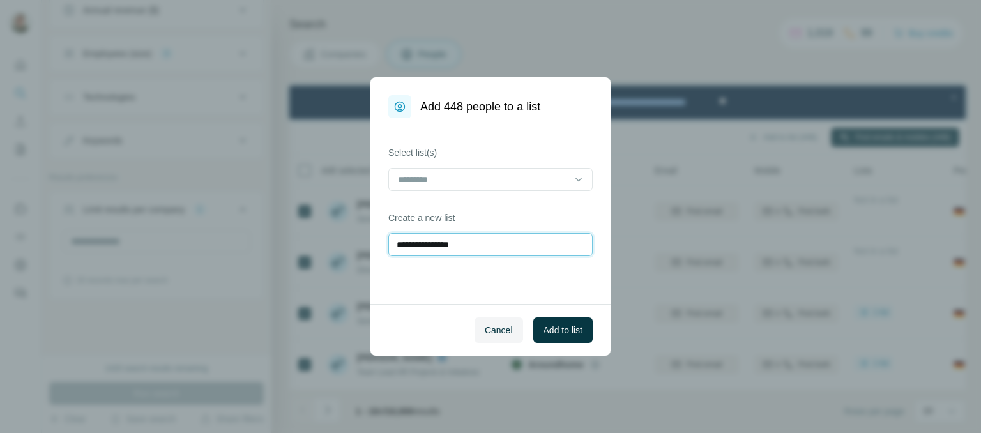
click at [413, 244] on input "**********" at bounding box center [490, 244] width 204 height 23
type input "**********"
click at [545, 325] on span "Add to list" at bounding box center [563, 330] width 39 height 13
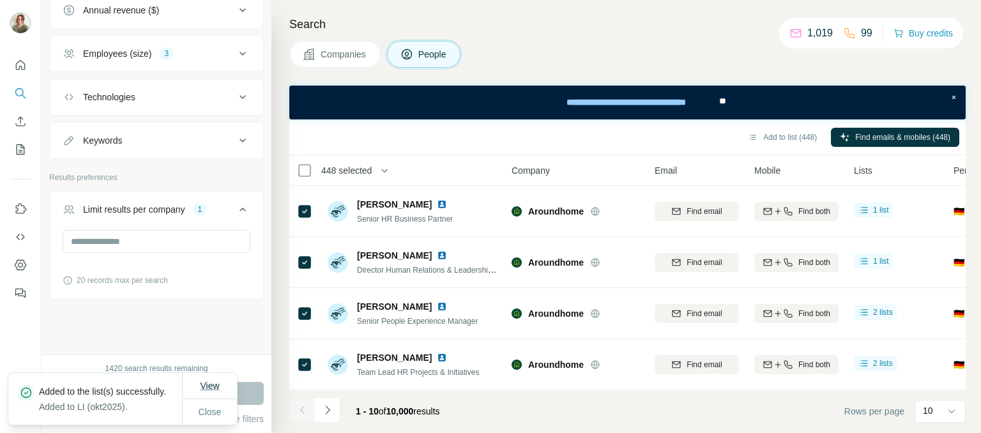
click at [207, 381] on span "View" at bounding box center [209, 386] width 19 height 10
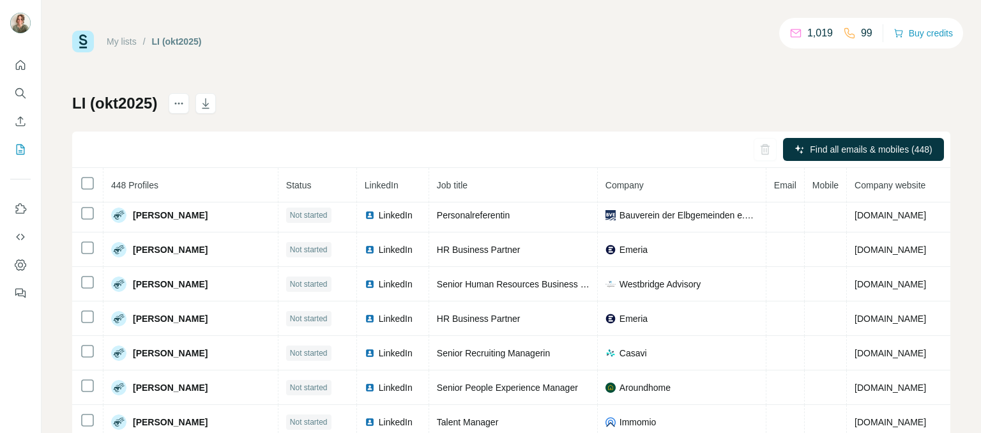
scroll to position [864, 0]
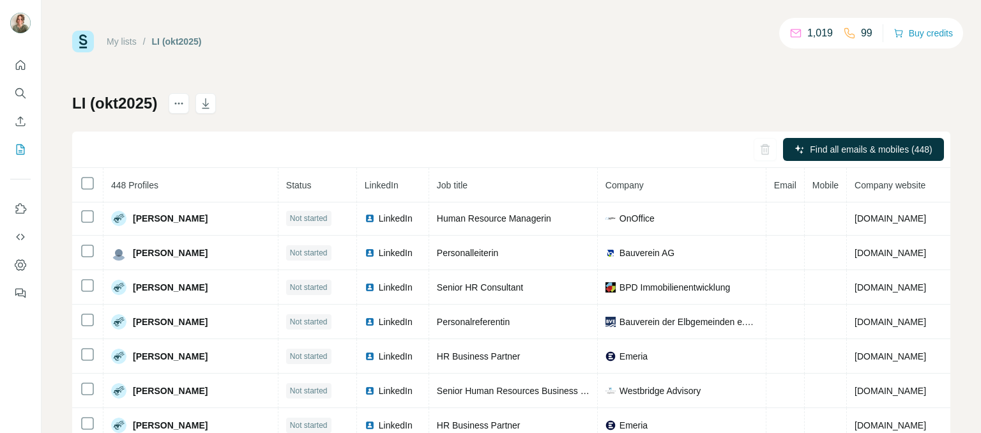
click at [218, 185] on th "448 Profiles" at bounding box center [190, 185] width 175 height 34
click at [289, 185] on th "Status" at bounding box center [318, 185] width 79 height 34
drag, startPoint x: 353, startPoint y: 185, endPoint x: 394, endPoint y: 182, distance: 40.3
click at [365, 184] on span "LinkedIn" at bounding box center [382, 185] width 34 height 10
click at [429, 179] on th "Job title" at bounding box center [513, 185] width 169 height 34
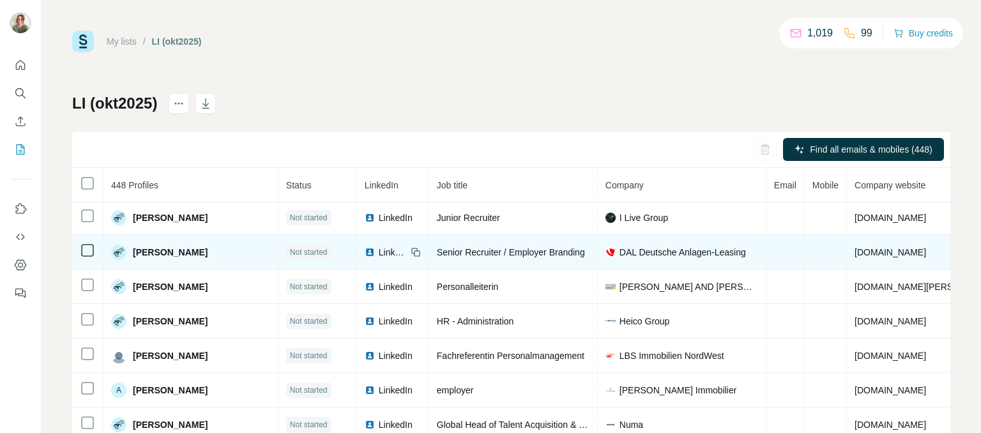
scroll to position [0, 0]
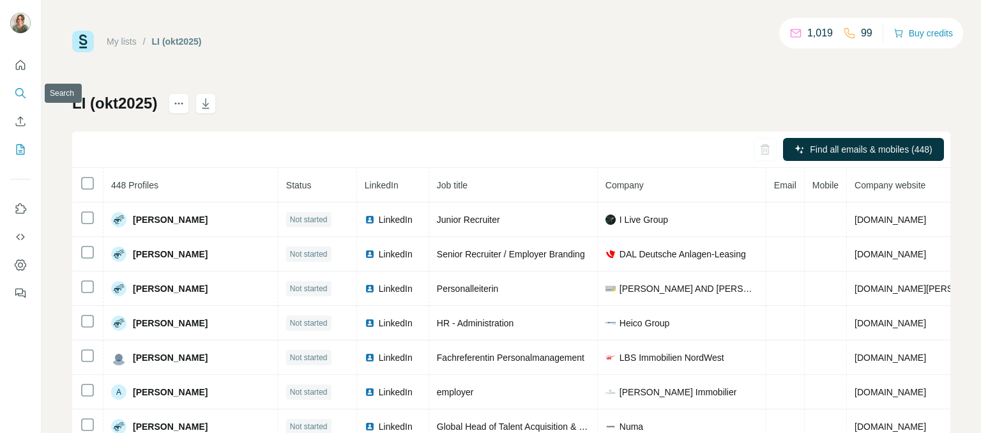
click at [18, 93] on icon "Search" at bounding box center [20, 93] width 13 height 13
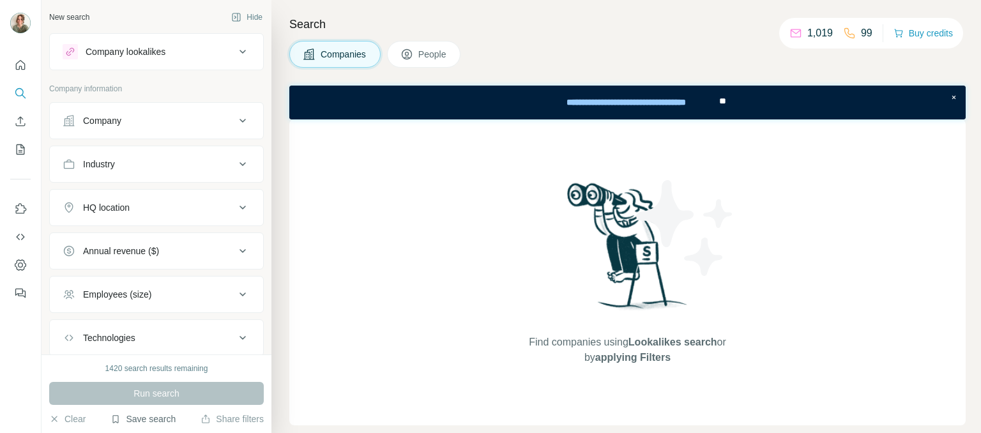
click at [139, 421] on button "Save search" at bounding box center [143, 419] width 65 height 13
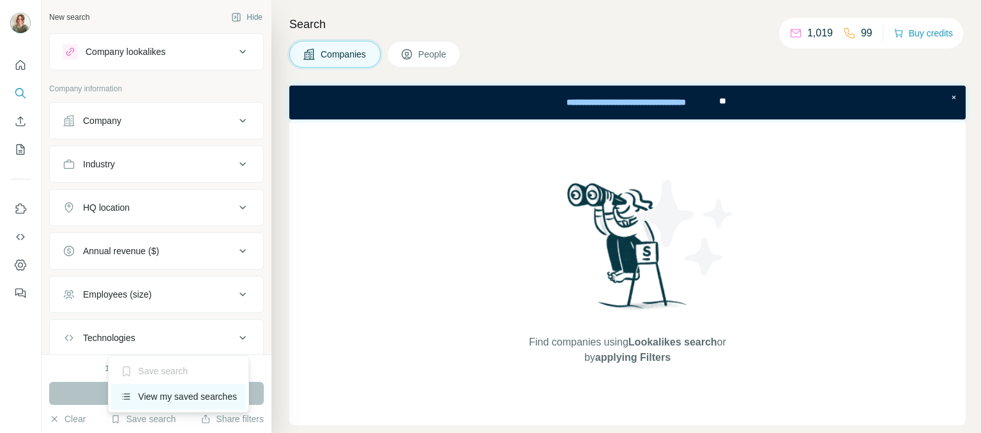
click at [175, 397] on div "View my saved searches" at bounding box center [178, 397] width 135 height 26
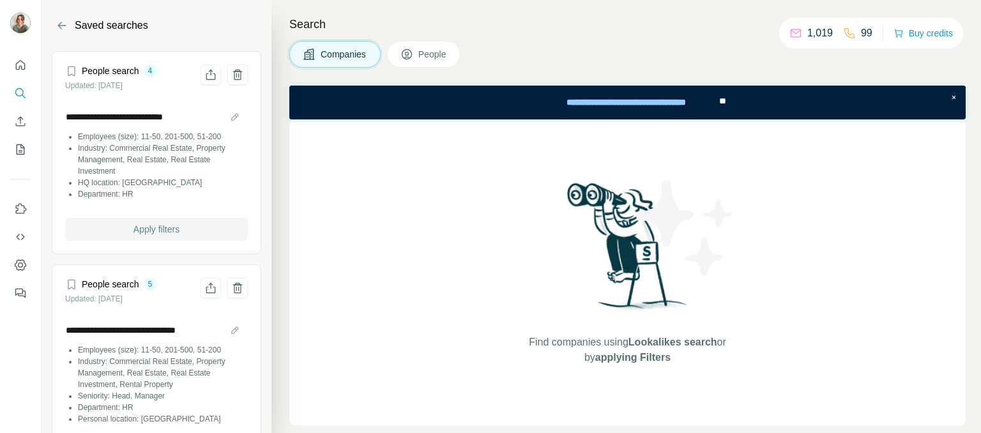
click at [173, 235] on span "Apply filters" at bounding box center [157, 229] width 46 height 13
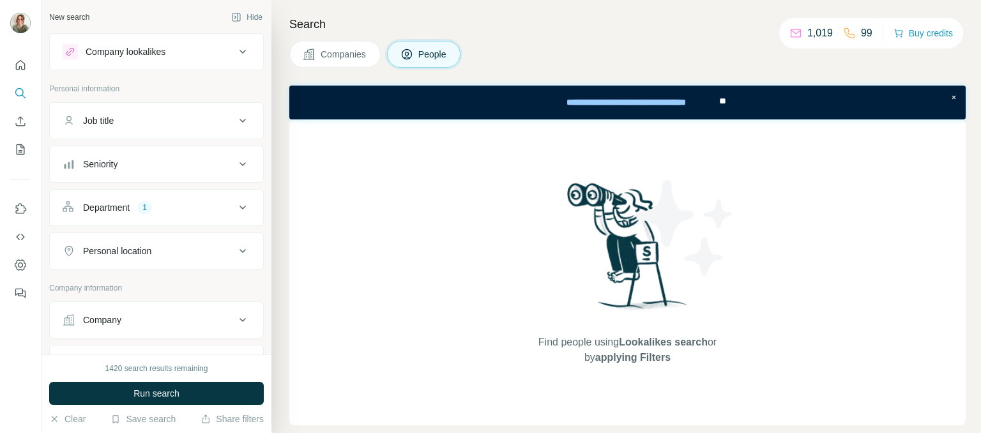
click at [204, 59] on div "Company lookalikes" at bounding box center [149, 51] width 172 height 15
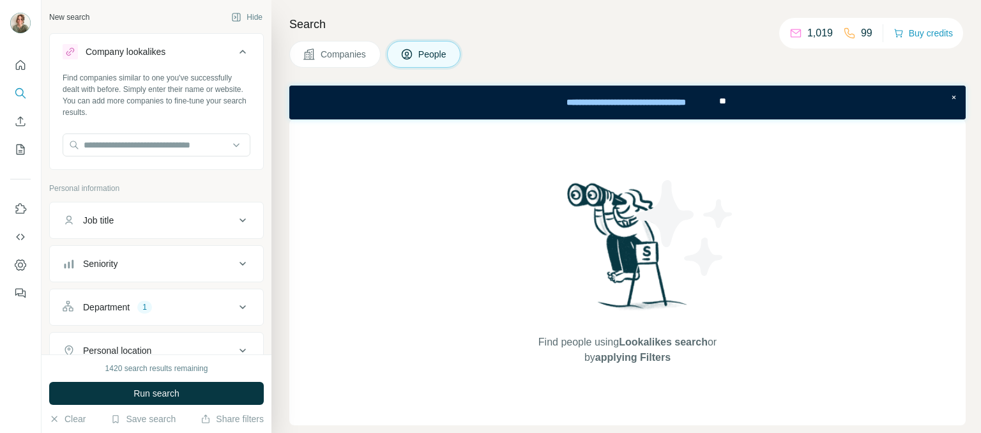
click at [206, 59] on button "Company lookalikes" at bounding box center [156, 54] width 213 height 36
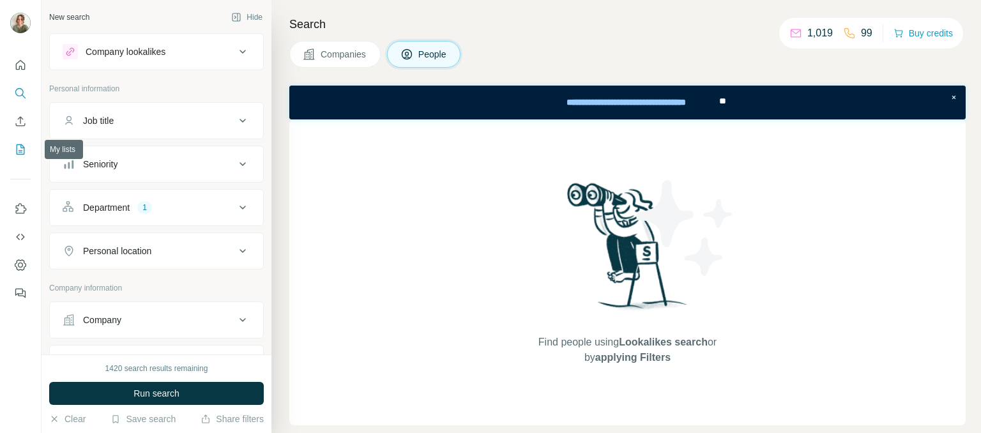
click at [28, 152] on button "My lists" at bounding box center [20, 149] width 20 height 23
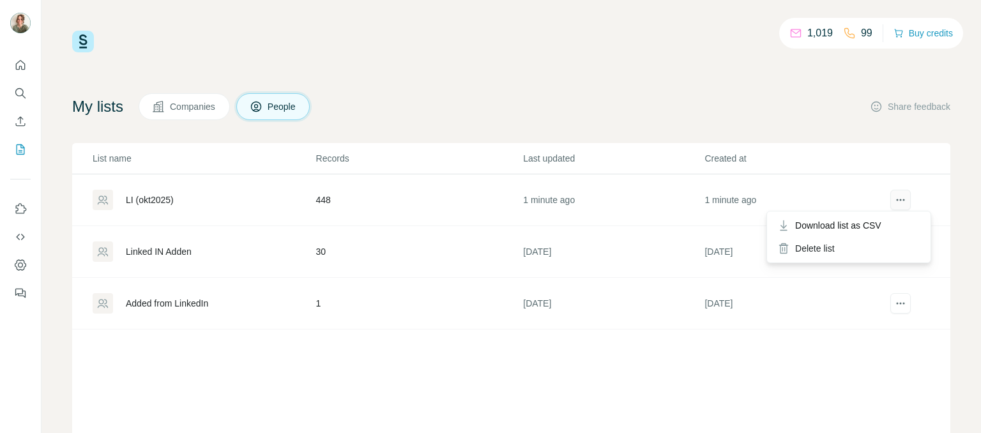
click at [894, 204] on icon "actions" at bounding box center [900, 200] width 13 height 13
click at [349, 391] on div "List name Records Last updated Created at LI (okt2025) 448 1 minute ago 1 minut…" at bounding box center [511, 315] width 878 height 345
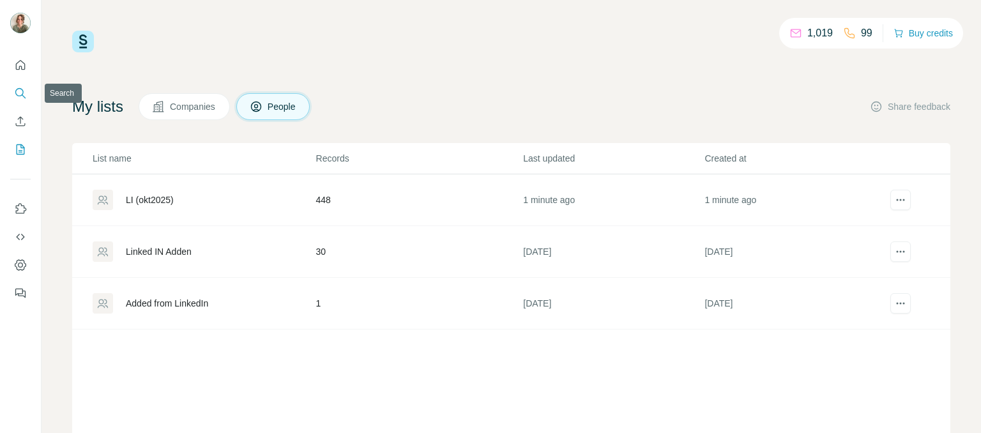
click at [15, 88] on icon "Search" at bounding box center [20, 93] width 13 height 13
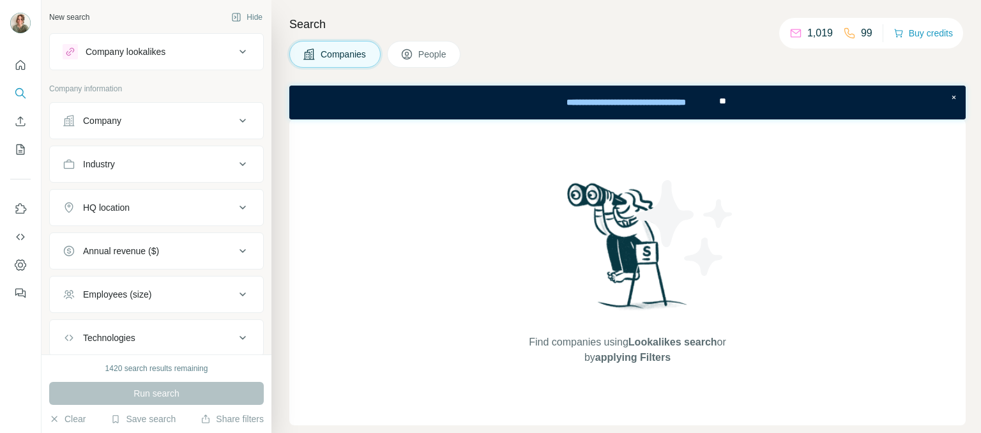
click at [180, 52] on div "Company lookalikes" at bounding box center [149, 51] width 172 height 15
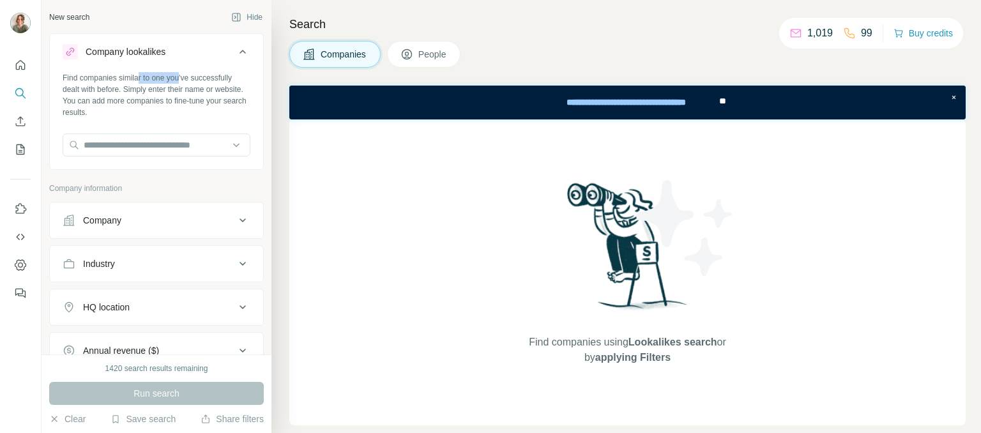
drag, startPoint x: 185, startPoint y: 80, endPoint x: 143, endPoint y: 79, distance: 41.5
click at [143, 79] on div "Find companies similar to one you've successfully dealt with before. Simply ent…" at bounding box center [157, 95] width 188 height 46
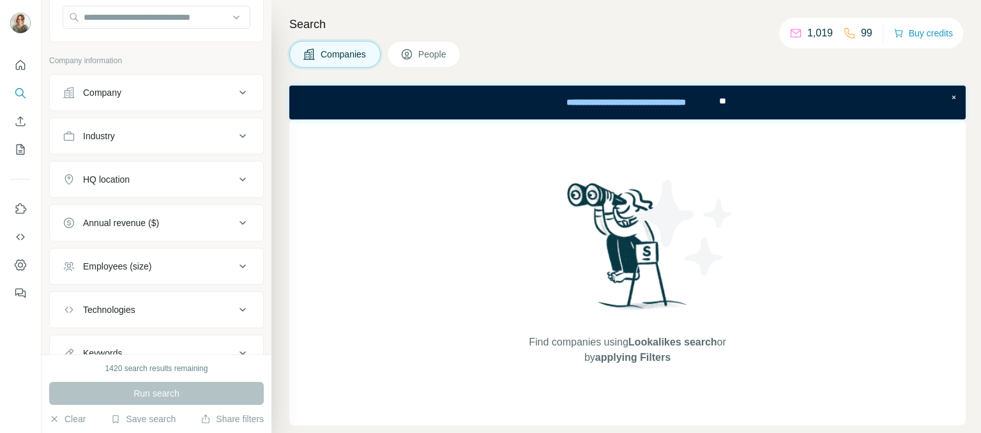
scroll to position [179, 0]
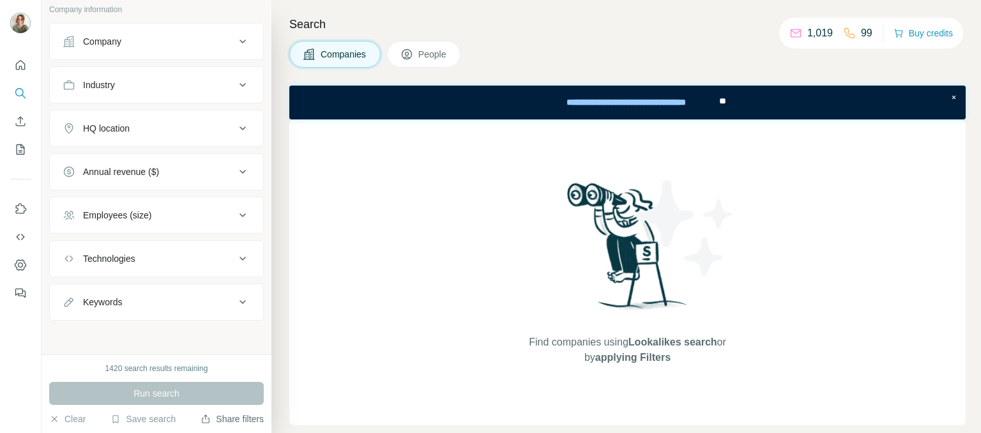
click at [220, 418] on button "Share filters" at bounding box center [232, 419] width 63 height 13
click at [15, 263] on icon "Dashboard" at bounding box center [20, 264] width 11 height 11
click at [13, 148] on button "My lists" at bounding box center [20, 149] width 20 height 23
click at [22, 148] on icon "My lists" at bounding box center [20, 149] width 13 height 13
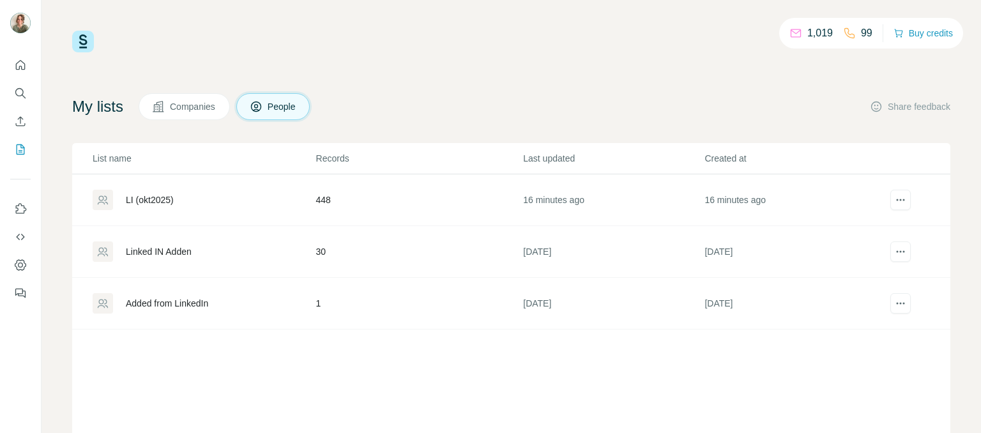
click at [230, 204] on div "LI (okt2025)" at bounding box center [204, 200] width 222 height 20
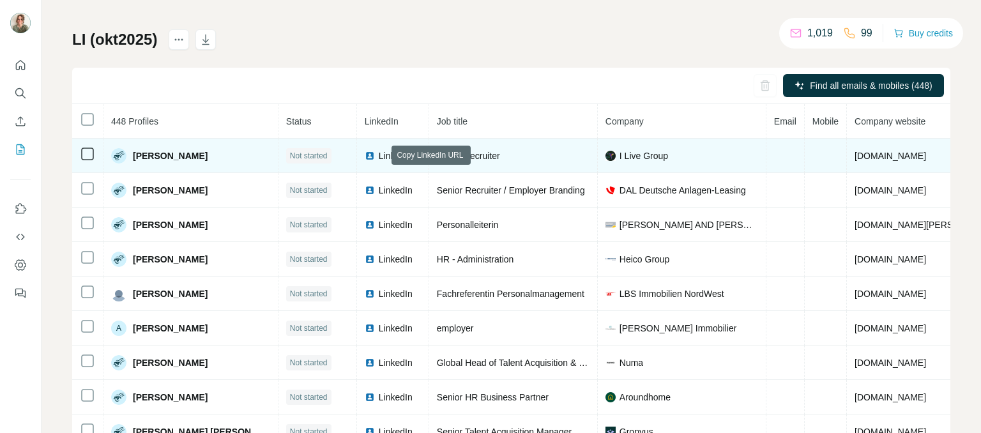
click at [414, 154] on icon at bounding box center [417, 157] width 6 height 6
click at [379, 153] on span "LinkedIn" at bounding box center [393, 155] width 28 height 13
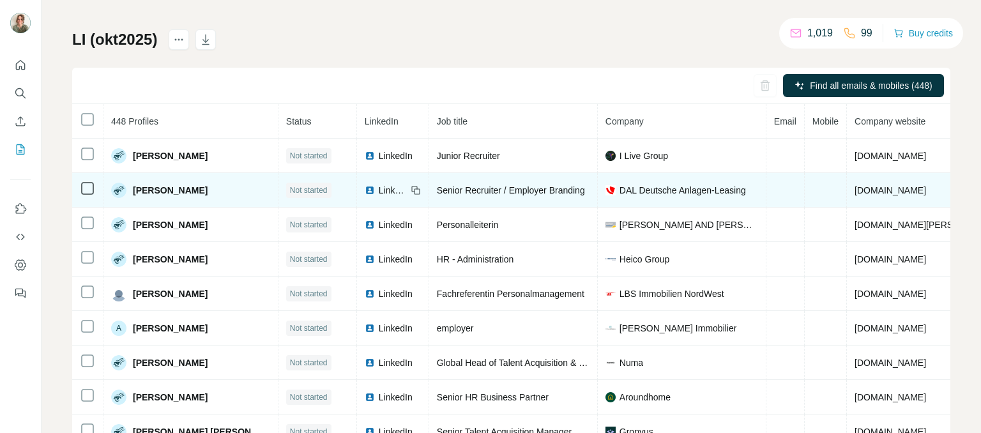
click at [379, 190] on span "LinkedIn" at bounding box center [393, 190] width 28 height 13
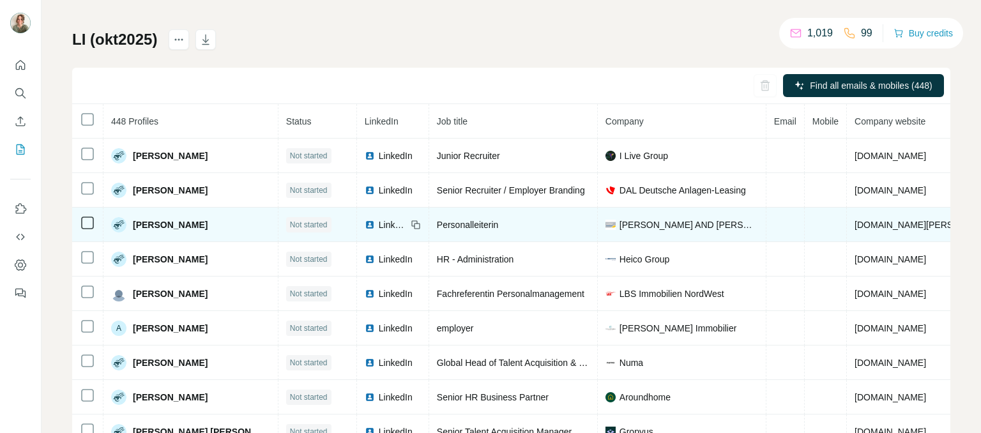
click at [379, 224] on span "LinkedIn" at bounding box center [393, 224] width 28 height 13
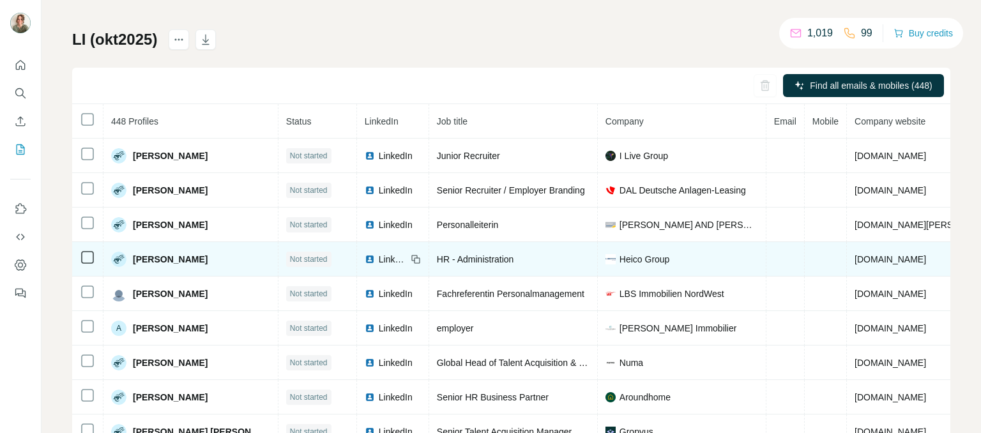
click at [379, 263] on span "LinkedIn" at bounding box center [393, 259] width 28 height 13
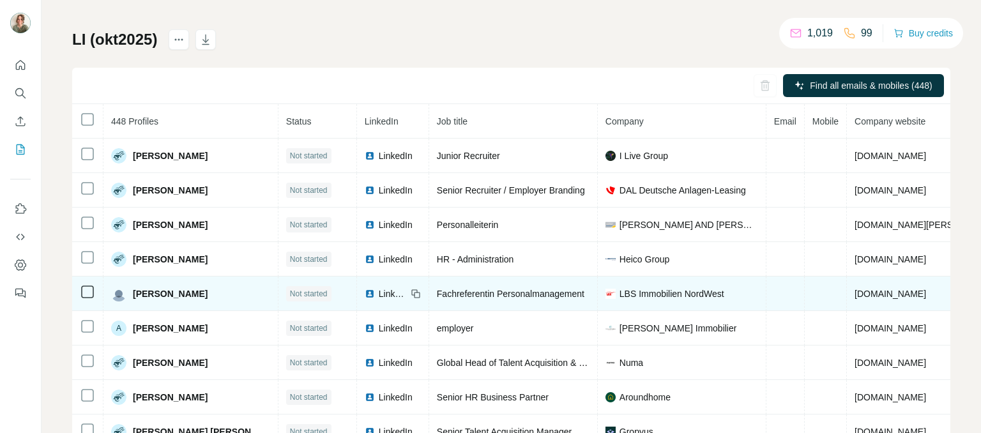
click at [379, 292] on span "LinkedIn" at bounding box center [393, 293] width 28 height 13
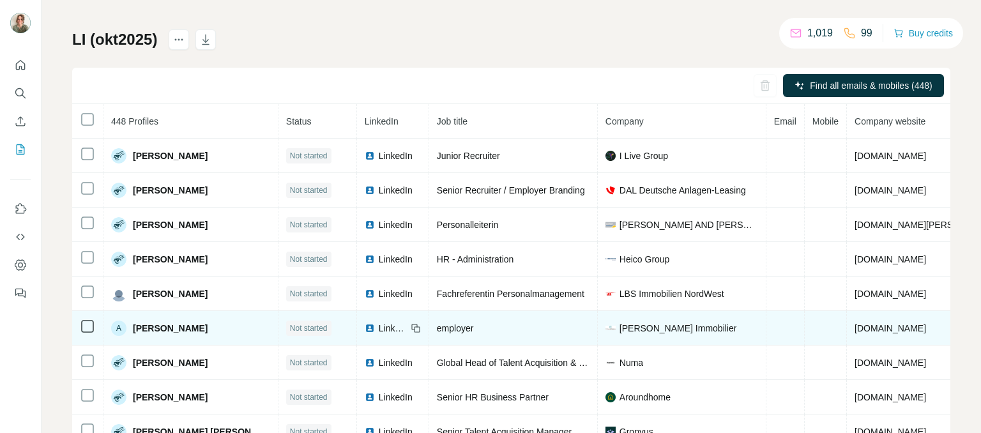
click at [379, 323] on span "LinkedIn" at bounding box center [393, 328] width 28 height 13
click at [379, 324] on span "LinkedIn" at bounding box center [393, 328] width 28 height 13
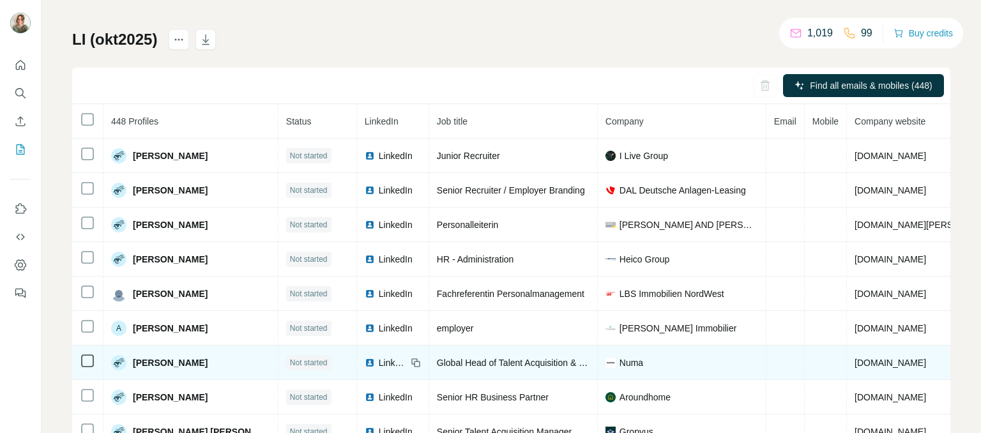
click at [379, 358] on span "LinkedIn" at bounding box center [393, 362] width 28 height 13
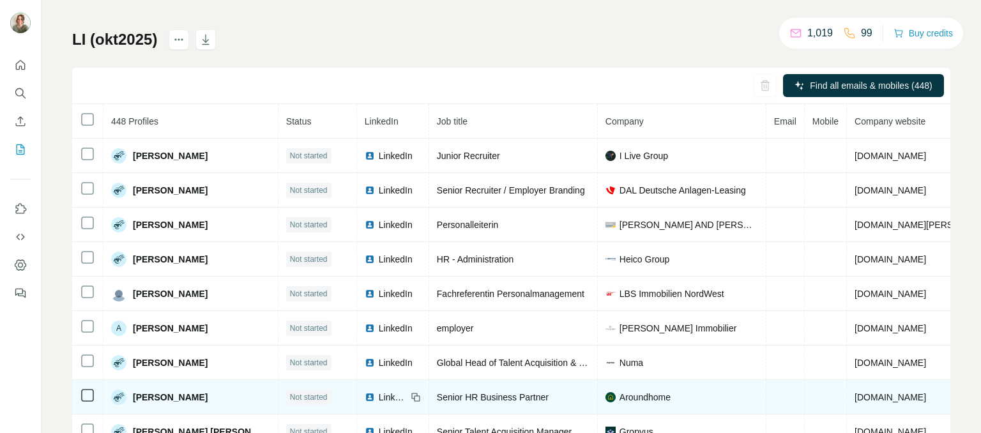
click at [379, 393] on span "LinkedIn" at bounding box center [393, 397] width 28 height 13
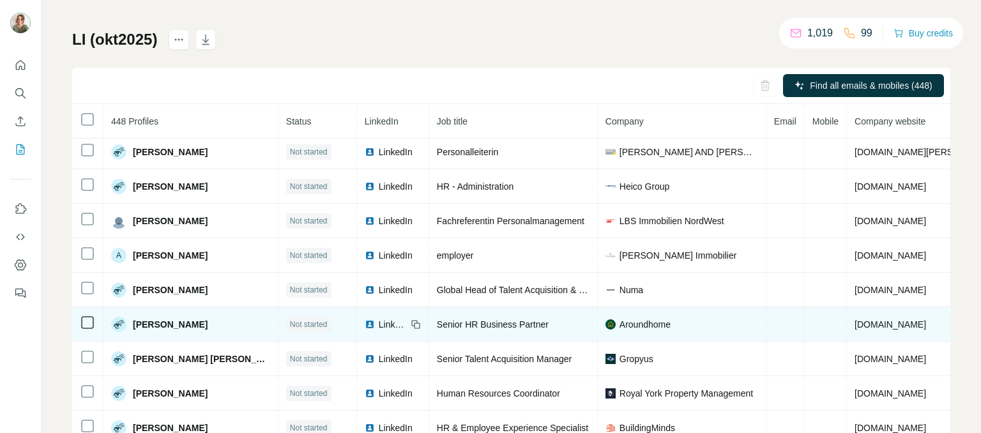
scroll to position [87, 0]
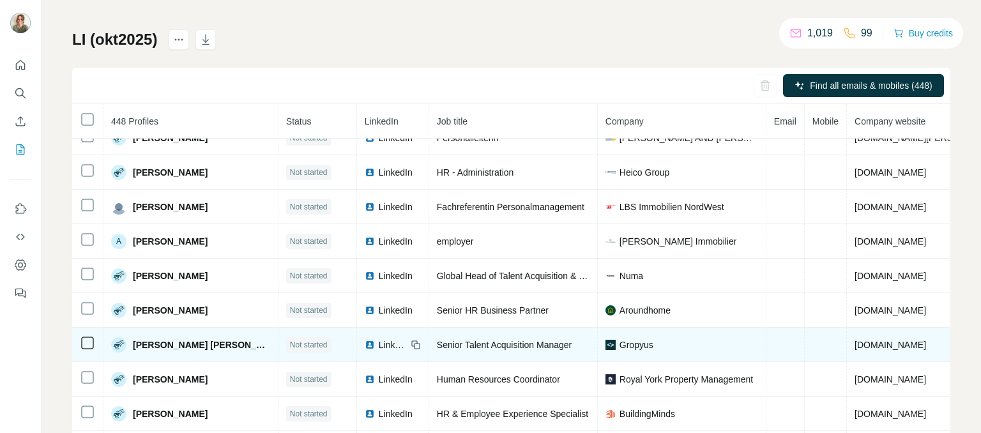
click at [379, 342] on span "LinkedIn" at bounding box center [393, 345] width 28 height 13
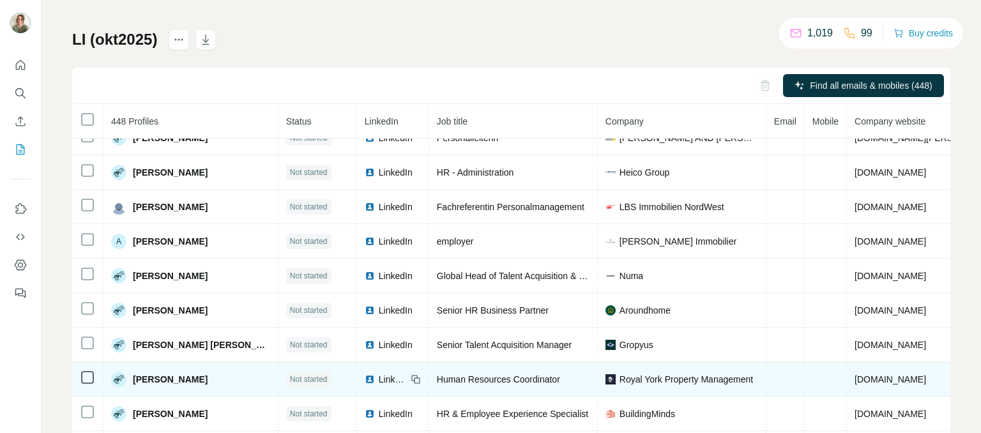
click at [379, 376] on span "LinkedIn" at bounding box center [393, 379] width 28 height 13
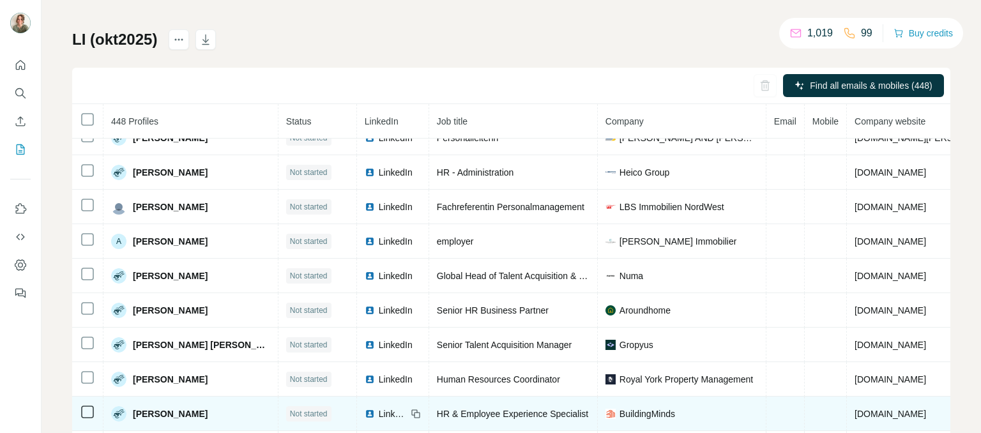
click at [379, 414] on span "LinkedIn" at bounding box center [393, 414] width 28 height 13
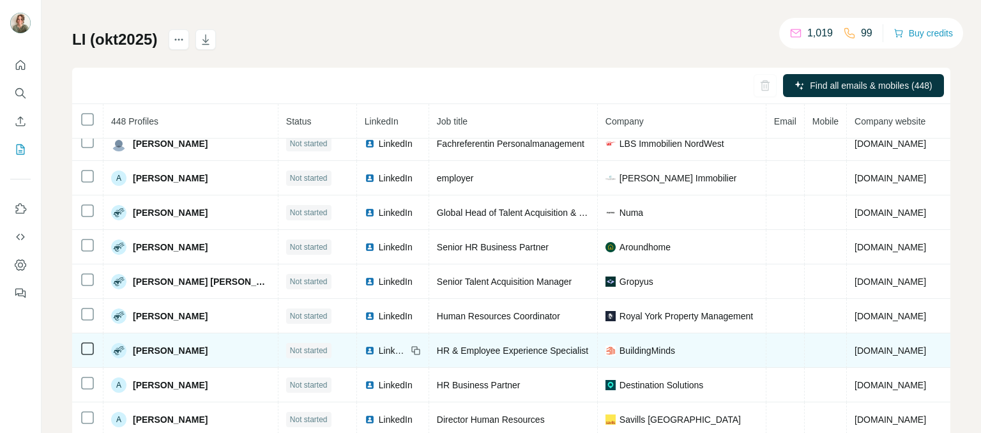
scroll to position [153, 0]
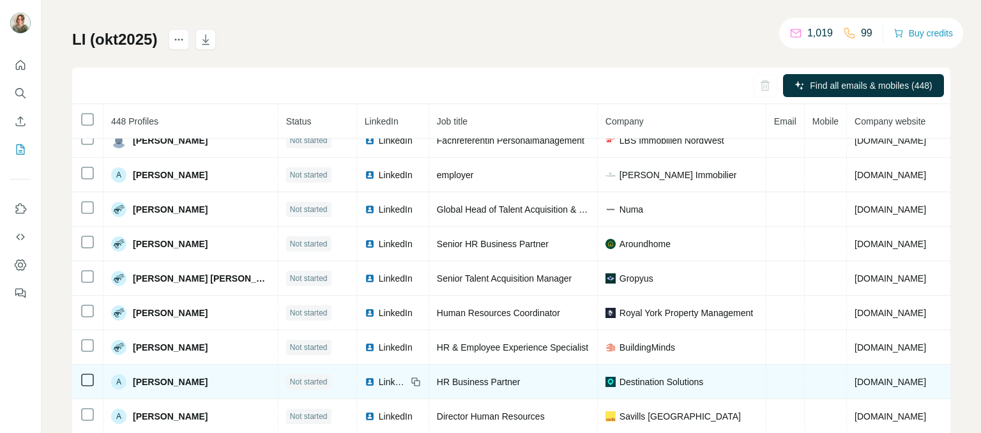
click at [379, 376] on span "LinkedIn" at bounding box center [393, 382] width 28 height 13
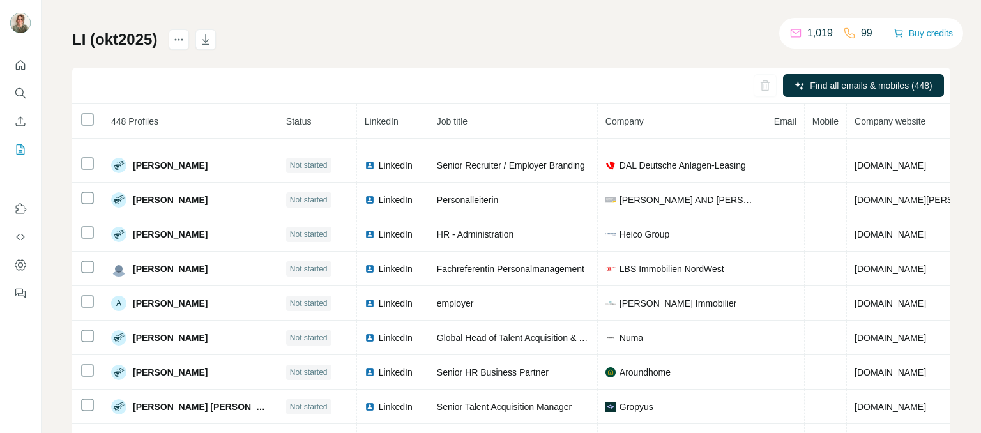
scroll to position [0, 0]
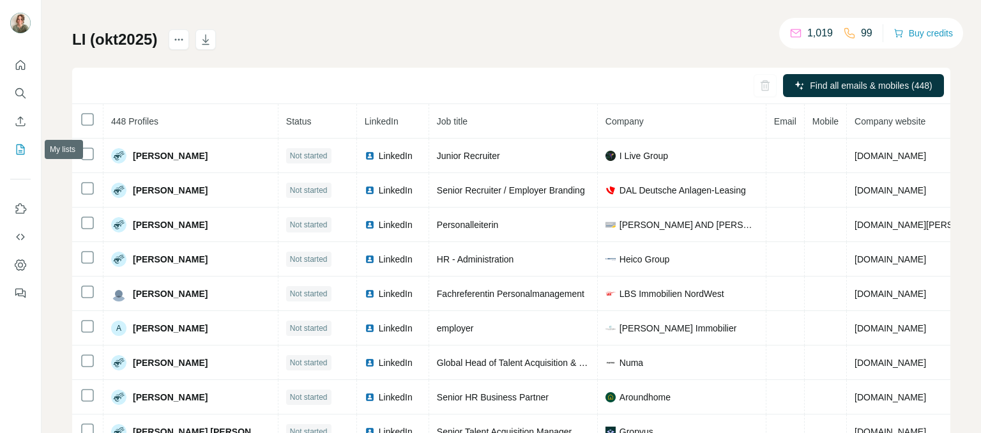
click at [24, 150] on icon "My lists" at bounding box center [21, 149] width 8 height 10
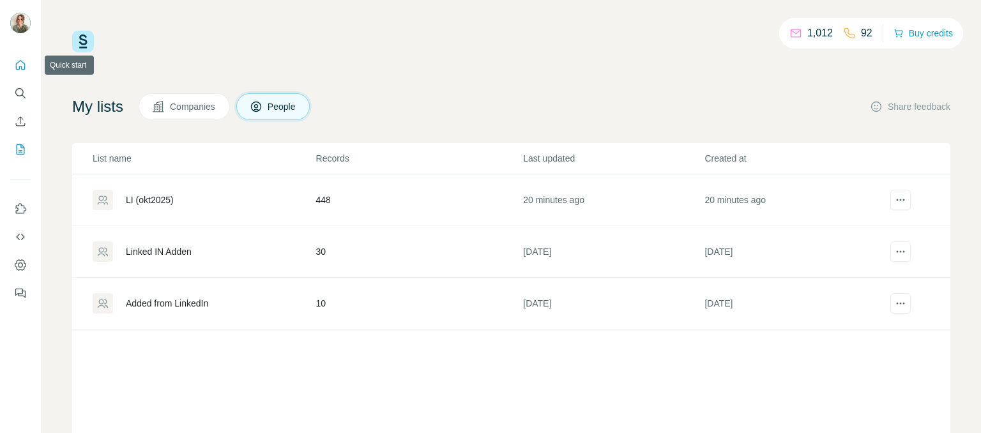
click at [26, 59] on icon "Quick start" at bounding box center [20, 65] width 13 height 13
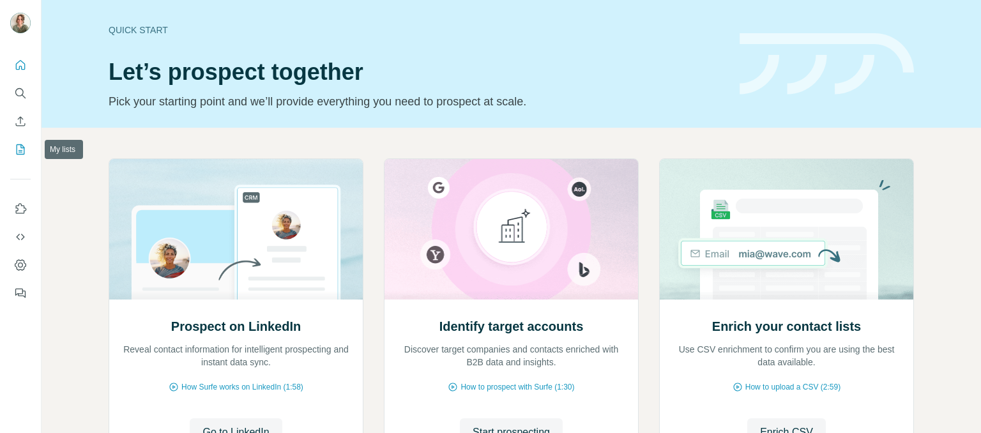
click at [18, 146] on icon "My lists" at bounding box center [20, 149] width 13 height 13
